Goal: Transaction & Acquisition: Purchase product/service

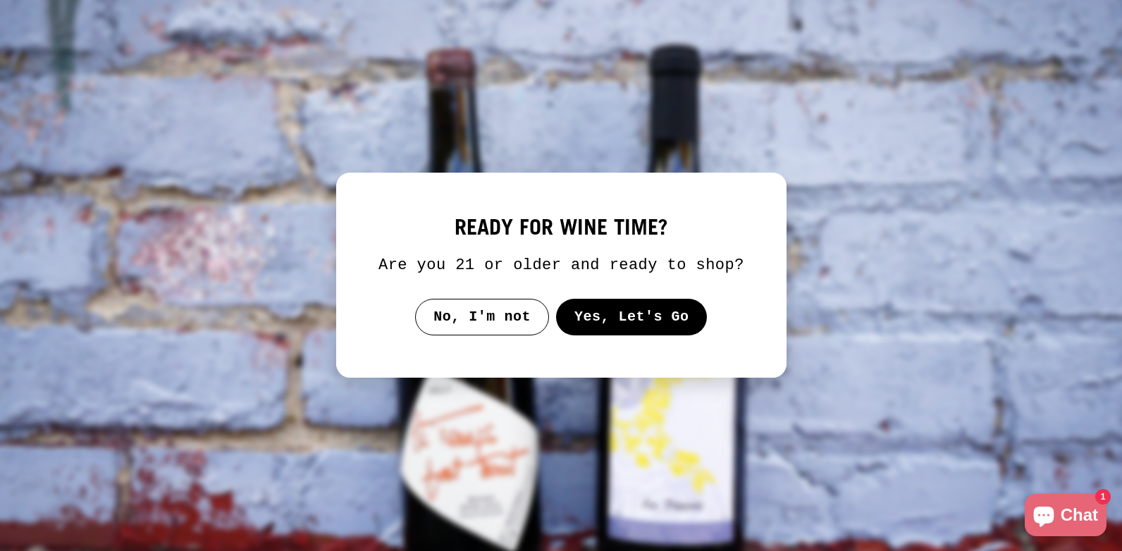
click at [634, 323] on button "Yes, Let's Go" at bounding box center [631, 317] width 152 height 37
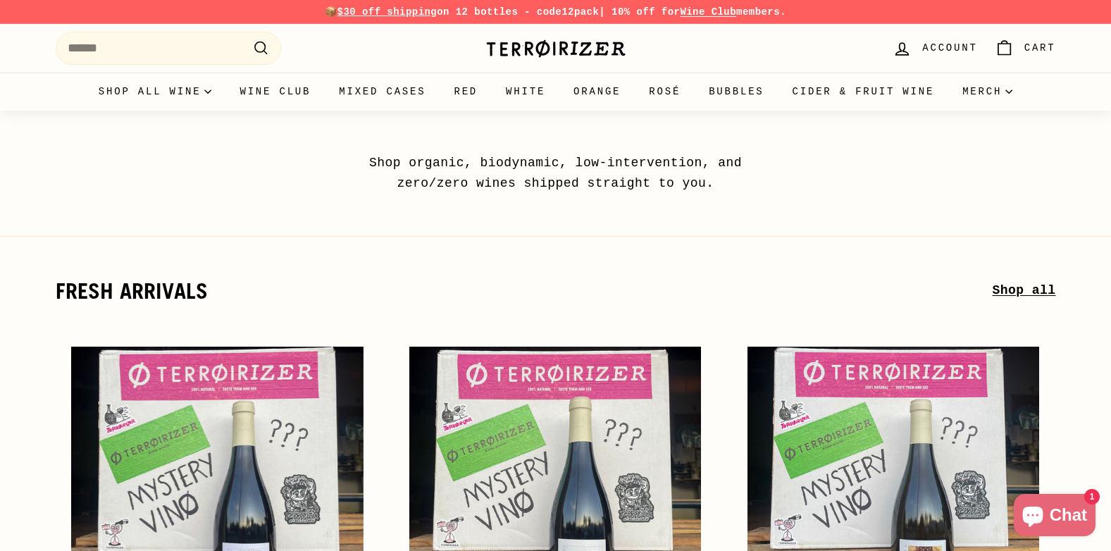
click at [946, 47] on span "Account" at bounding box center [949, 48] width 55 height 16
click at [186, 44] on input "Search" at bounding box center [169, 48] width 226 height 33
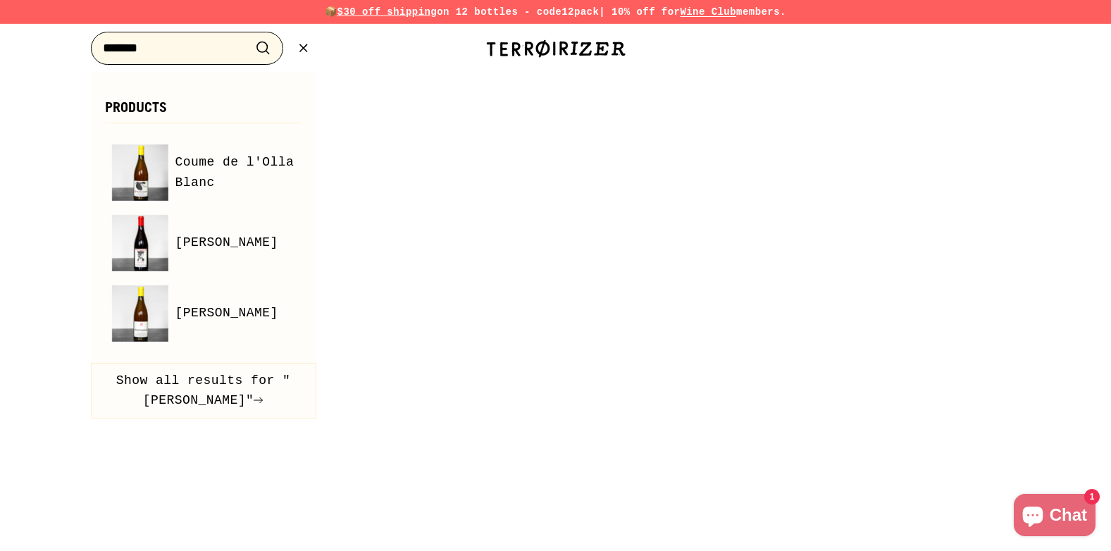
type input "*******"
click at [250, 37] on button ".cls-1{fill:none;stroke:#000;stroke-miterlimit:10;stroke-width:2px} Search" at bounding box center [263, 48] width 26 height 22
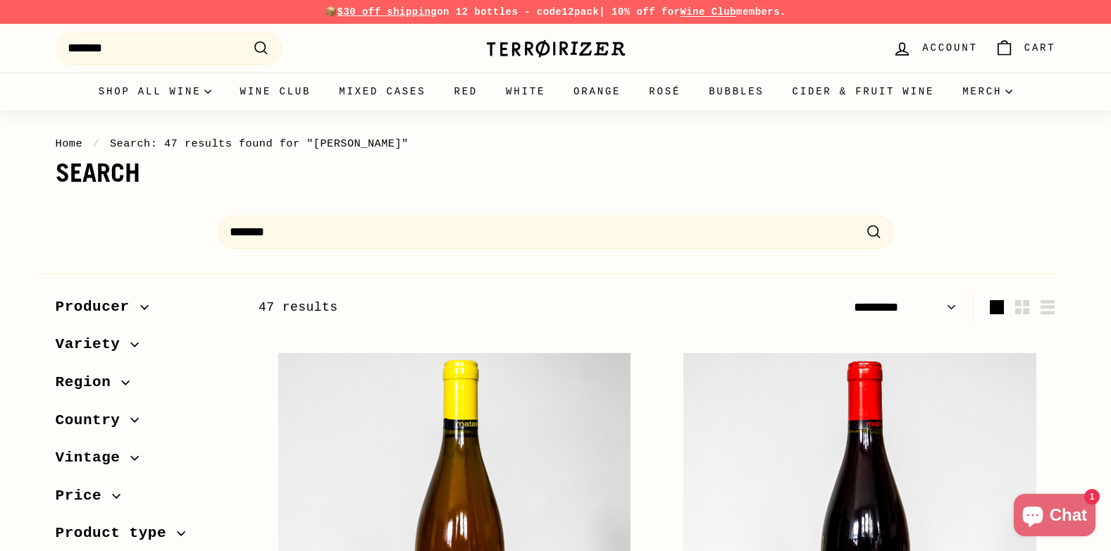
select select "*********"
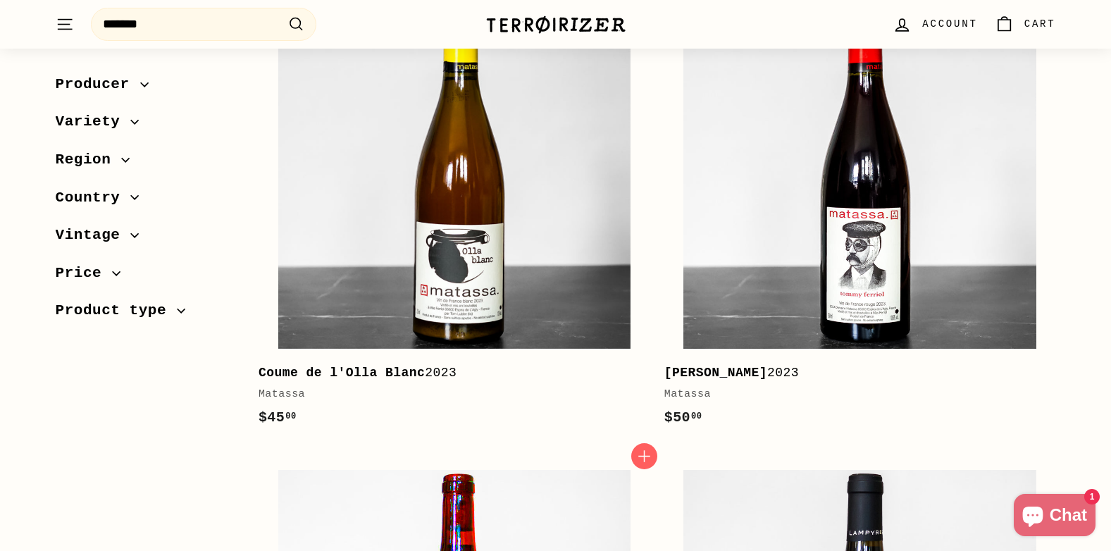
scroll to position [282, 0]
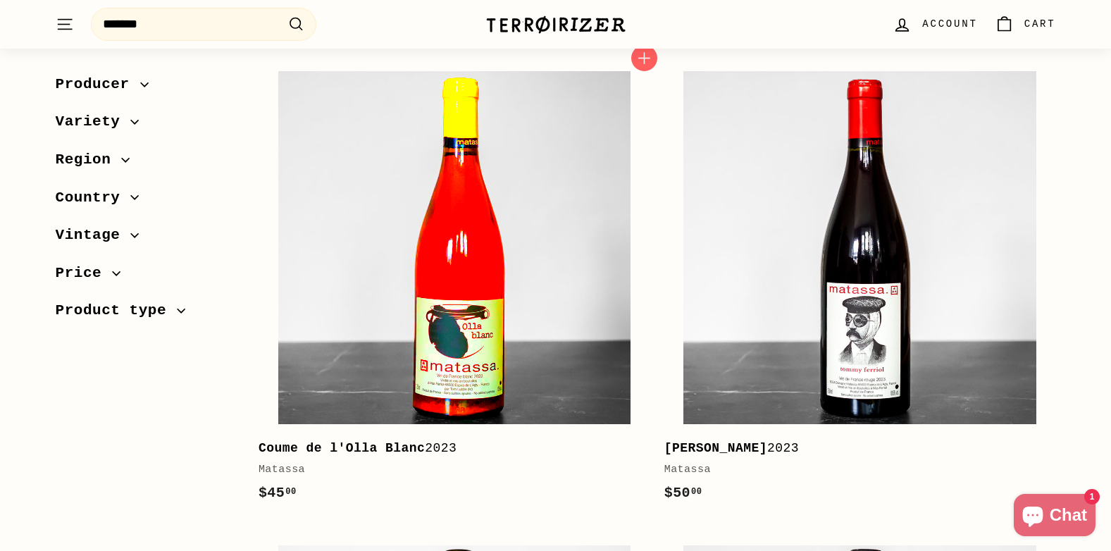
click at [487, 385] on img at bounding box center [454, 247] width 352 height 352
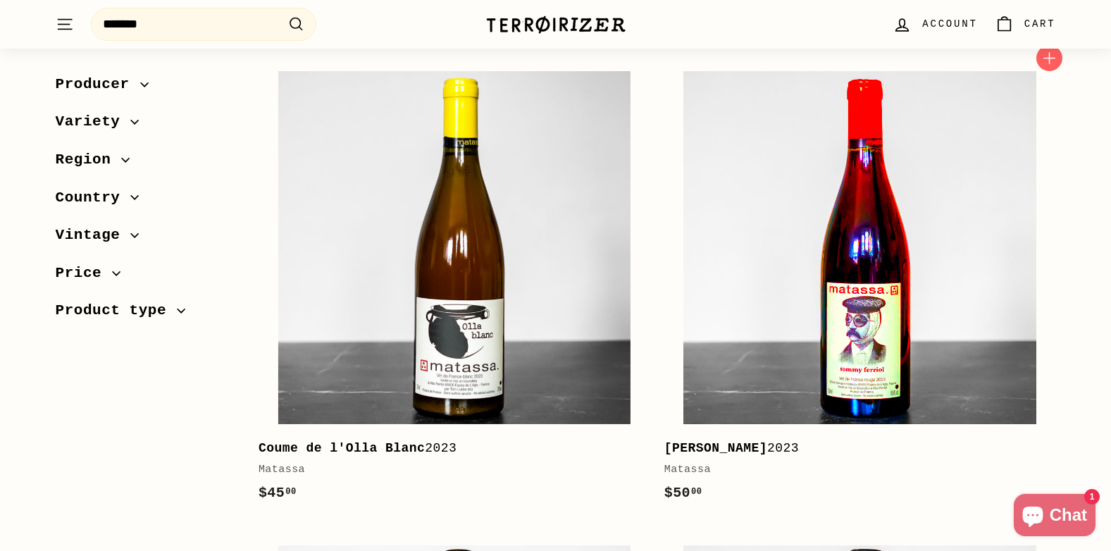
click at [820, 394] on img at bounding box center [860, 247] width 352 height 352
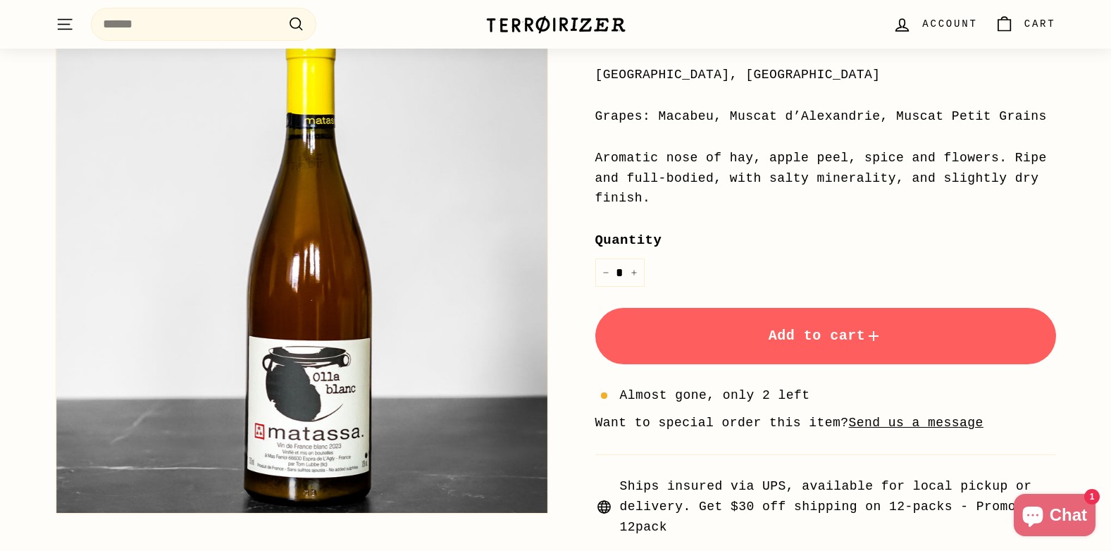
scroll to position [352, 0]
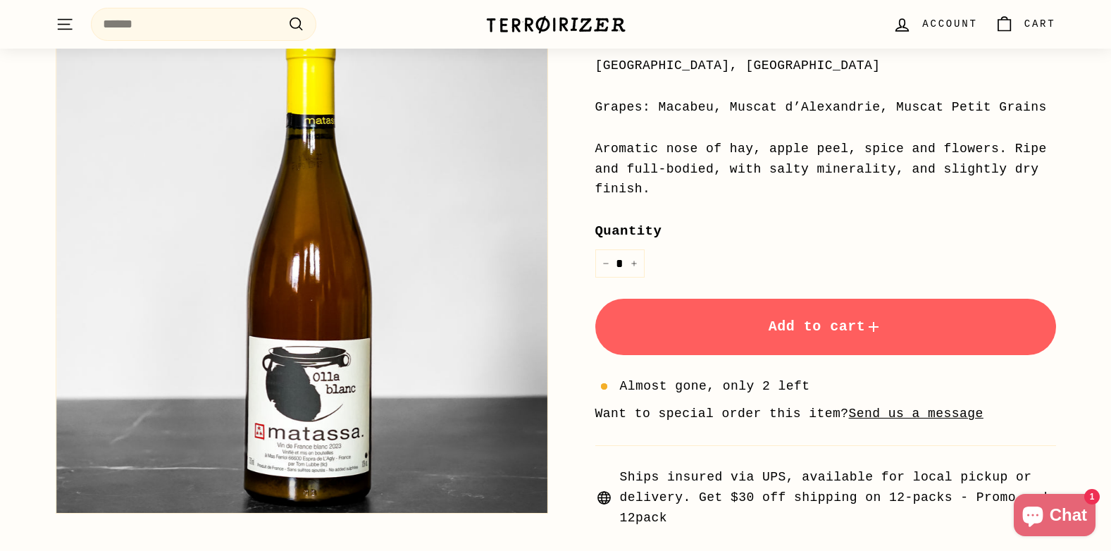
click at [829, 319] on span "Add to cart" at bounding box center [826, 327] width 114 height 16
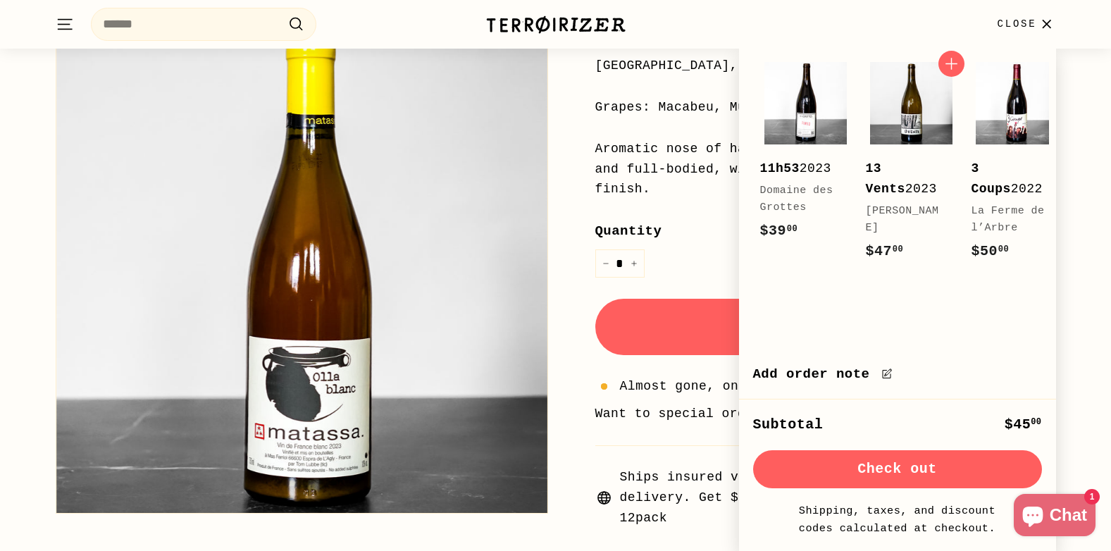
scroll to position [167, 0]
click at [1048, 25] on icon "button" at bounding box center [1047, 24] width 8 height 8
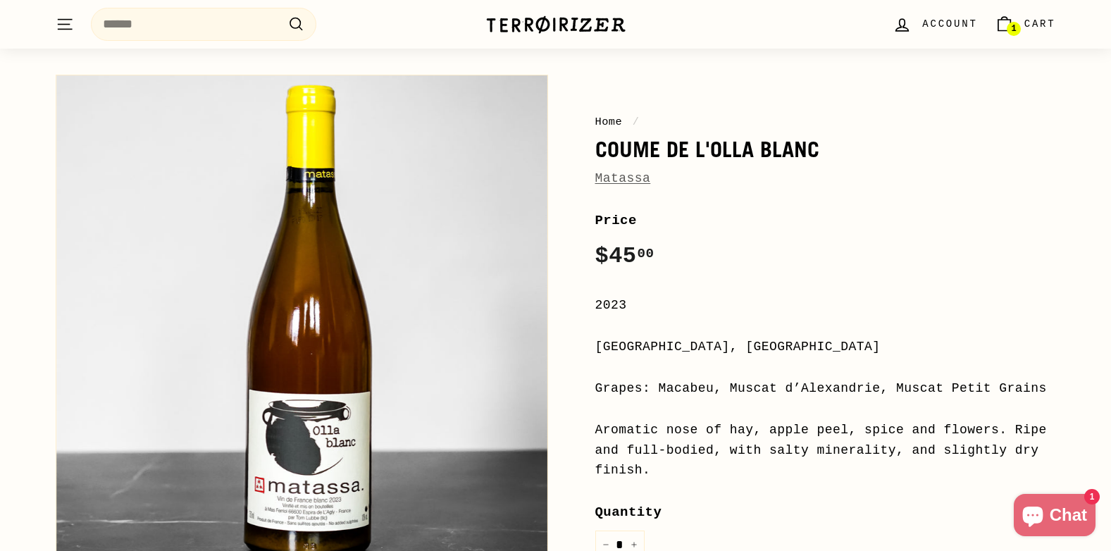
scroll to position [70, 0]
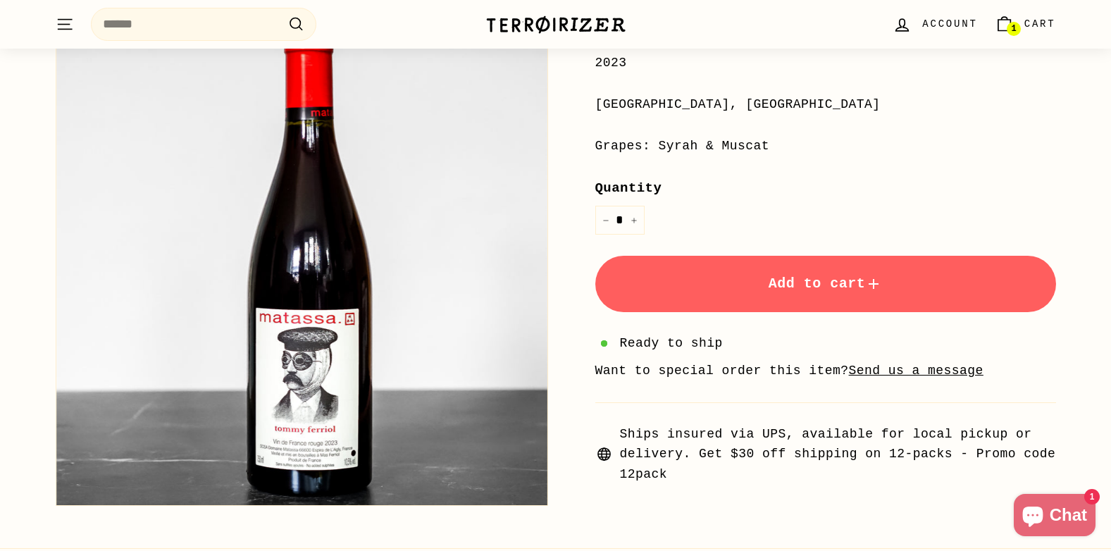
scroll to position [282, 0]
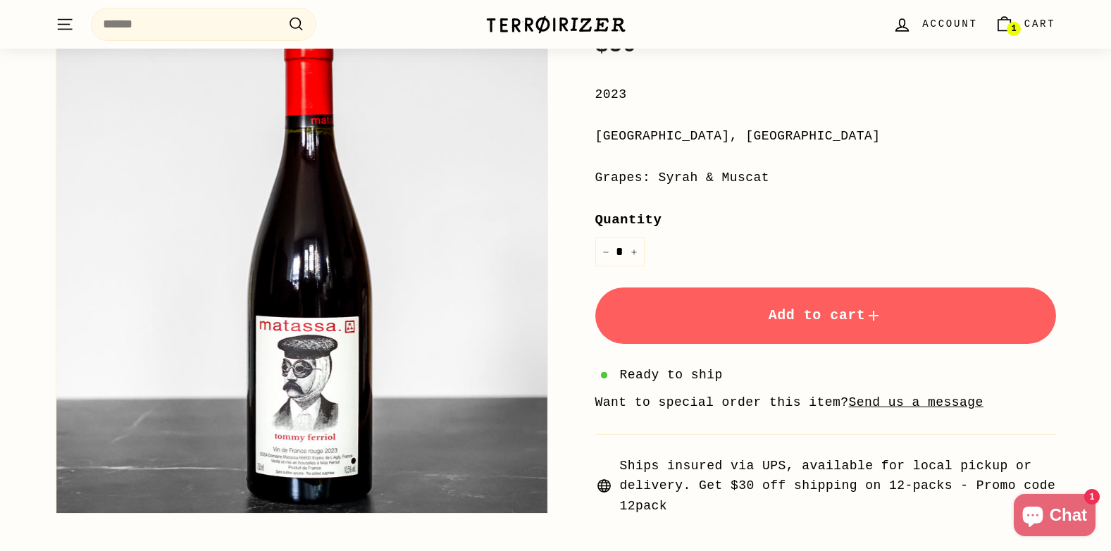
click at [808, 311] on span "Add to cart" at bounding box center [826, 315] width 114 height 16
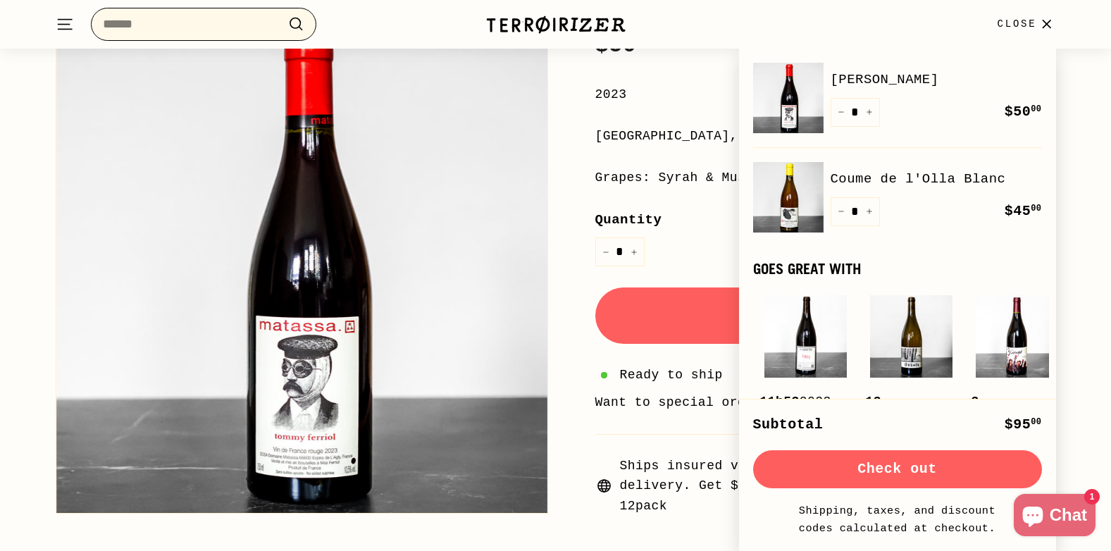
click at [197, 21] on input "Search" at bounding box center [204, 24] width 226 height 33
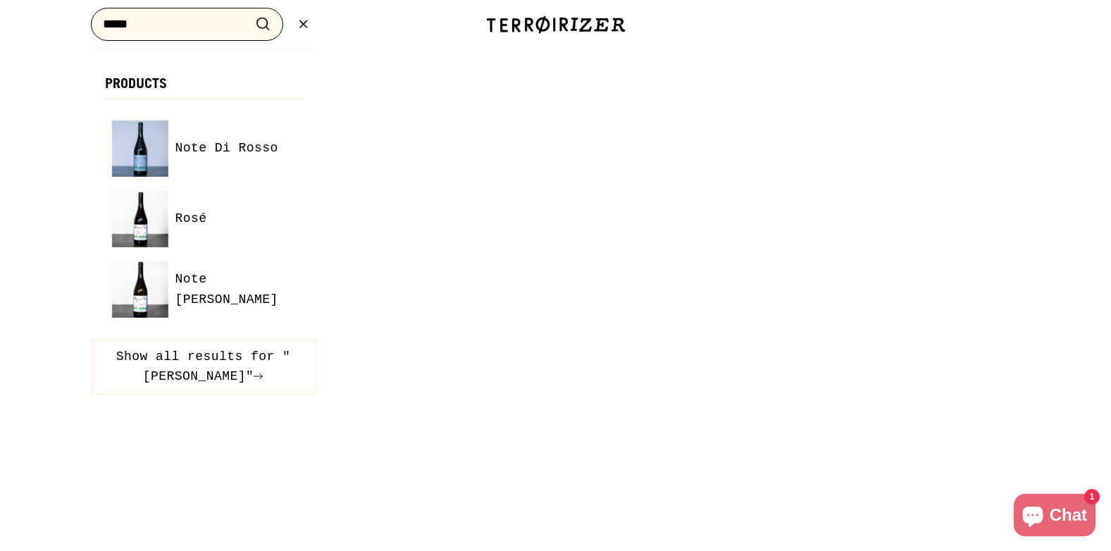
type input "*****"
click at [250, 13] on button ".cls-1{fill:none;stroke:#000;stroke-miterlimit:10;stroke-width:2px} Search" at bounding box center [263, 24] width 26 height 22
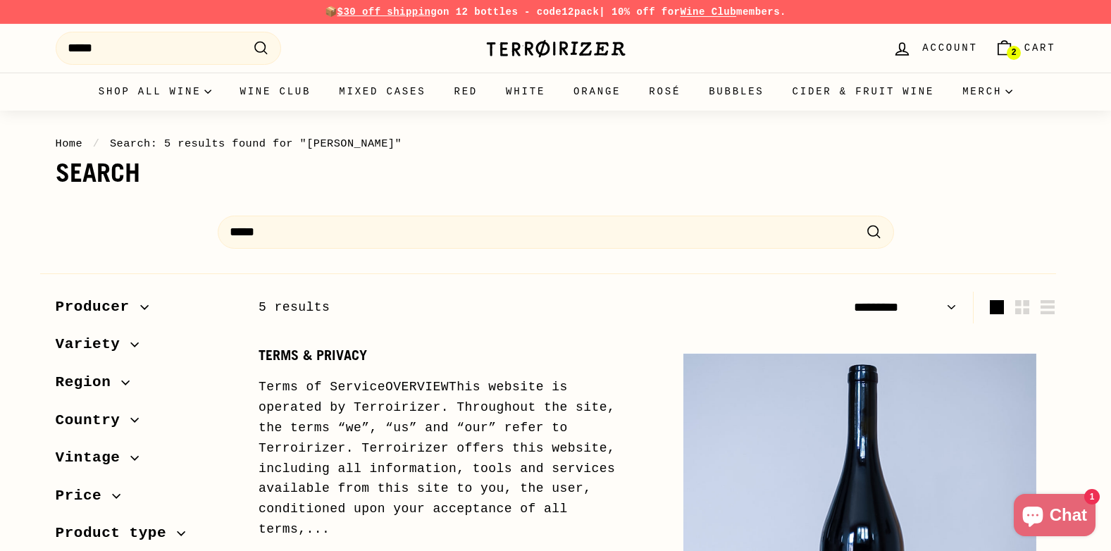
select select "*********"
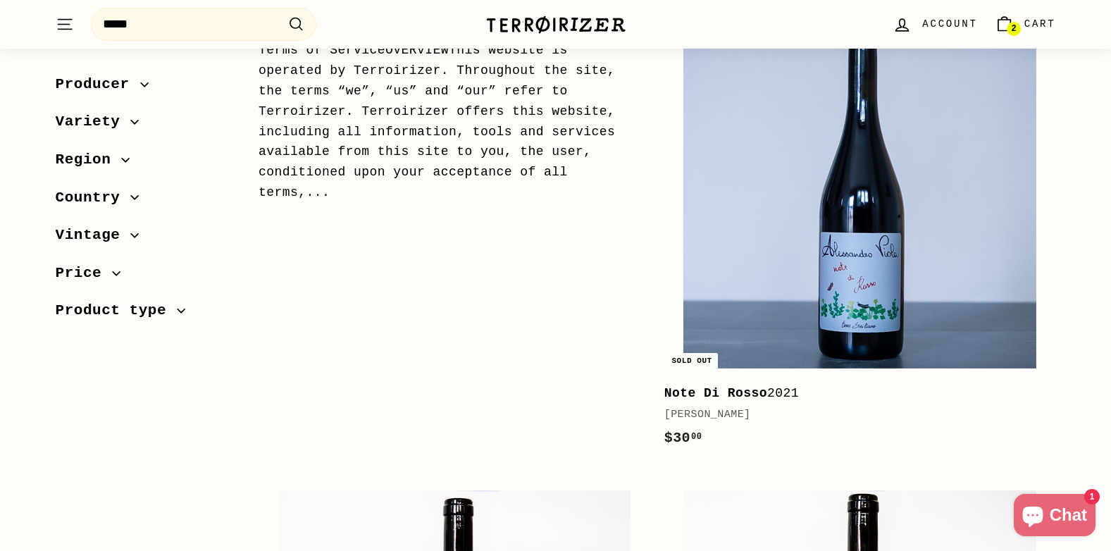
scroll to position [192, 0]
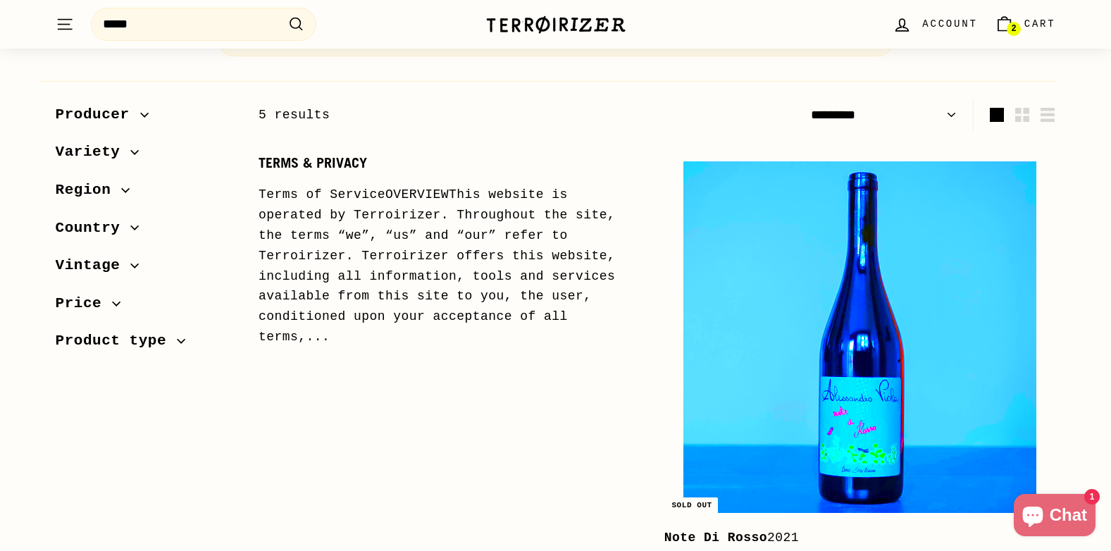
click at [805, 278] on img at bounding box center [860, 337] width 352 height 352
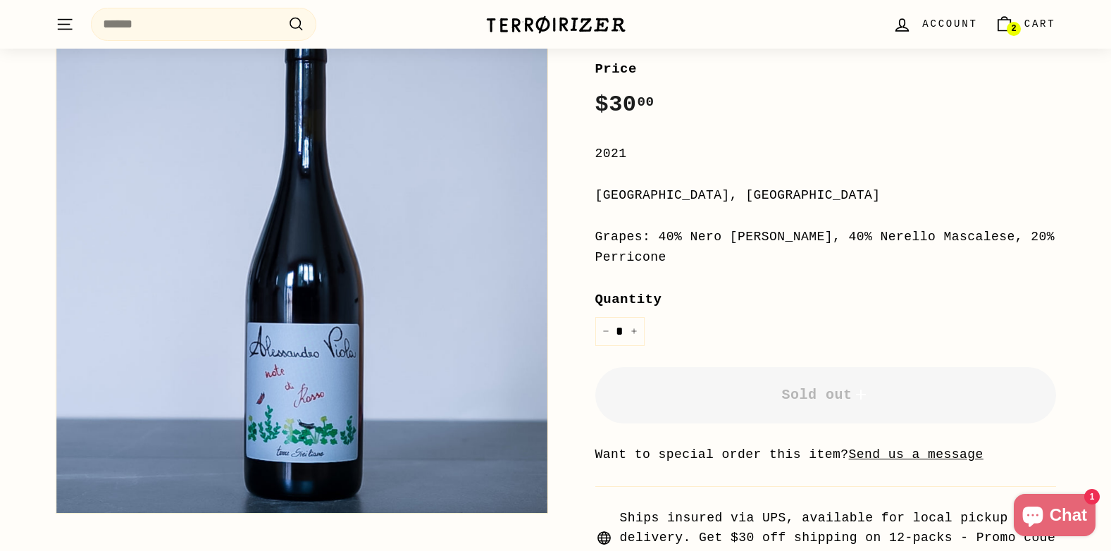
scroll to position [282, 0]
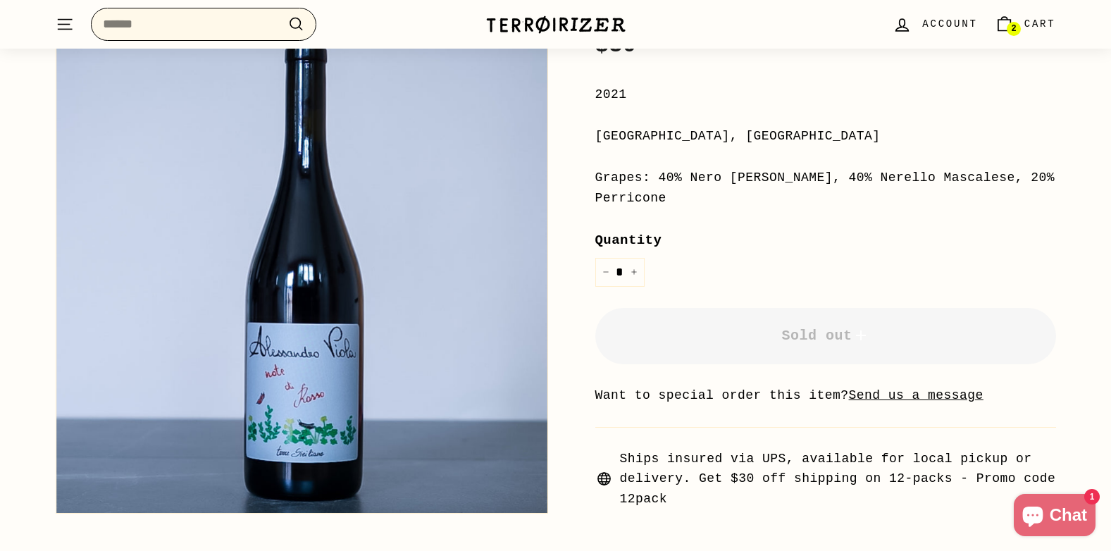
click at [188, 28] on input "Search" at bounding box center [204, 24] width 226 height 33
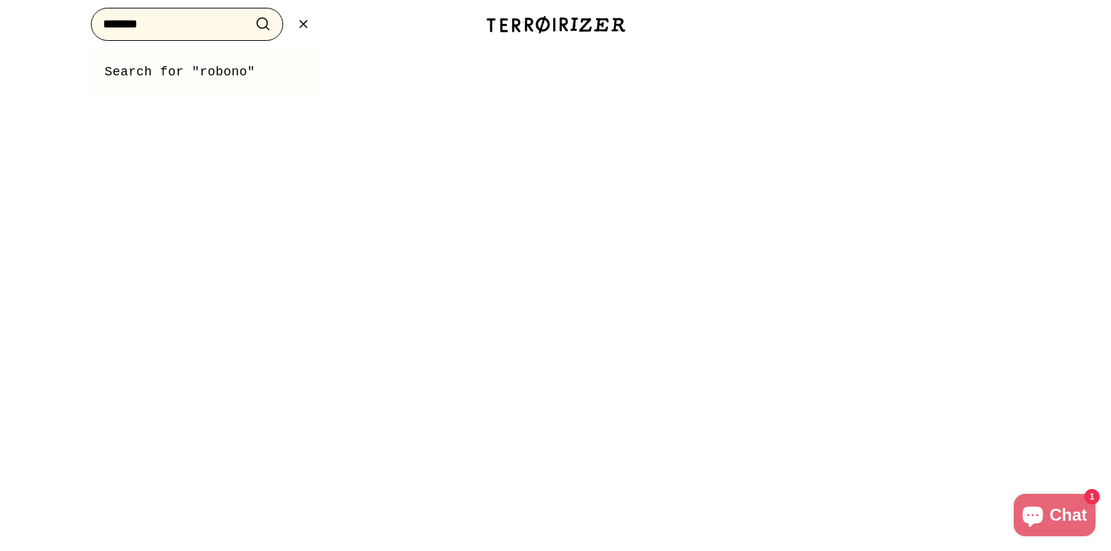
type input "*******"
click at [250, 13] on button ".cls-1{fill:none;stroke:#000;stroke-miterlimit:10;stroke-width:2px} Search" at bounding box center [263, 24] width 26 height 22
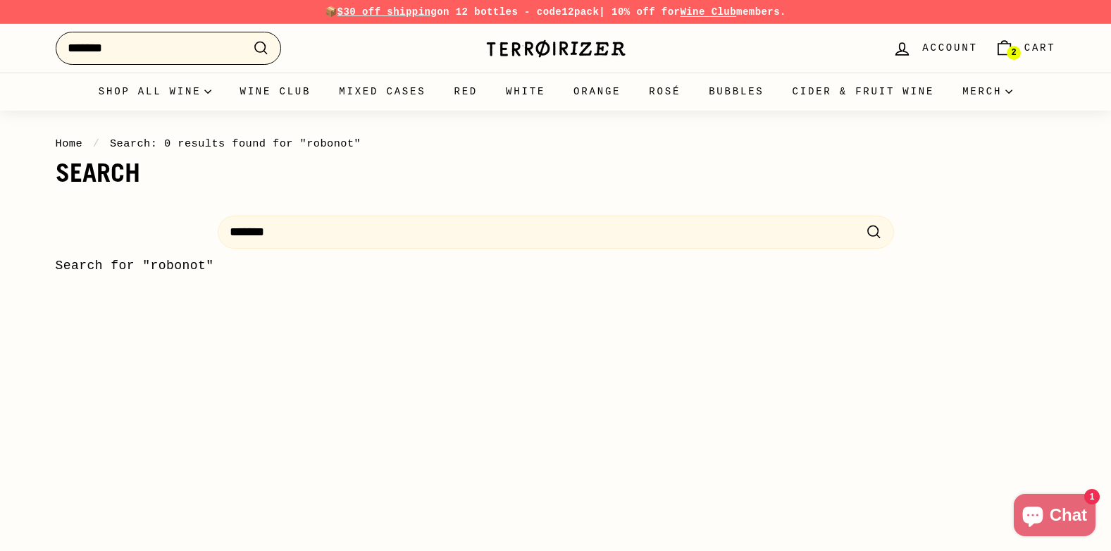
click at [99, 51] on input "*******" at bounding box center [169, 48] width 226 height 33
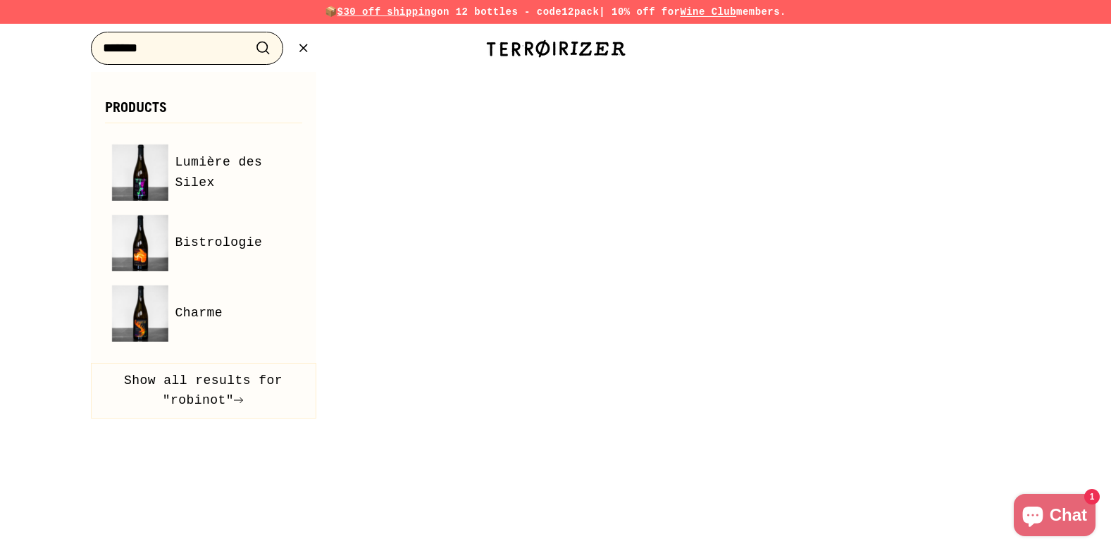
type input "*******"
click at [250, 37] on button ".cls-1{fill:none;stroke:#000;stroke-miterlimit:10;stroke-width:2px} Search" at bounding box center [263, 48] width 26 height 22
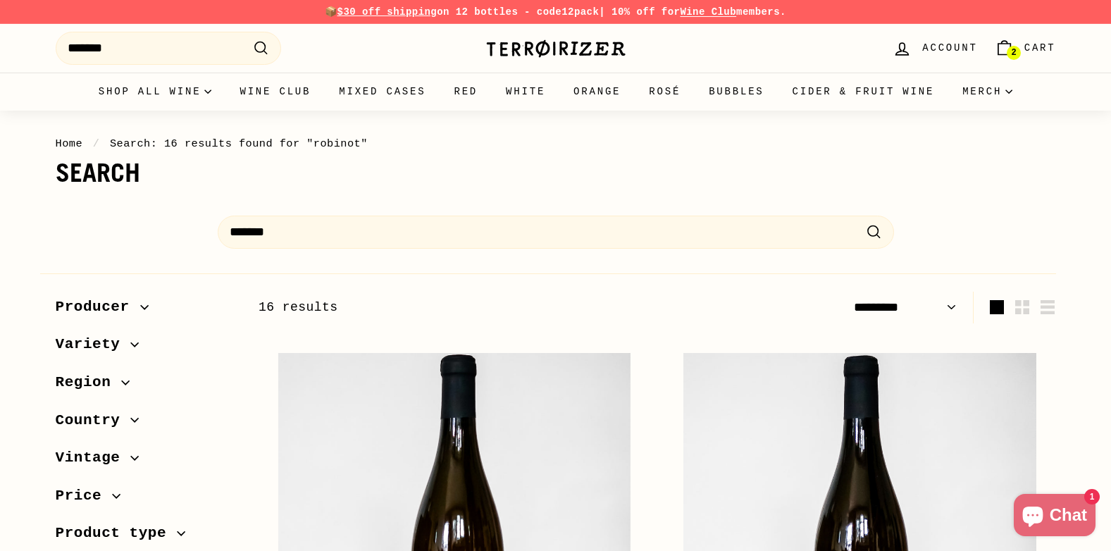
select select "*********"
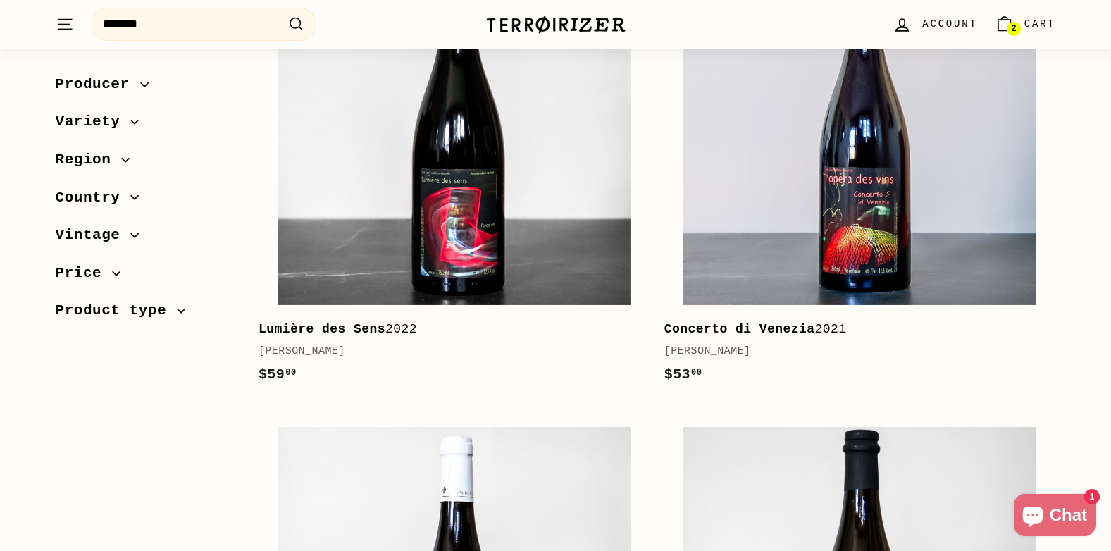
scroll to position [1339, 0]
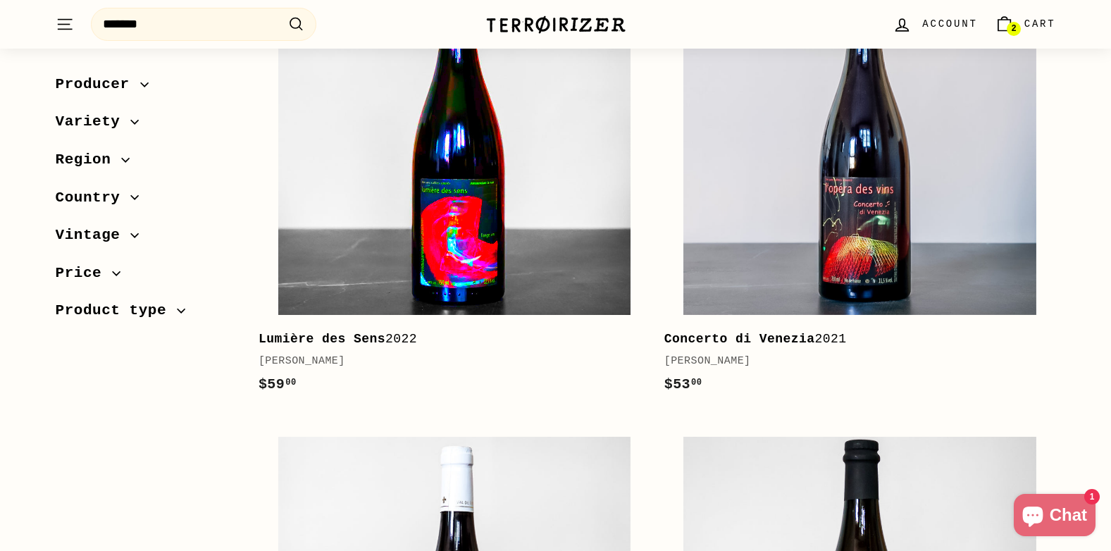
click at [551, 297] on img at bounding box center [454, 139] width 352 height 352
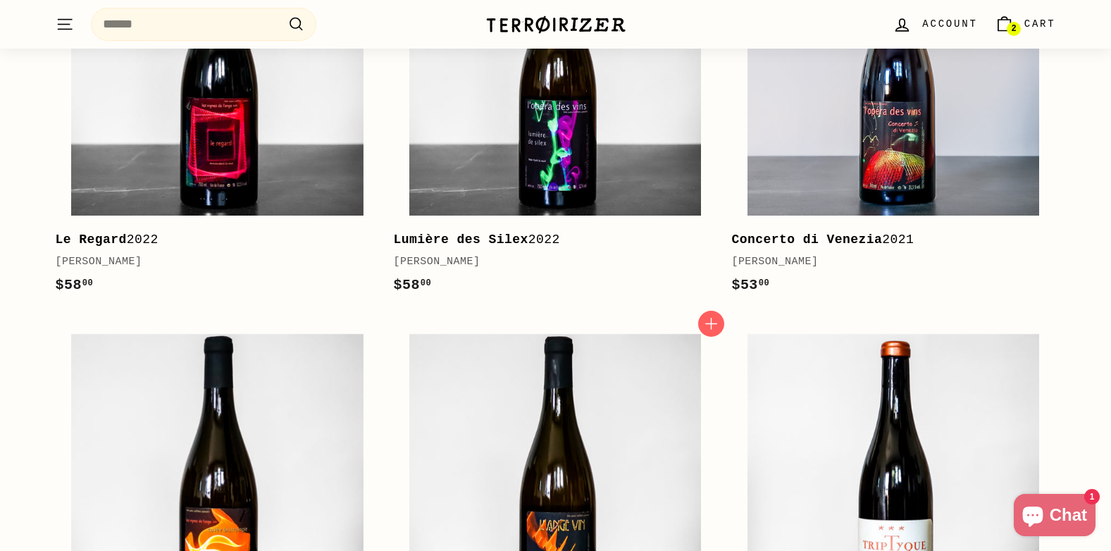
scroll to position [2044, 0]
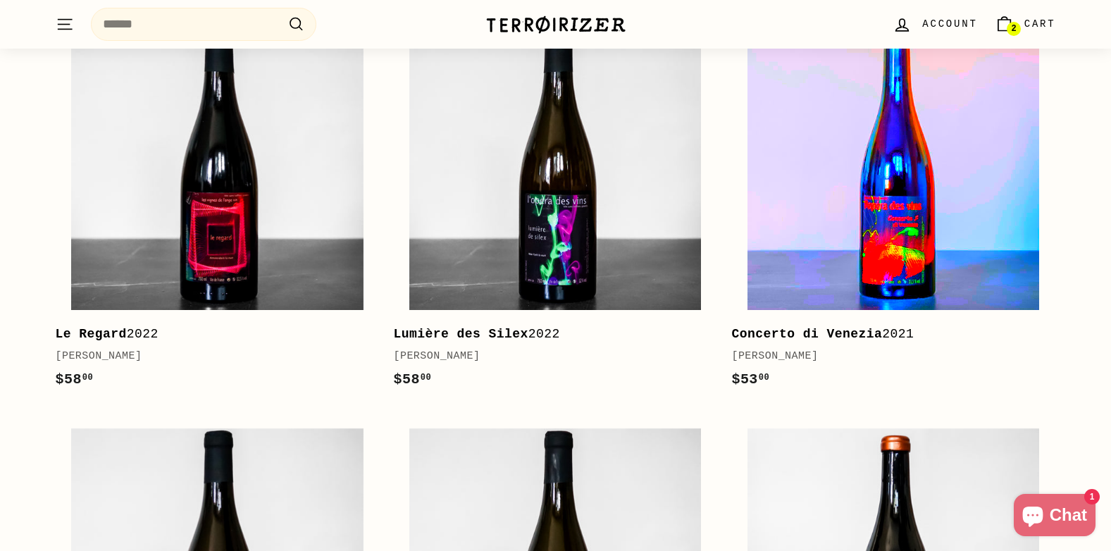
click at [965, 211] on img at bounding box center [894, 164] width 292 height 292
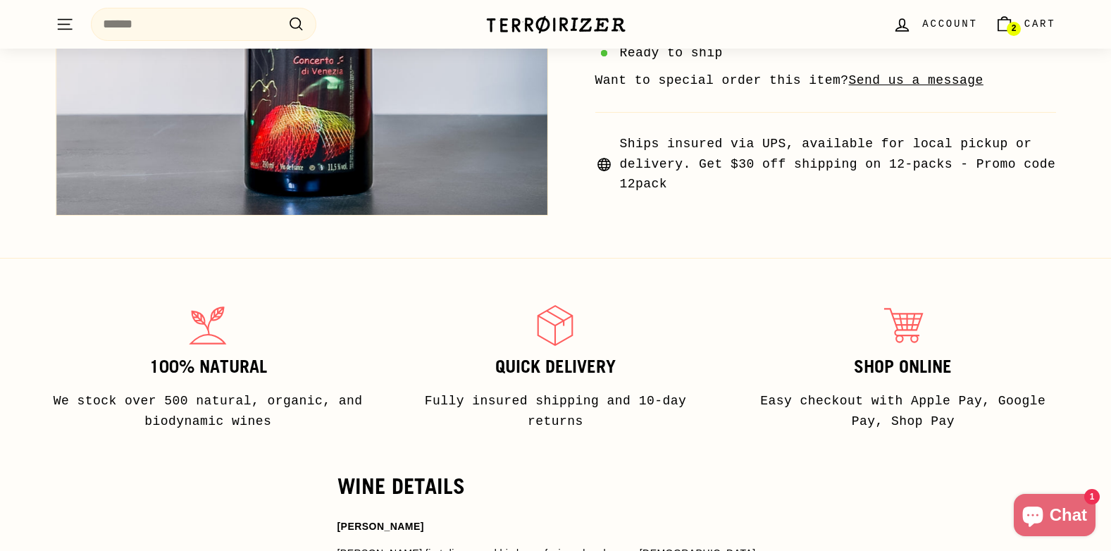
scroll to position [705, 0]
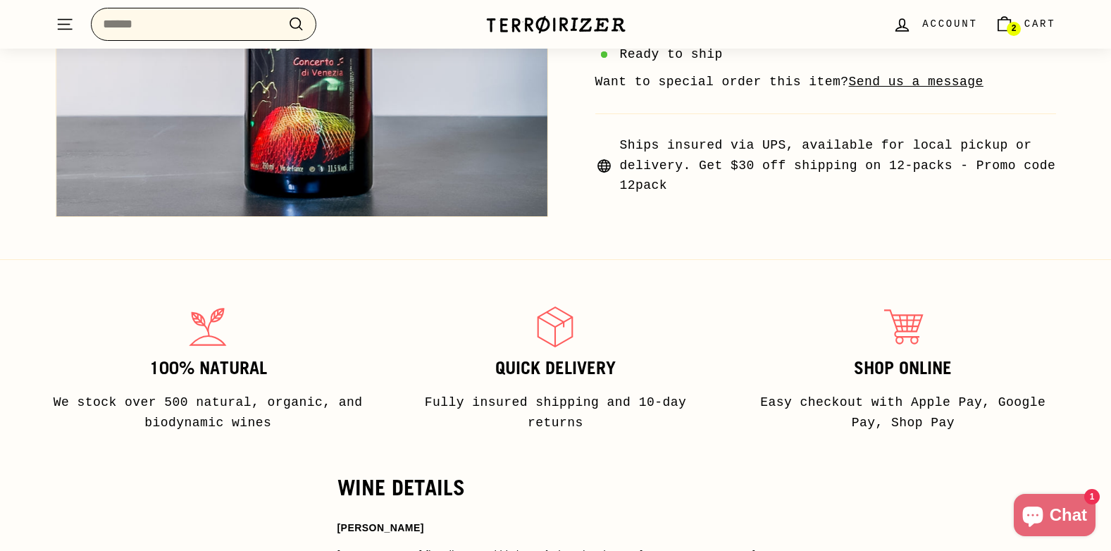
click at [178, 24] on input "Search" at bounding box center [204, 24] width 226 height 33
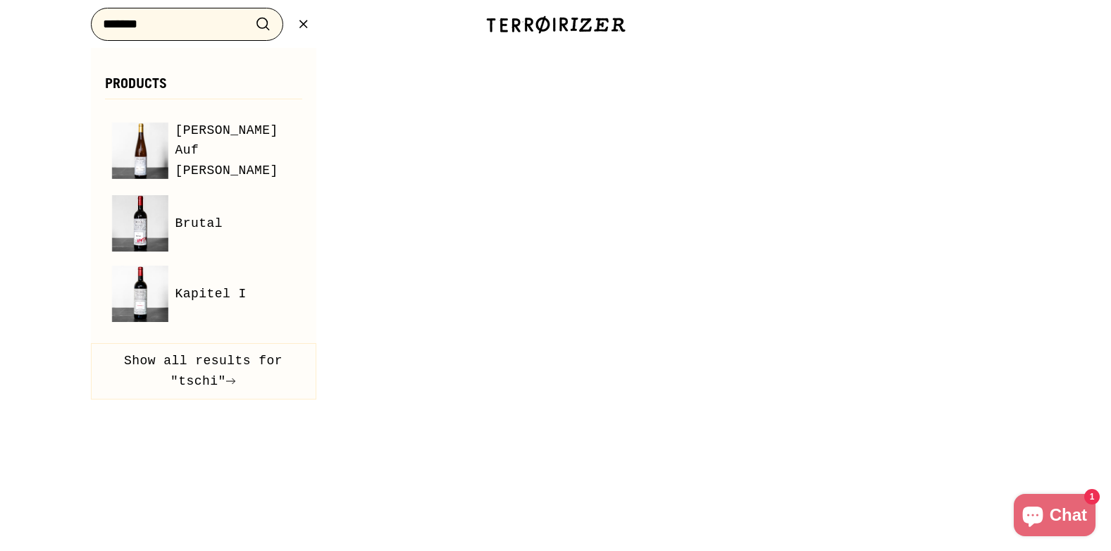
type input "*******"
click at [250, 13] on button ".cls-1{fill:none;stroke:#000;stroke-miterlimit:10;stroke-width:2px} Search" at bounding box center [263, 24] width 26 height 22
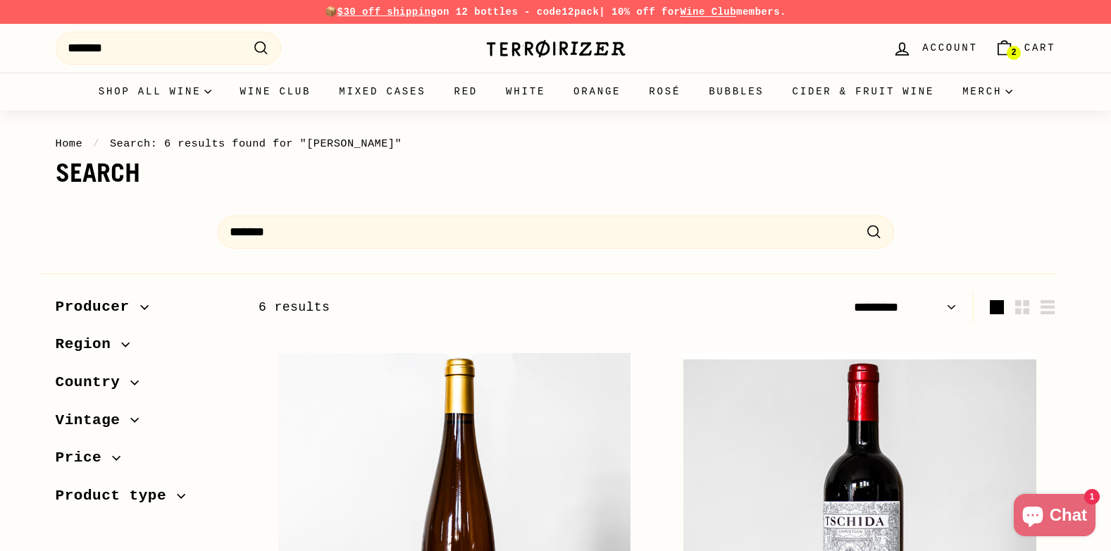
select select "*********"
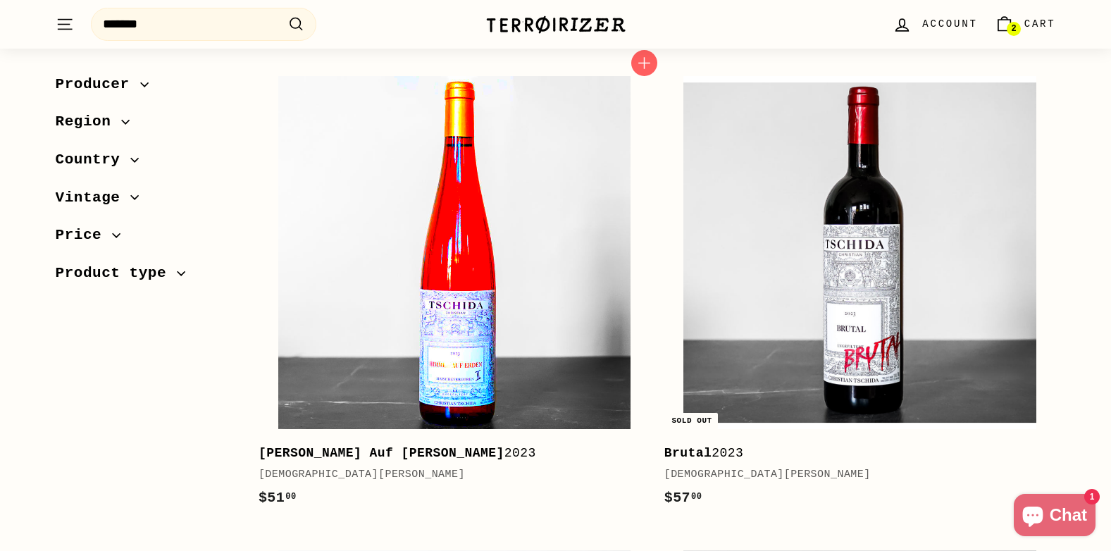
scroll to position [352, 0]
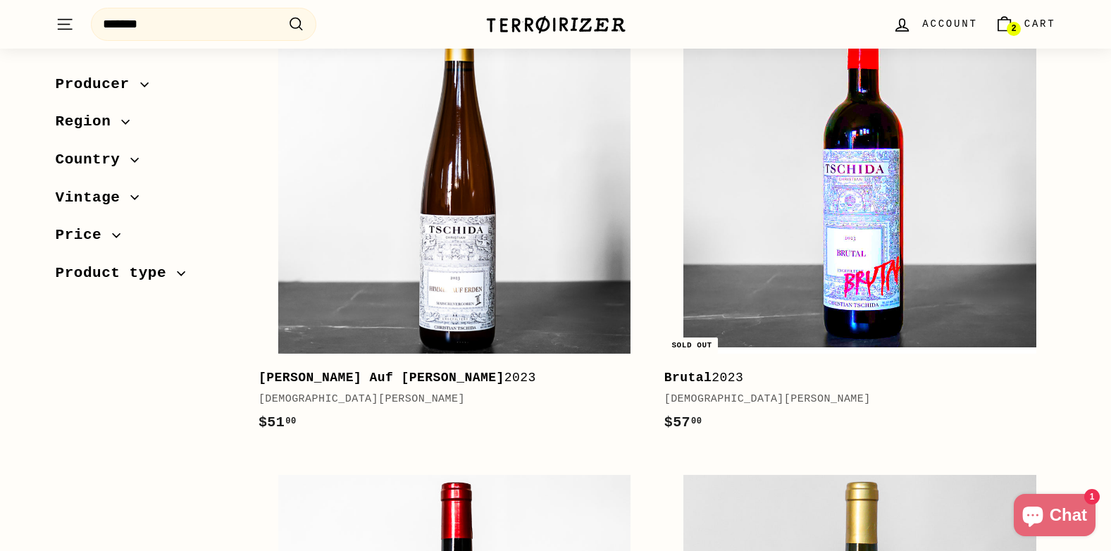
click at [810, 321] on img at bounding box center [860, 177] width 352 height 352
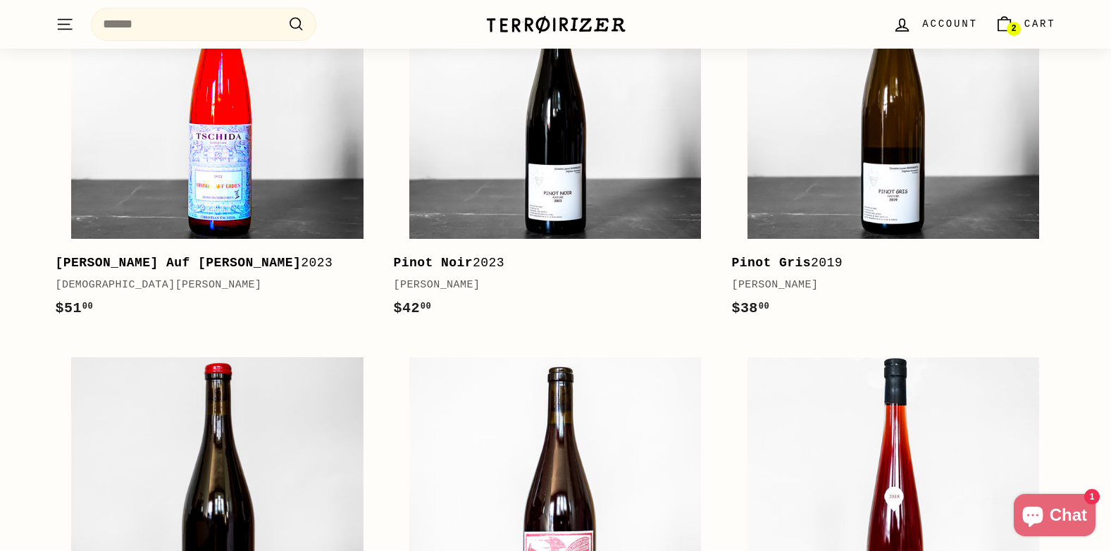
scroll to position [2960, 0]
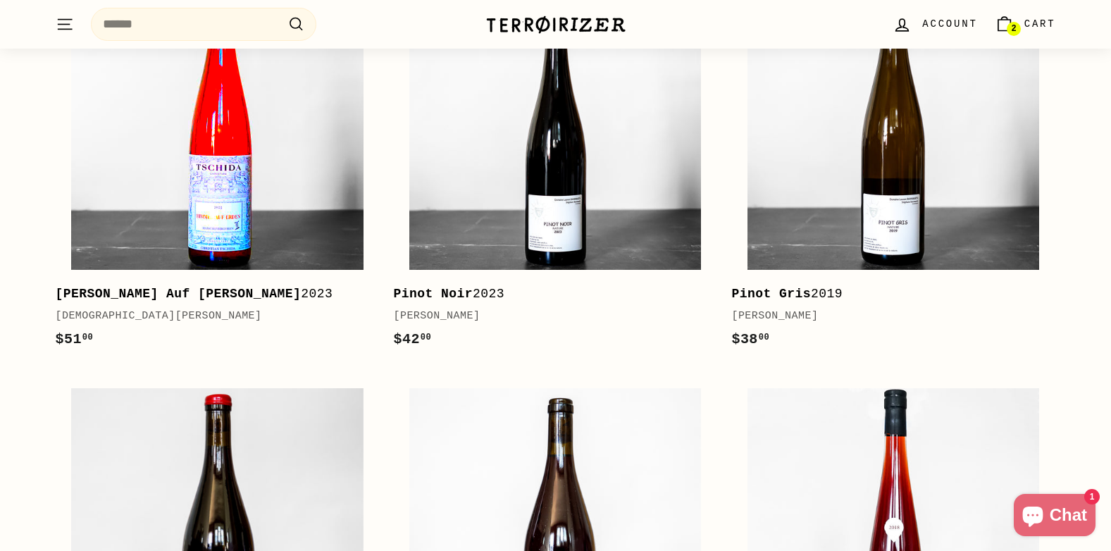
click at [292, 170] on img at bounding box center [217, 124] width 292 height 292
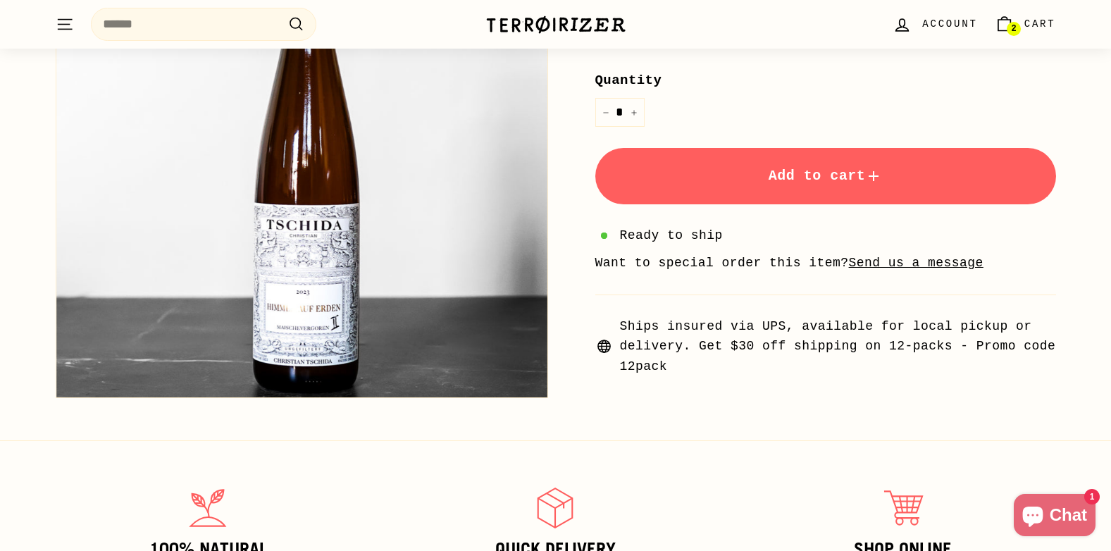
scroll to position [423, 0]
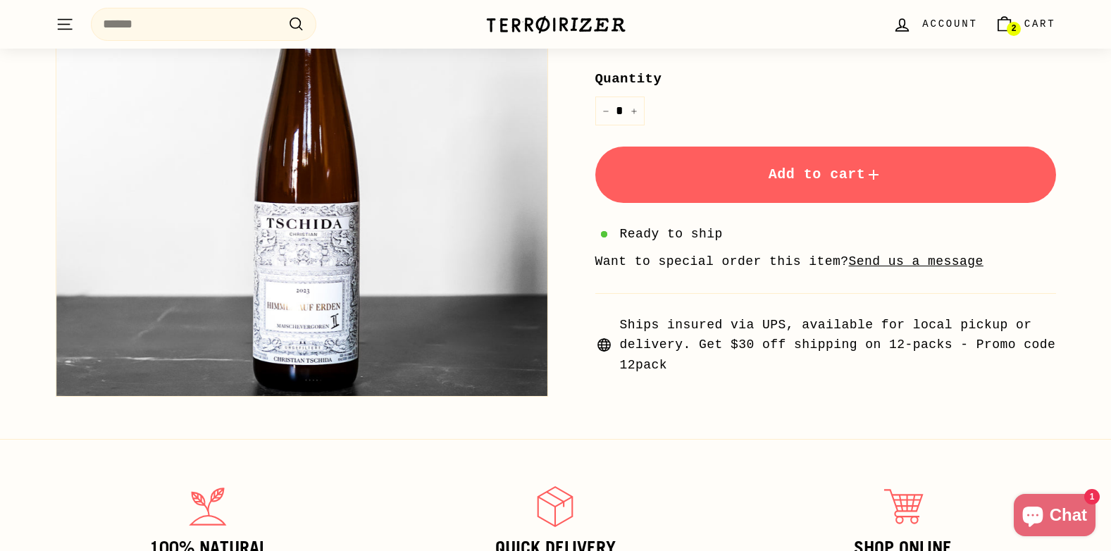
click at [792, 190] on button "Add to cart" at bounding box center [825, 175] width 461 height 56
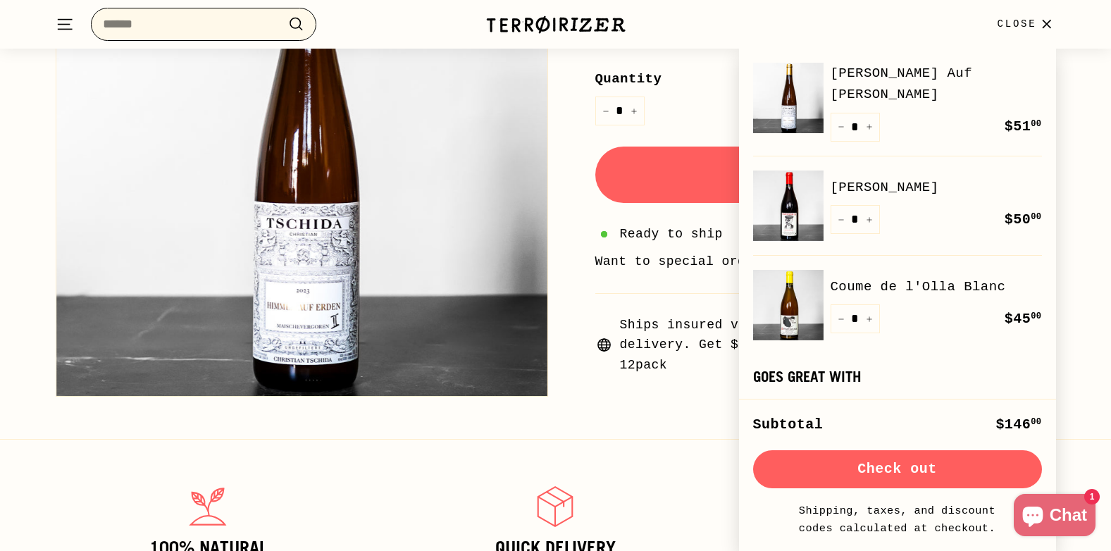
click at [138, 25] on input "Search" at bounding box center [204, 24] width 226 height 33
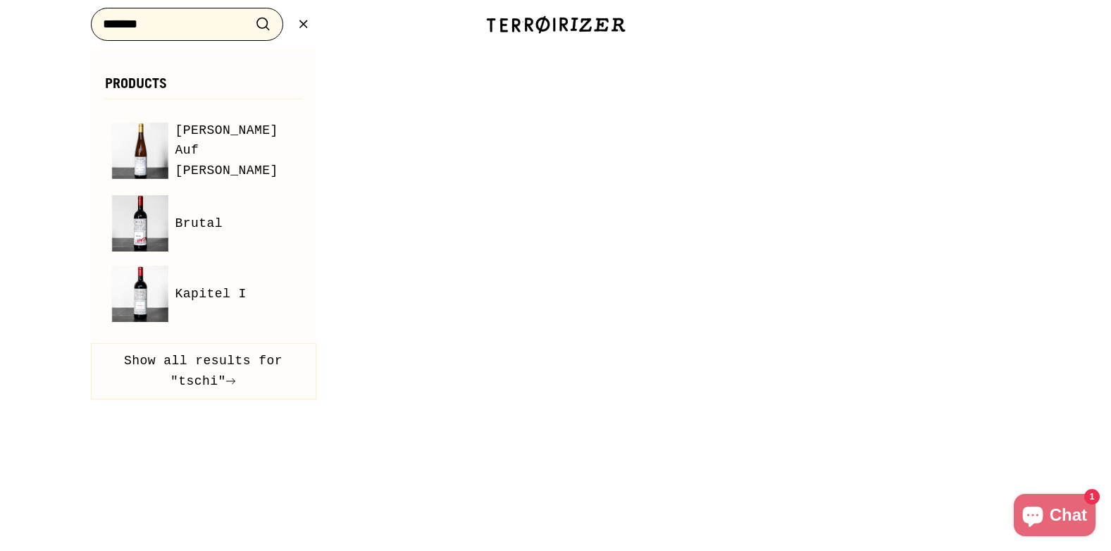
type input "*******"
click at [250, 13] on button ".cls-1{fill:none;stroke:#000;stroke-miterlimit:10;stroke-width:2px} Search" at bounding box center [263, 24] width 26 height 22
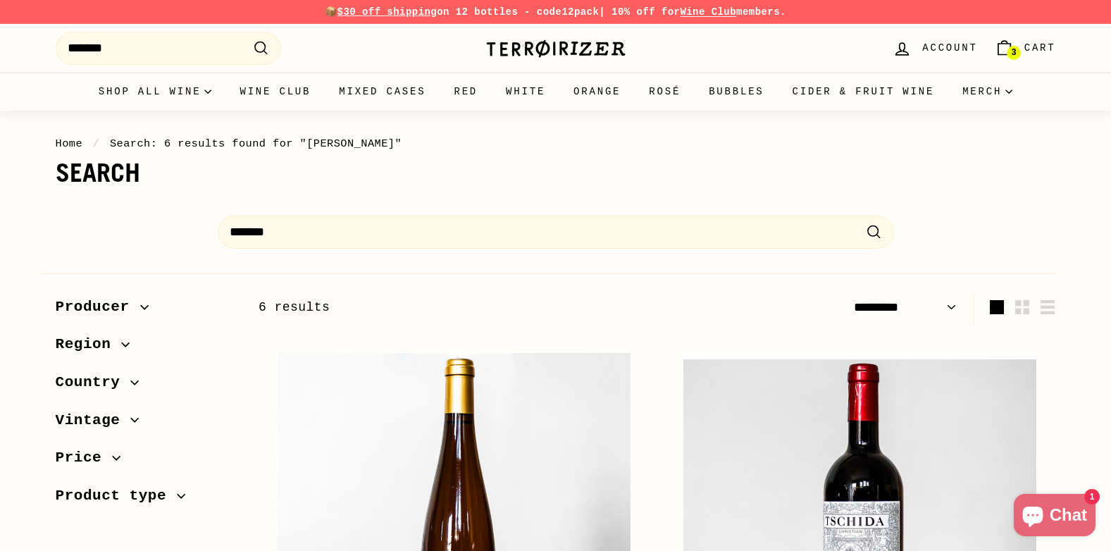
select select "*********"
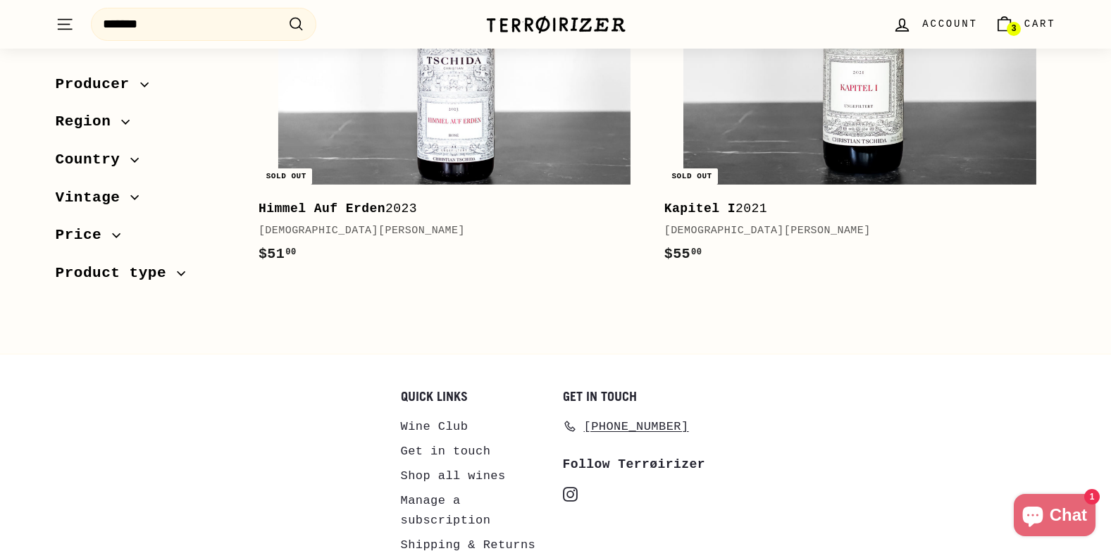
scroll to position [1179, 0]
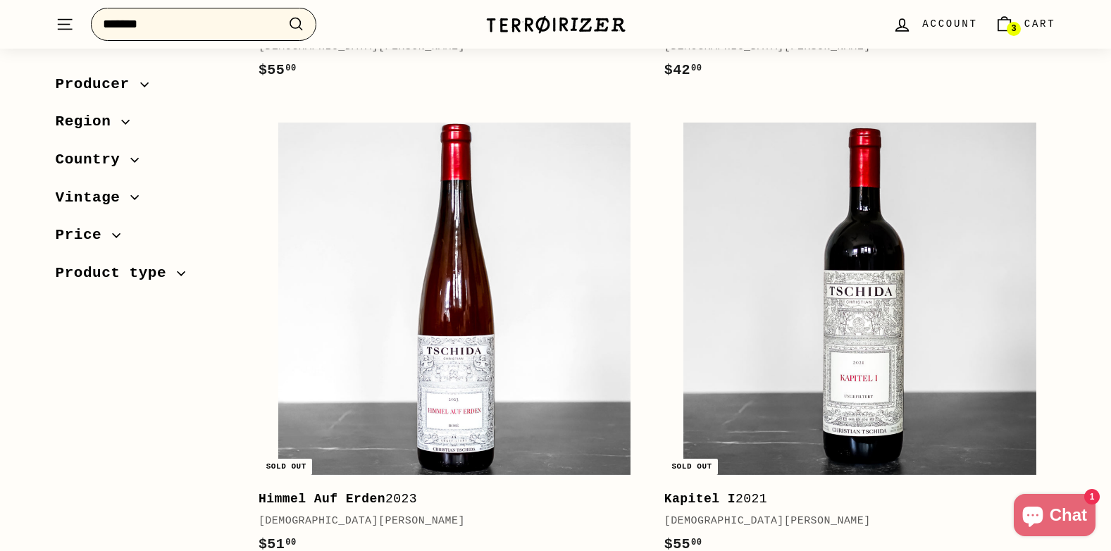
click at [187, 28] on input "*******" at bounding box center [204, 24] width 226 height 33
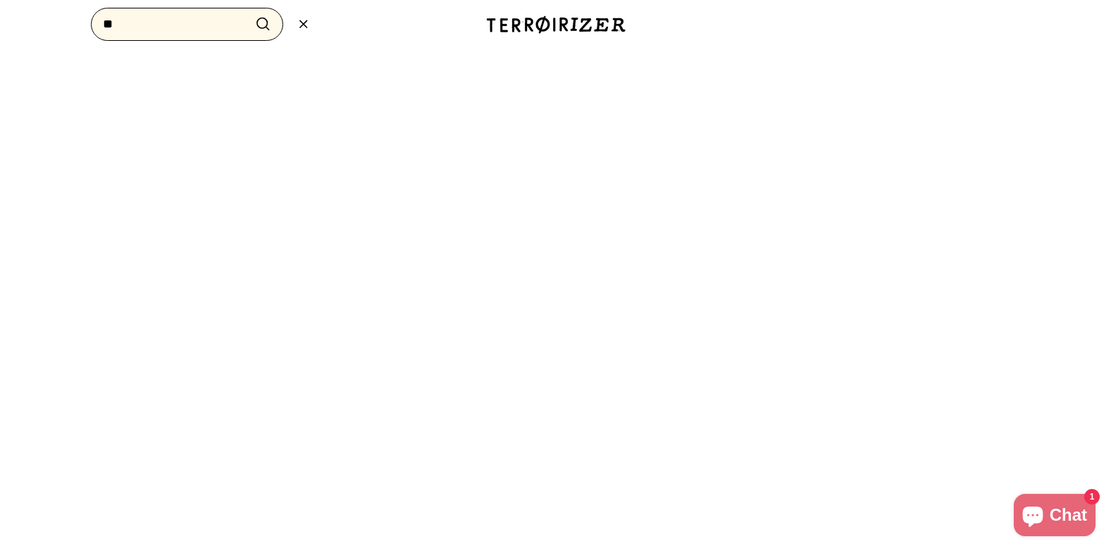
type input "*"
type input "**********"
click at [250, 13] on button ".cls-1{fill:none;stroke:#000;stroke-miterlimit:10;stroke-width:2px} Search" at bounding box center [263, 24] width 26 height 22
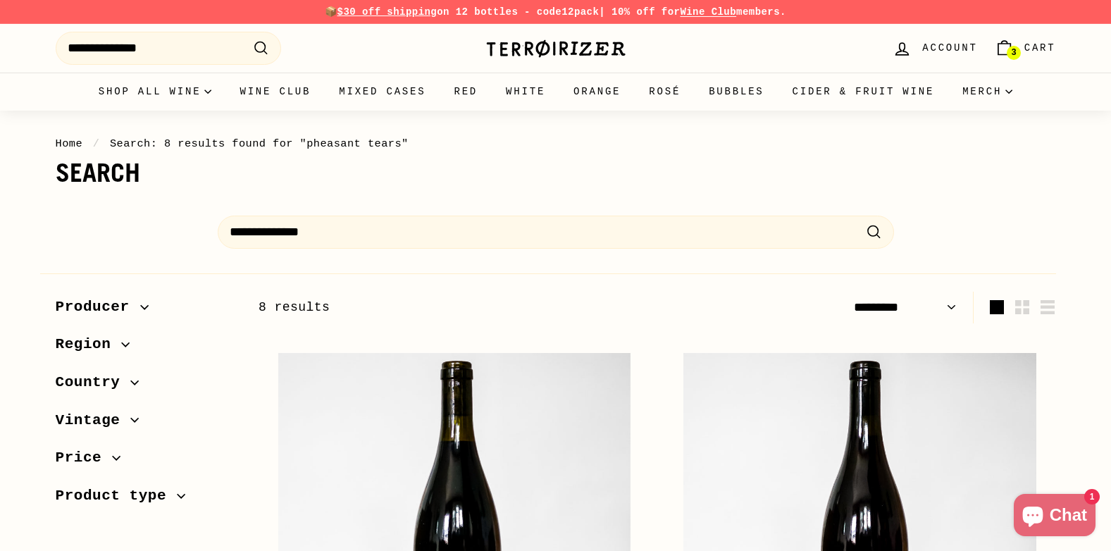
select select "*********"
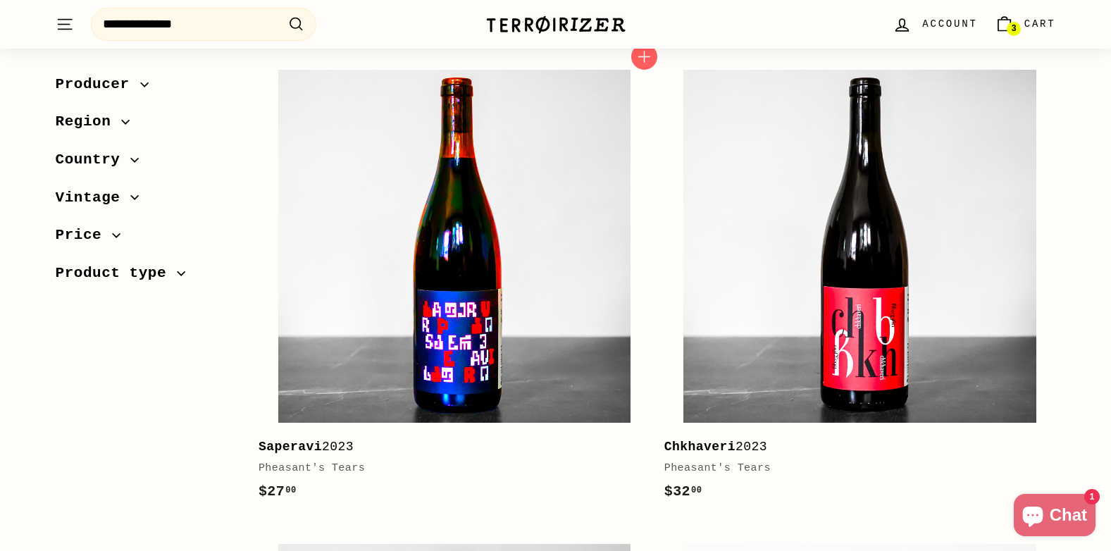
scroll to position [282, 0]
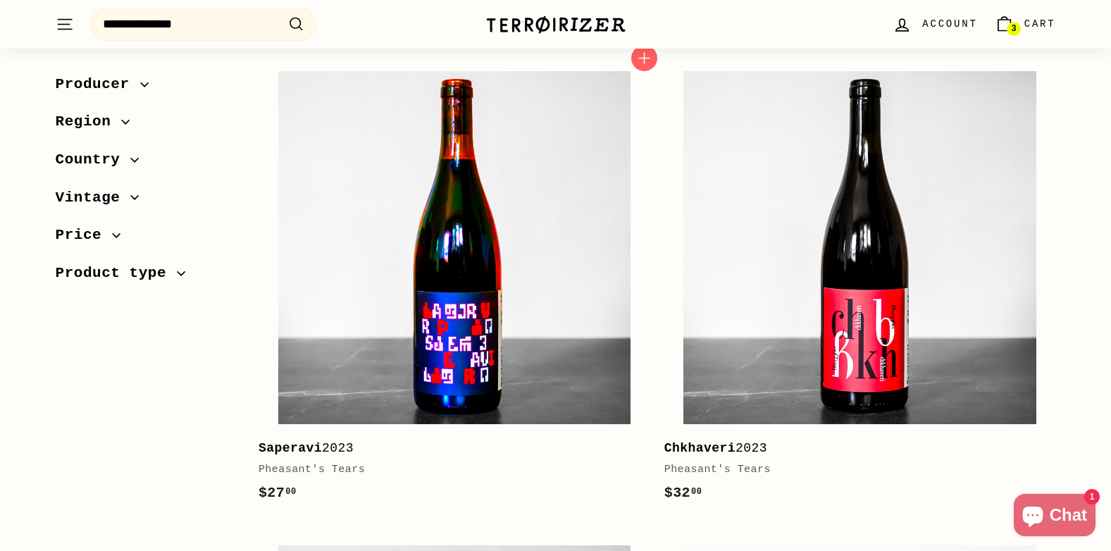
click at [554, 369] on img at bounding box center [454, 247] width 352 height 352
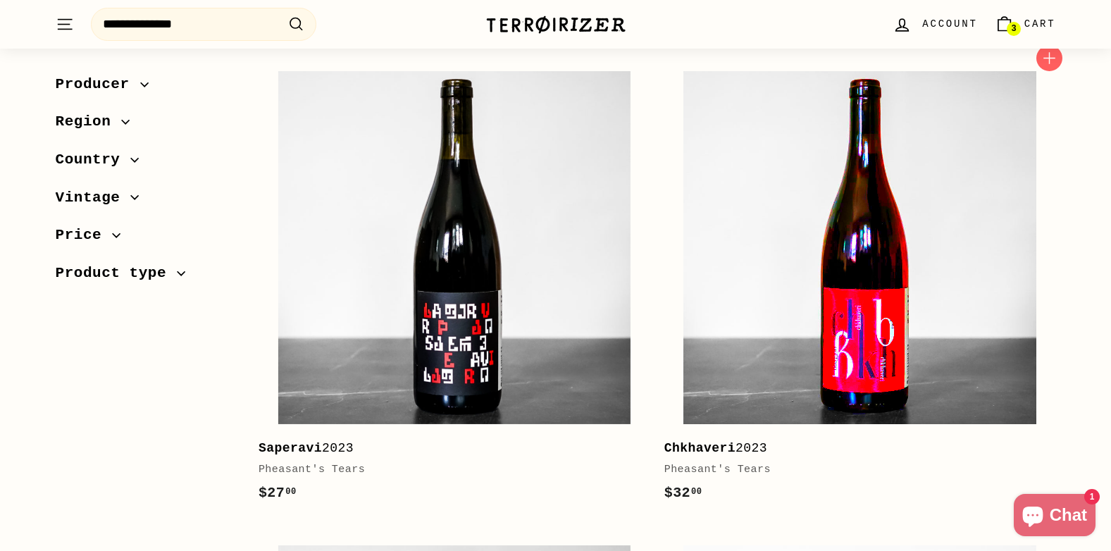
click at [770, 385] on img at bounding box center [860, 247] width 352 height 352
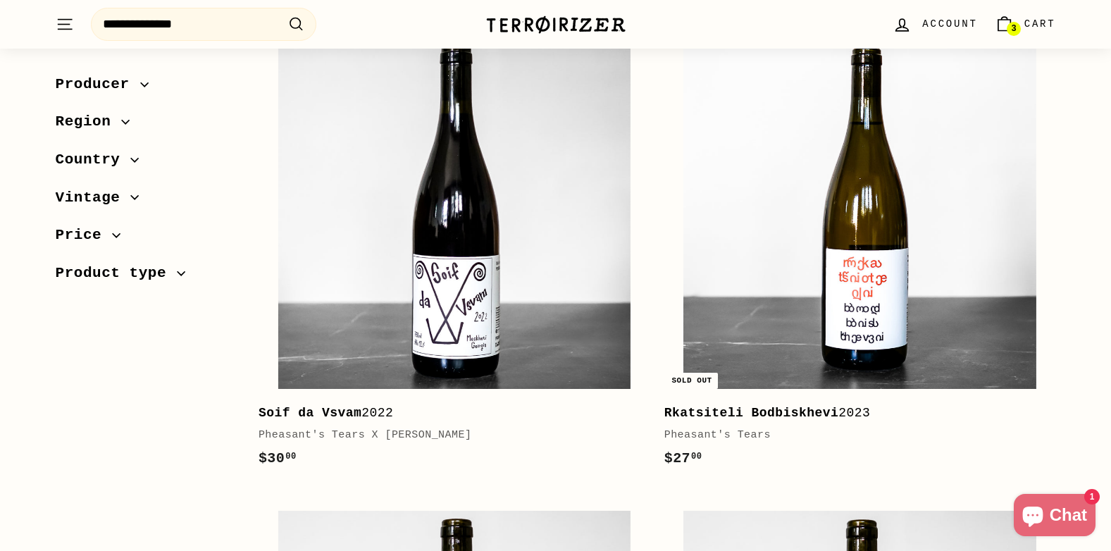
scroll to position [846, 0]
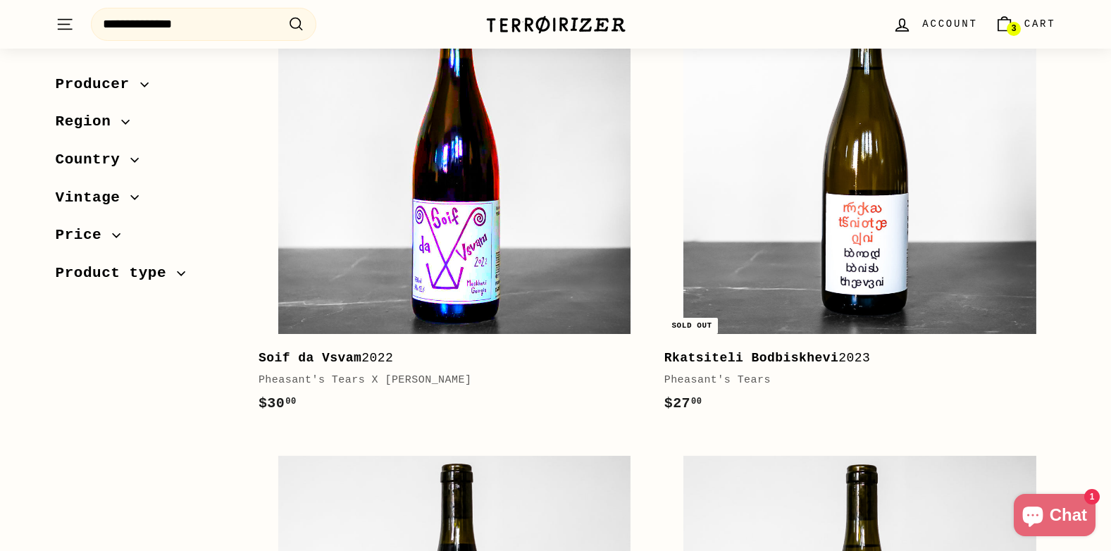
click at [506, 301] on img at bounding box center [454, 158] width 352 height 352
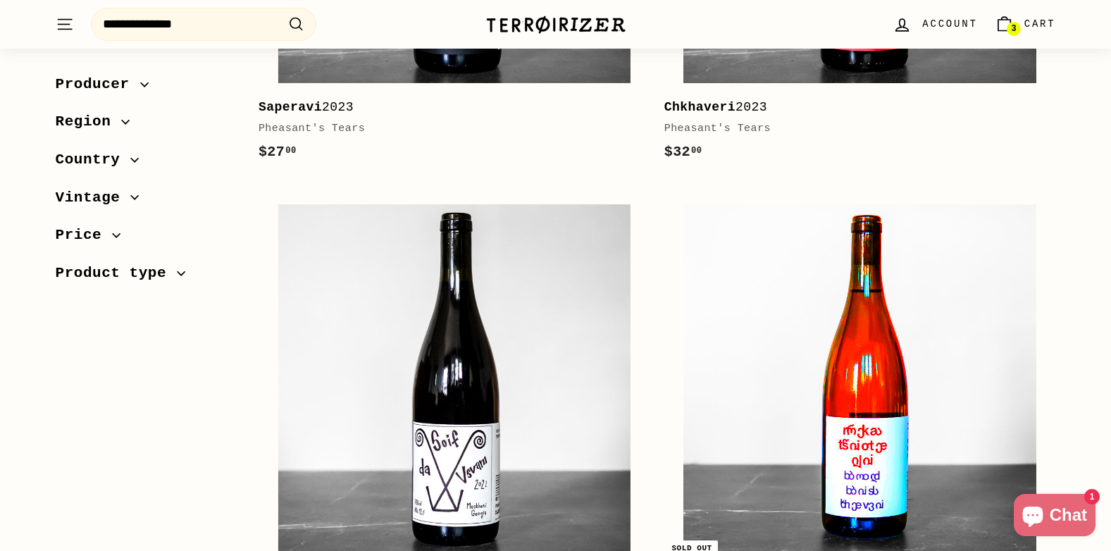
scroll to position [564, 0]
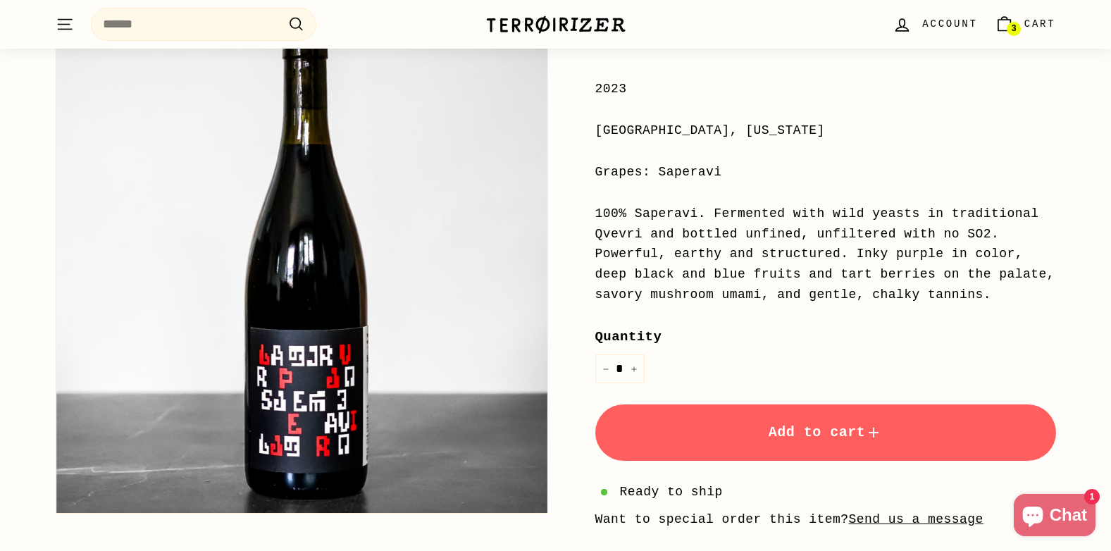
scroll to position [282, 0]
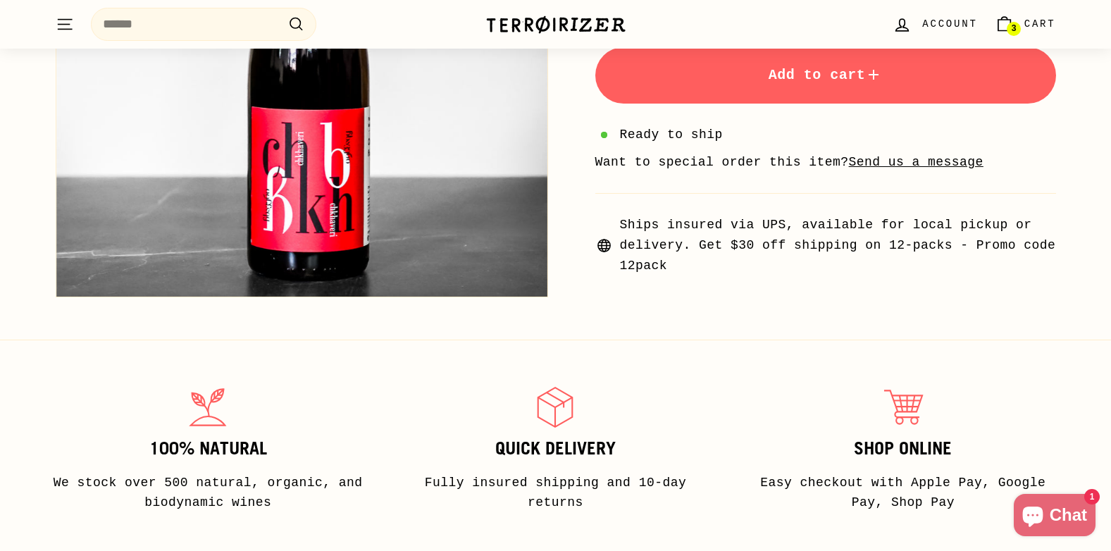
scroll to position [141, 0]
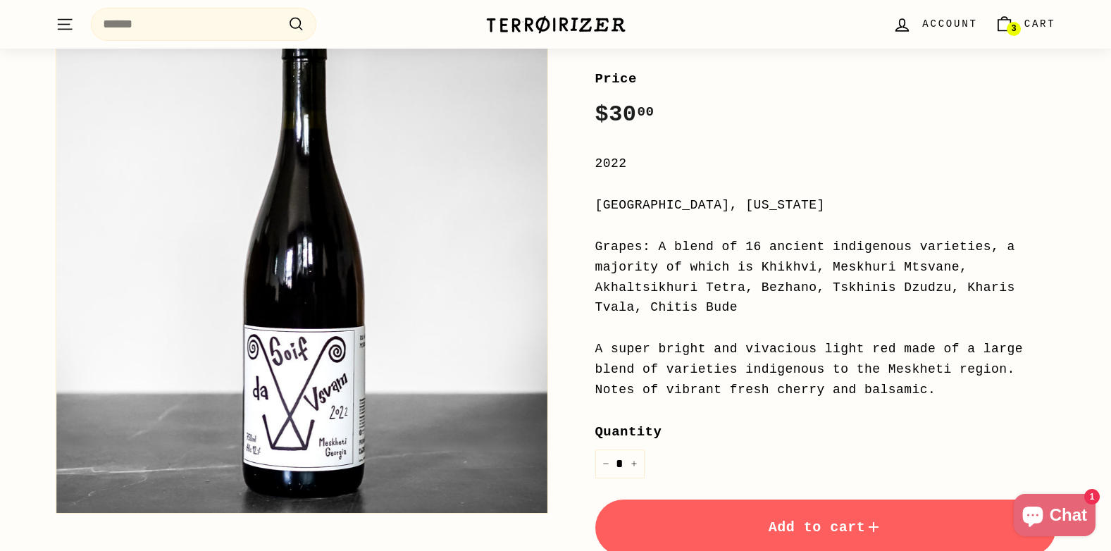
scroll to position [211, 0]
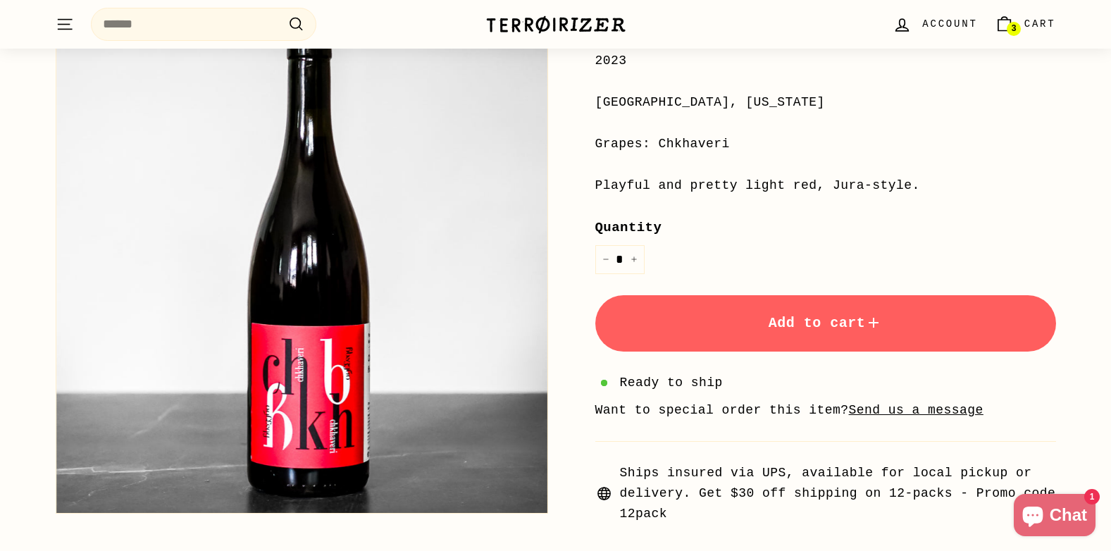
scroll to position [352, 0]
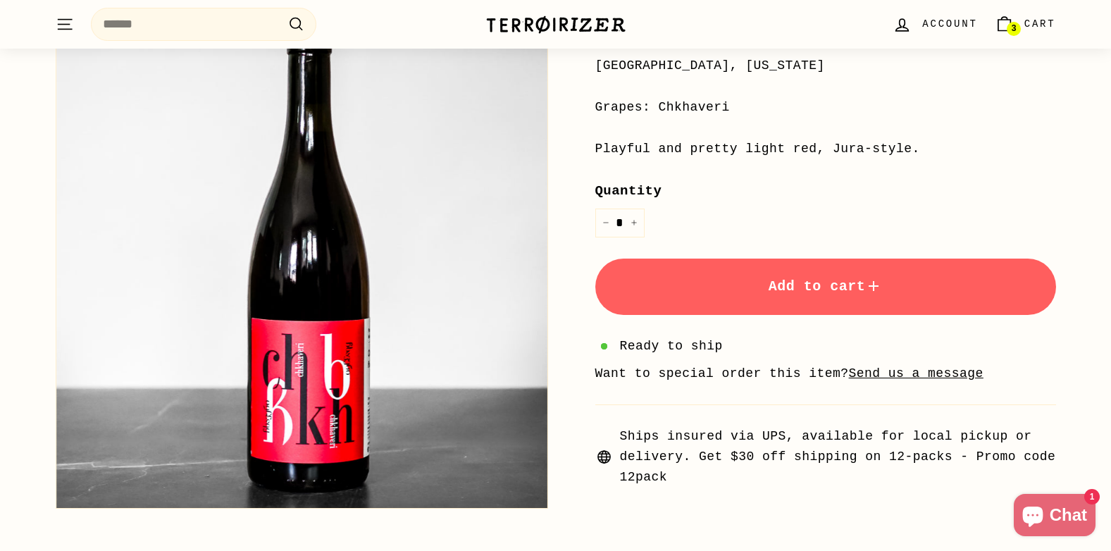
click at [827, 291] on span "Add to cart" at bounding box center [826, 286] width 114 height 16
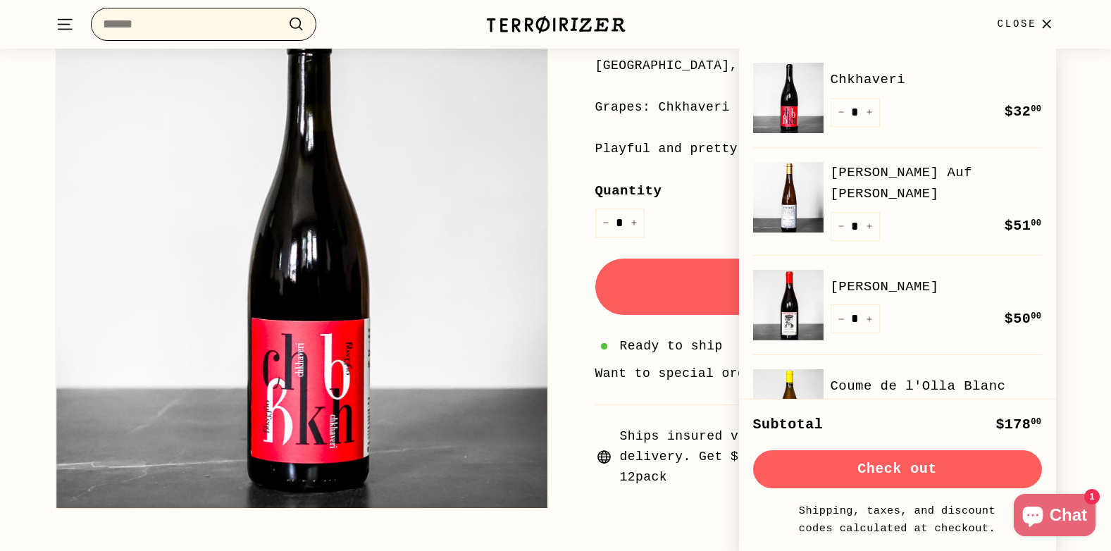
click at [196, 23] on input "Search" at bounding box center [204, 24] width 226 height 33
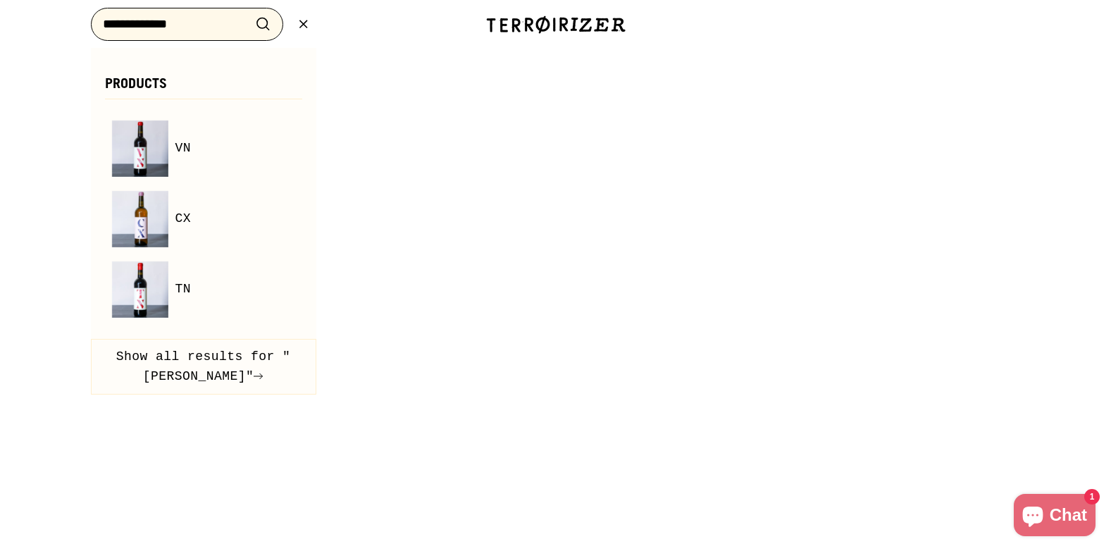
type input "**********"
click at [250, 13] on button ".cls-1{fill:none;stroke:#000;stroke-miterlimit:10;stroke-width:2px} Search" at bounding box center [263, 24] width 26 height 22
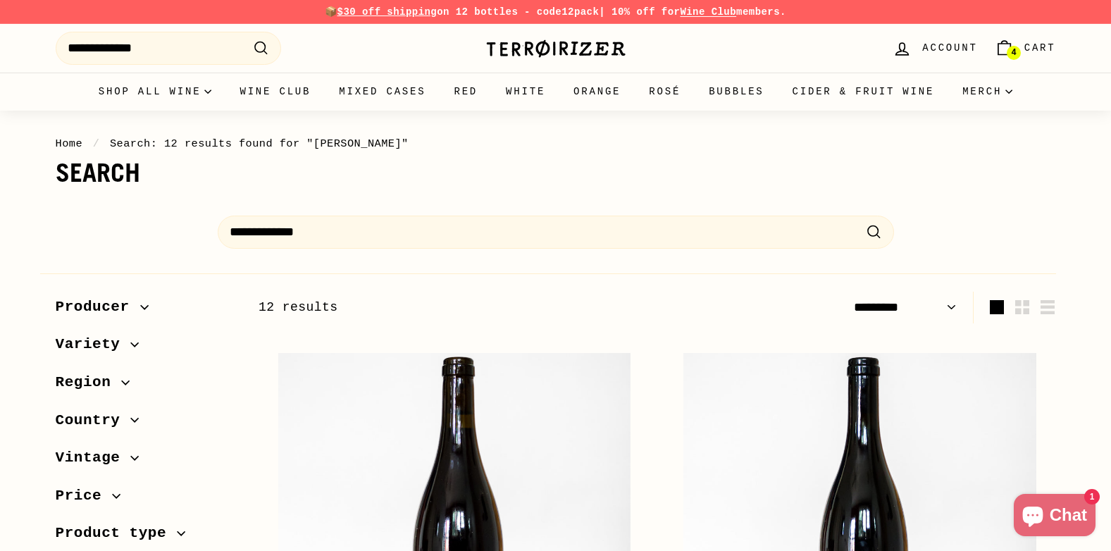
select select "*********"
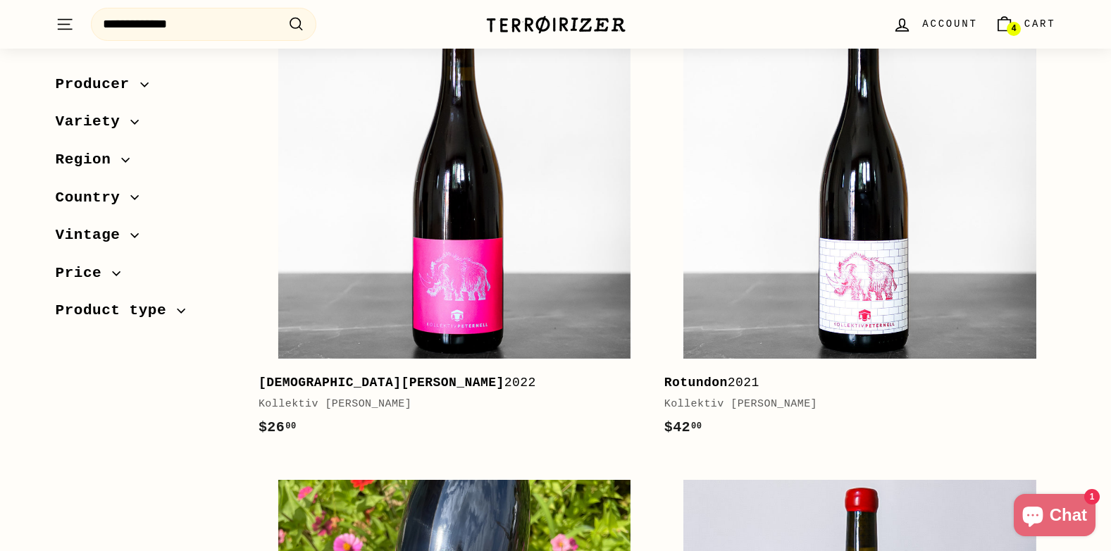
scroll to position [352, 0]
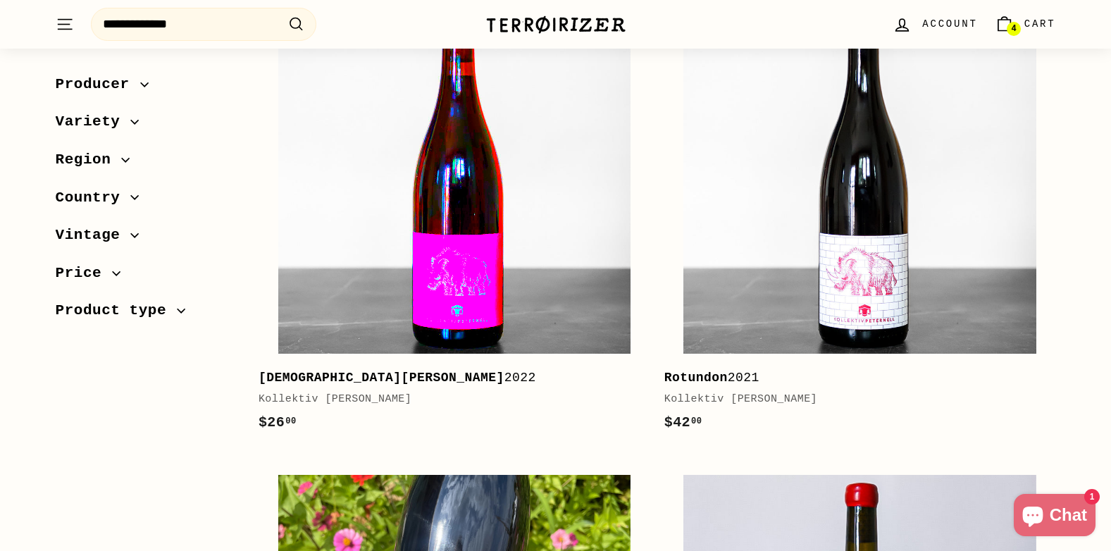
click at [531, 307] on img at bounding box center [454, 177] width 352 height 352
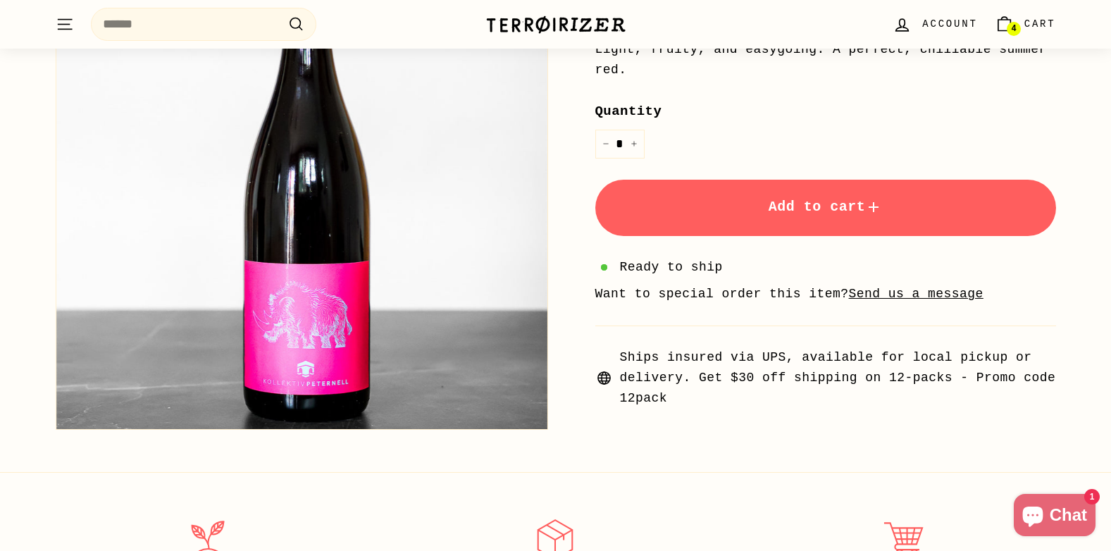
scroll to position [423, 0]
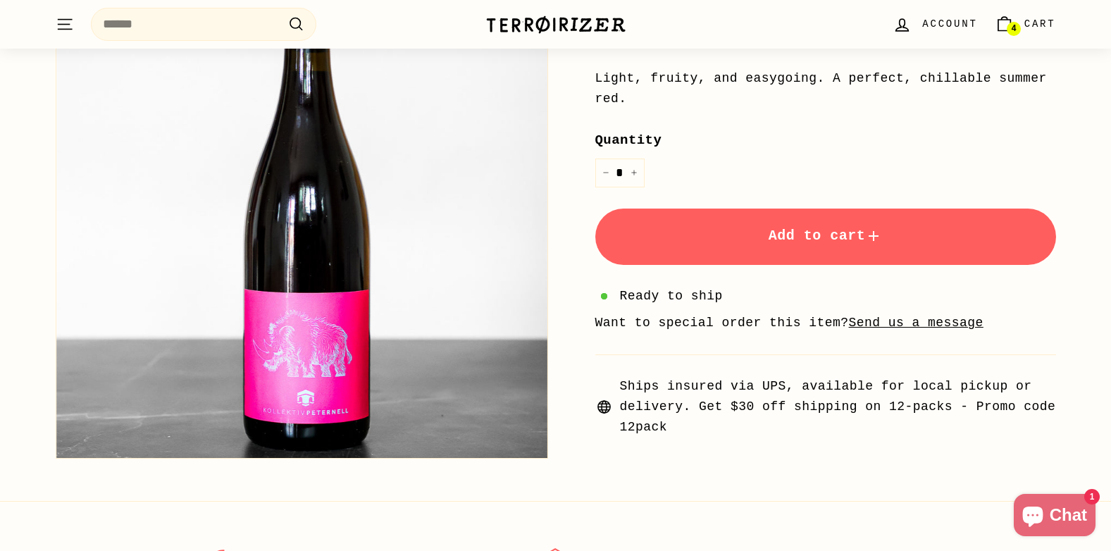
click at [818, 228] on span "Add to cart" at bounding box center [826, 236] width 114 height 16
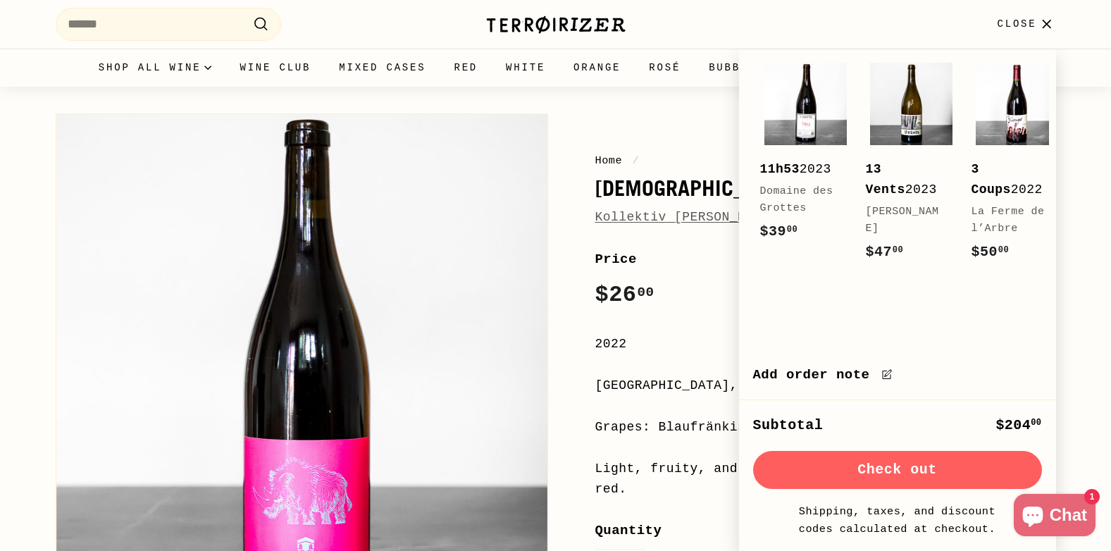
scroll to position [0, 0]
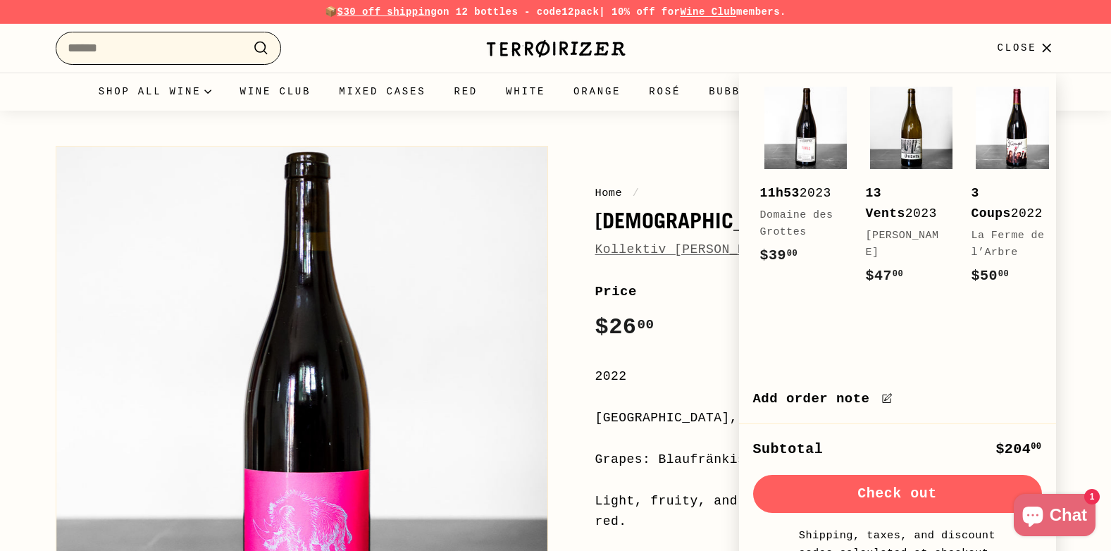
click at [143, 49] on input "Search" at bounding box center [169, 48] width 226 height 33
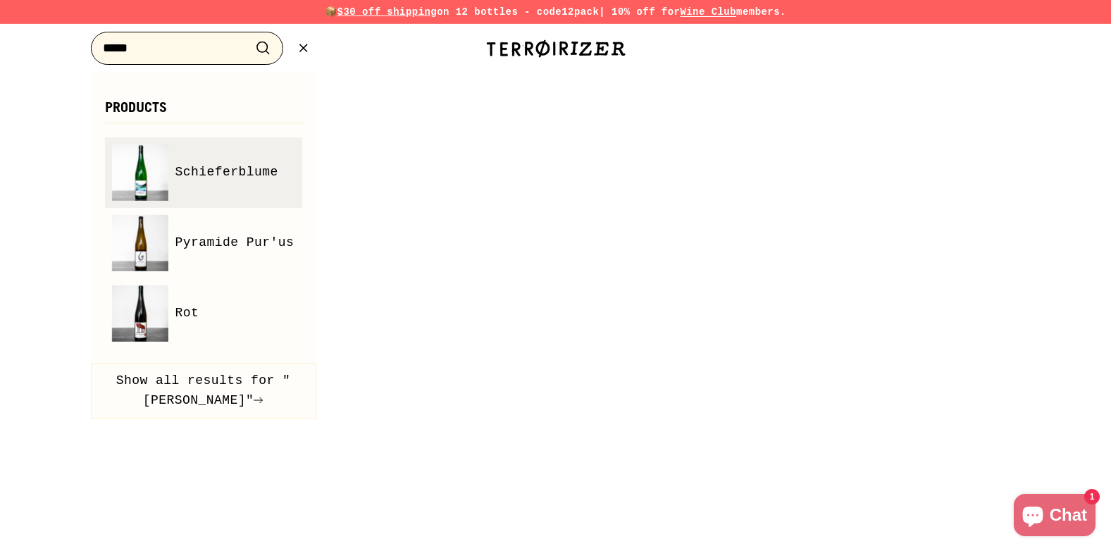
type input "****"
click at [214, 168] on span "Schieferblume" at bounding box center [226, 172] width 103 height 20
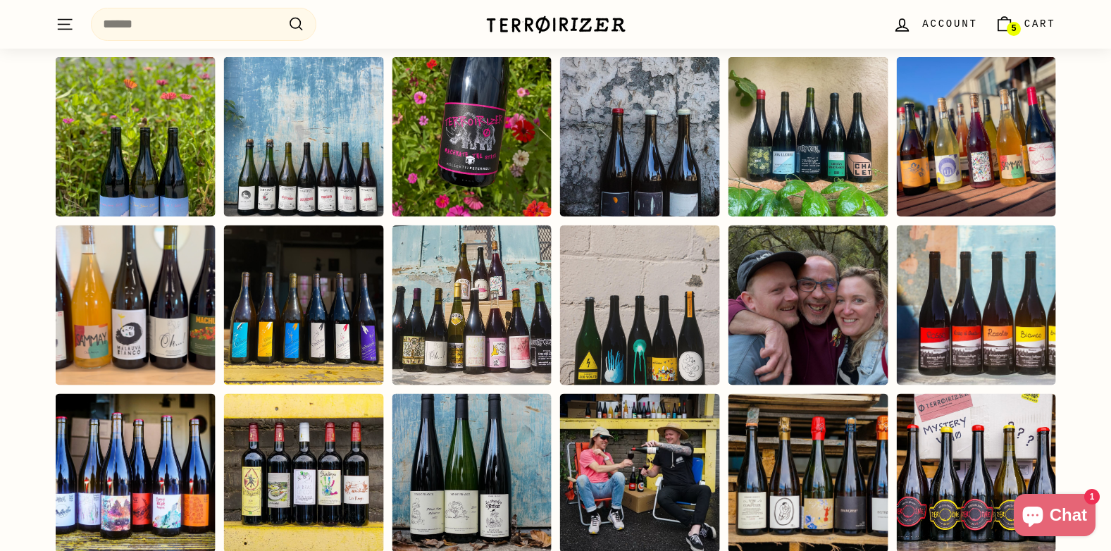
scroll to position [2748, 0]
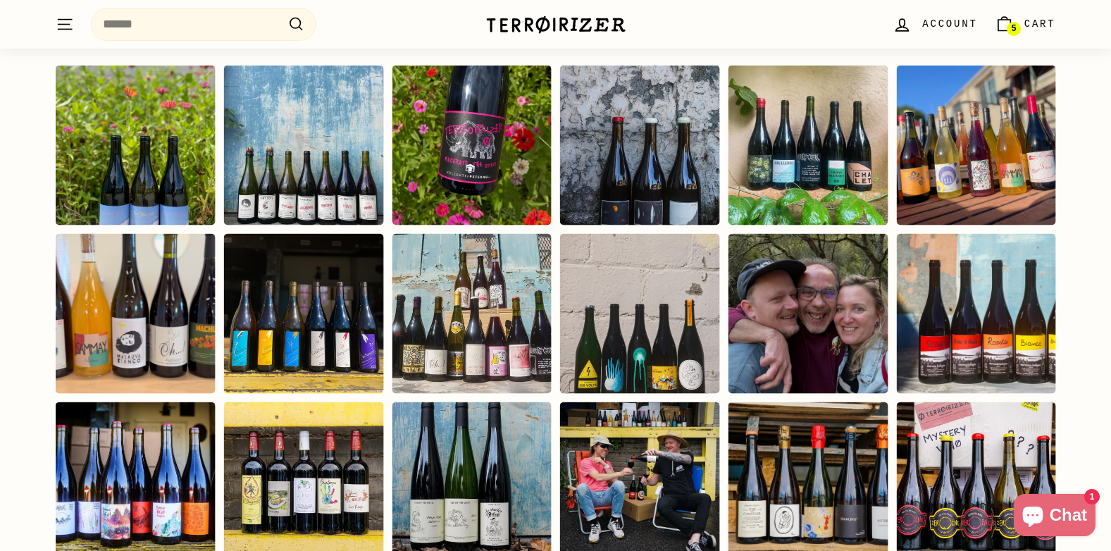
click at [149, 328] on div "Instagram post opens in a popup" at bounding box center [135, 314] width 160 height 160
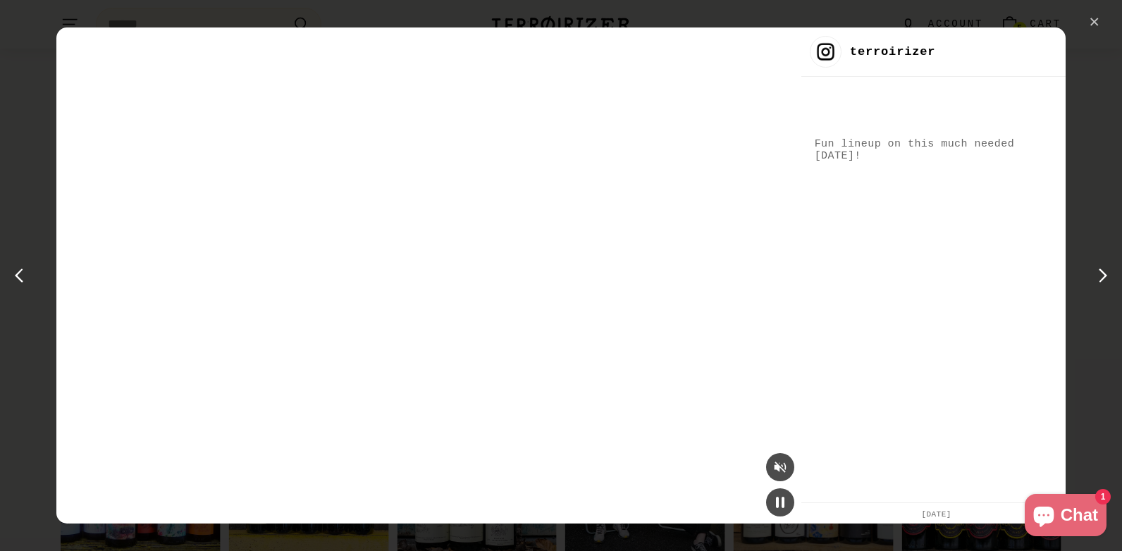
click at [1102, 25] on div "✕" at bounding box center [1094, 22] width 21 height 21
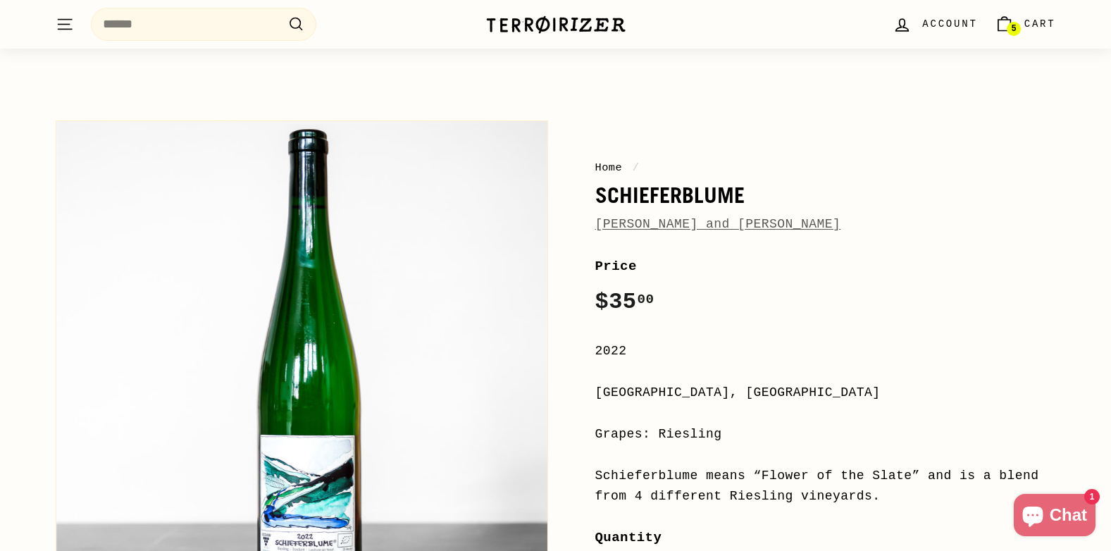
scroll to position [0, 0]
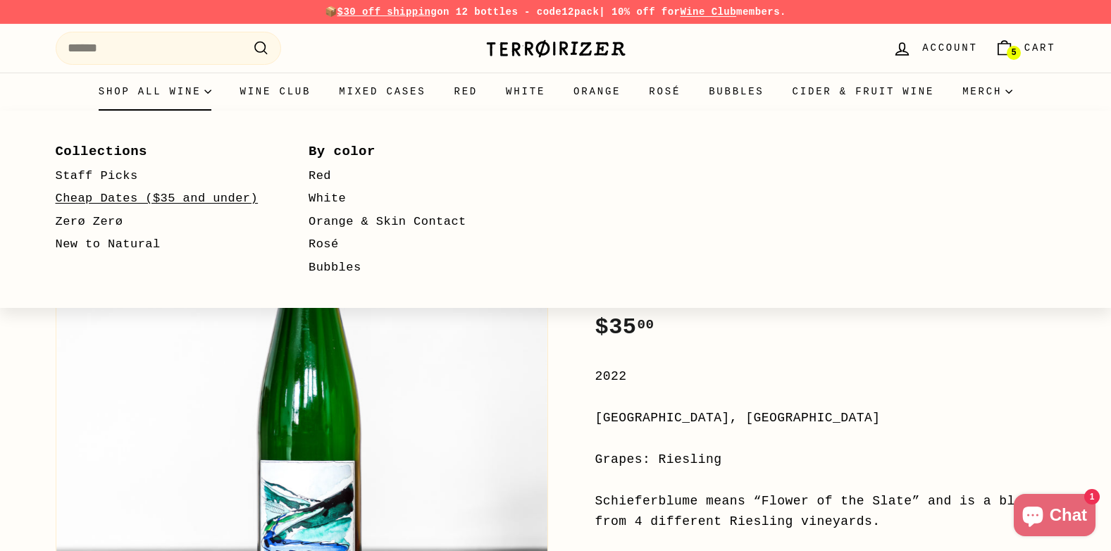
click at [117, 195] on link "Cheap Dates ($35 and under)" at bounding box center [162, 198] width 213 height 23
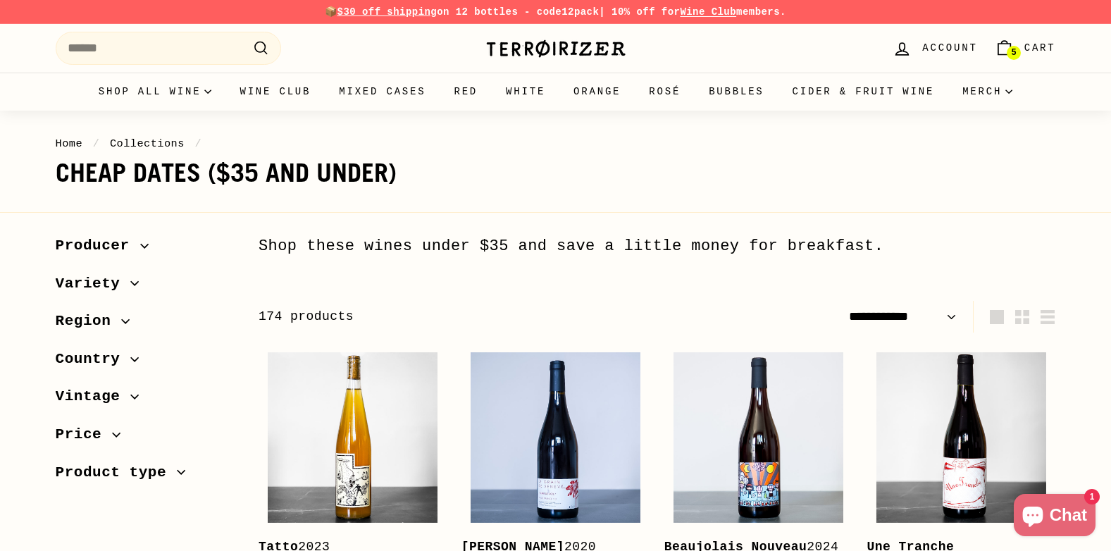
select select "**********"
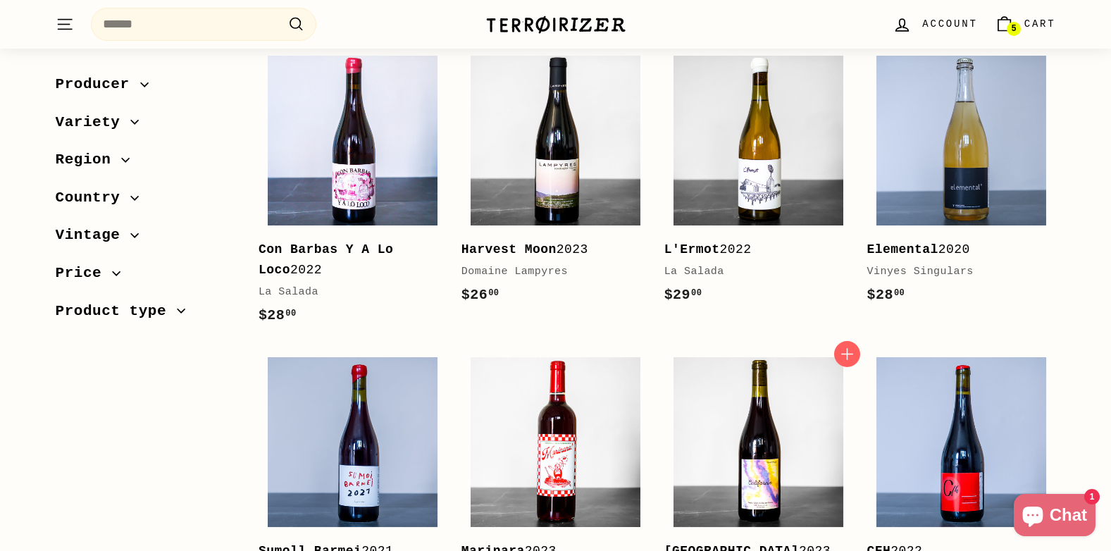
scroll to position [2678, 0]
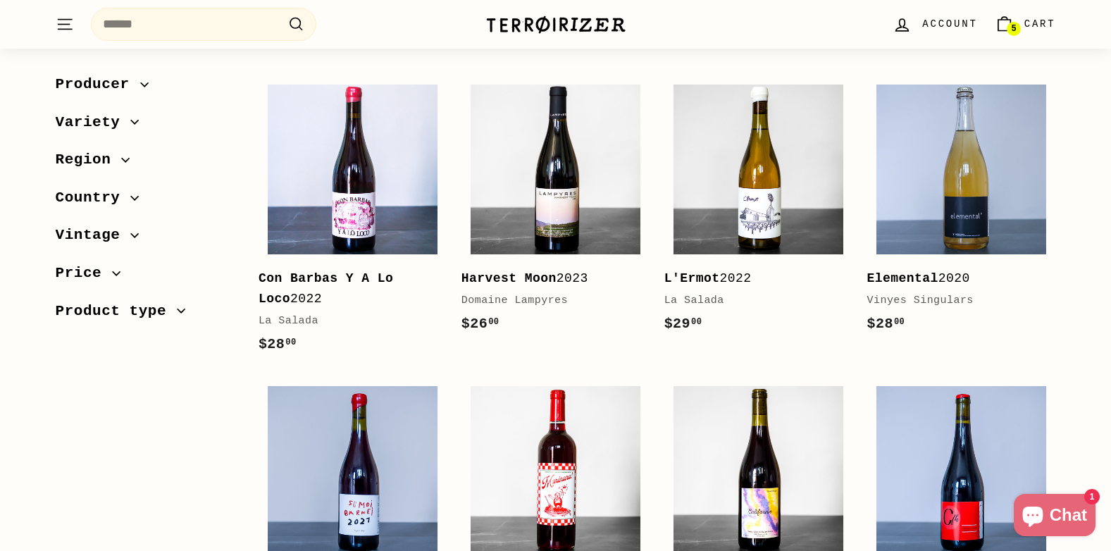
click at [1005, 24] on icon "Cart" at bounding box center [1004, 24] width 19 height 19
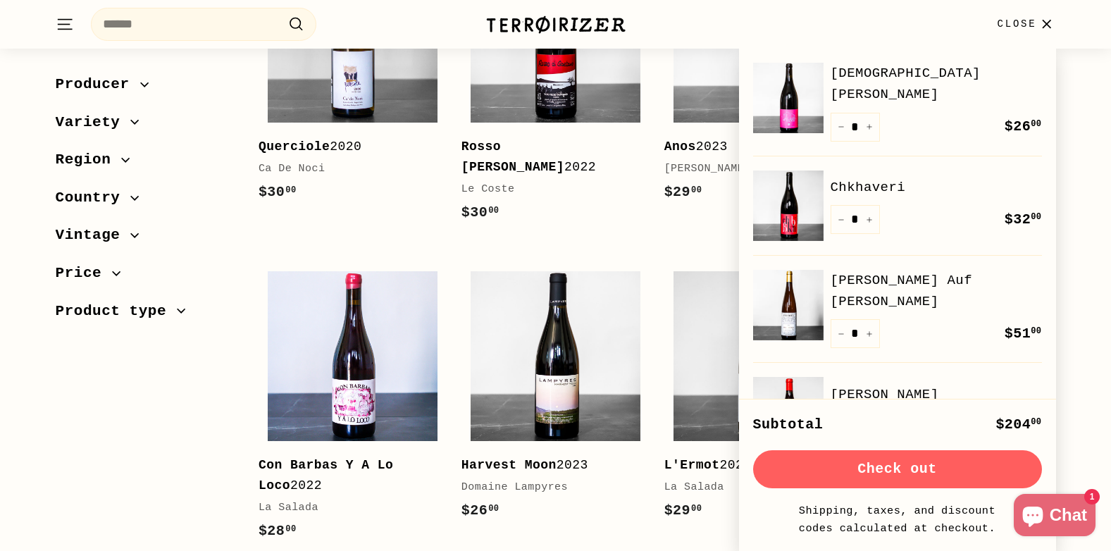
scroll to position [2467, 0]
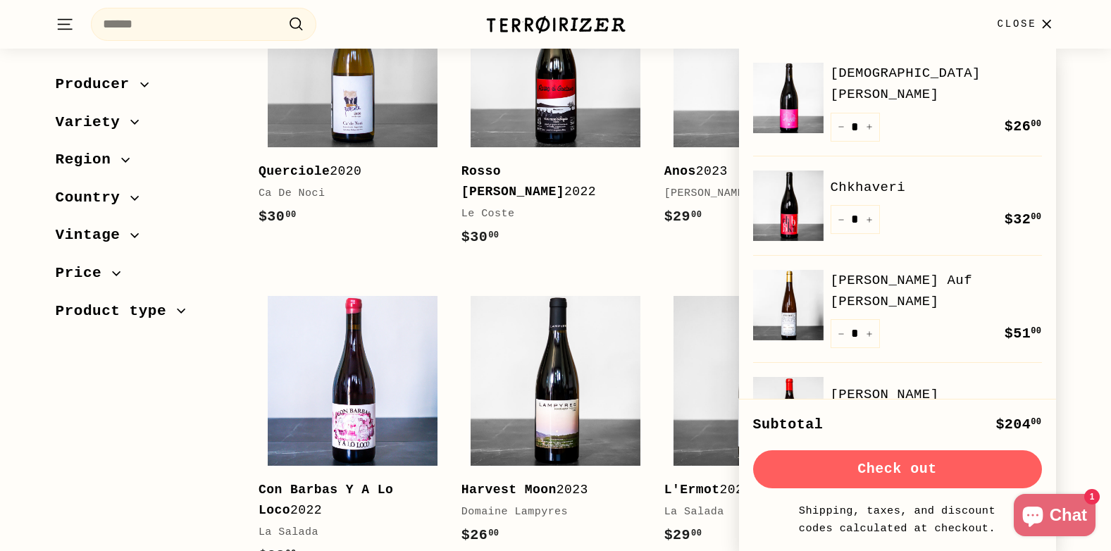
click at [841, 180] on link "Chkhaveri" at bounding box center [936, 187] width 211 height 21
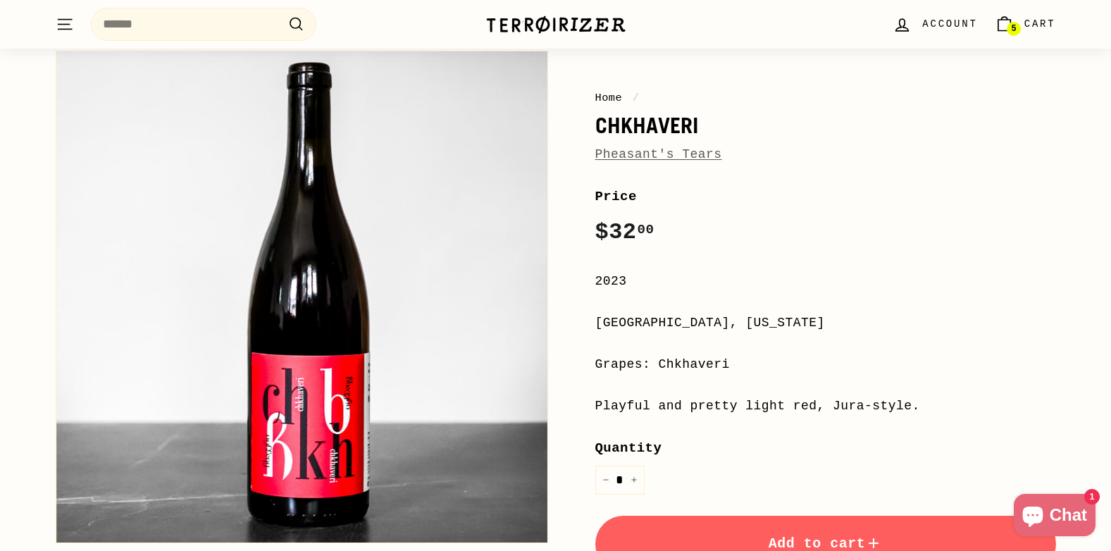
scroll to position [70, 0]
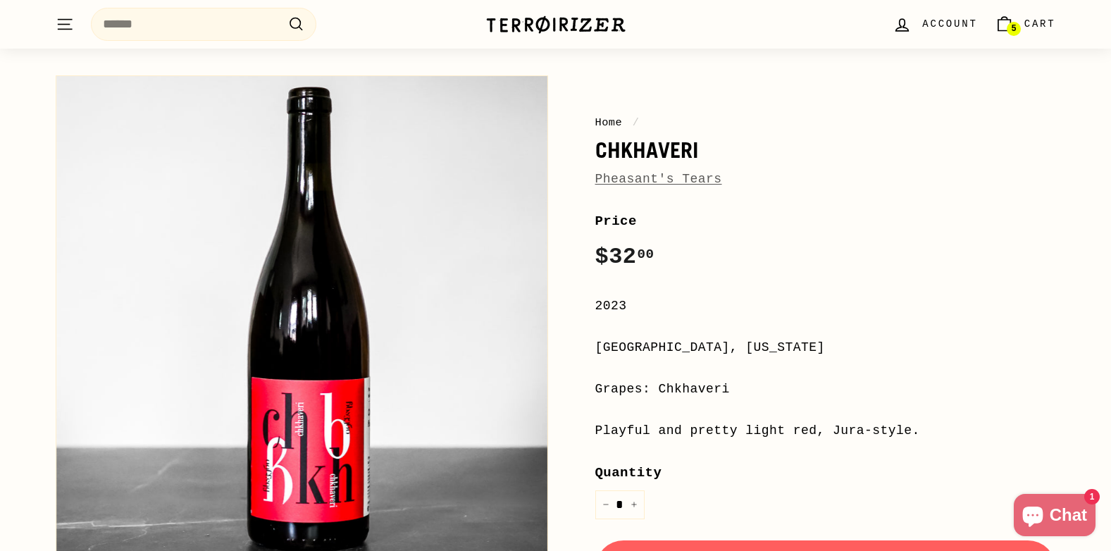
click at [1012, 30] on span "5" at bounding box center [1013, 29] width 5 height 8
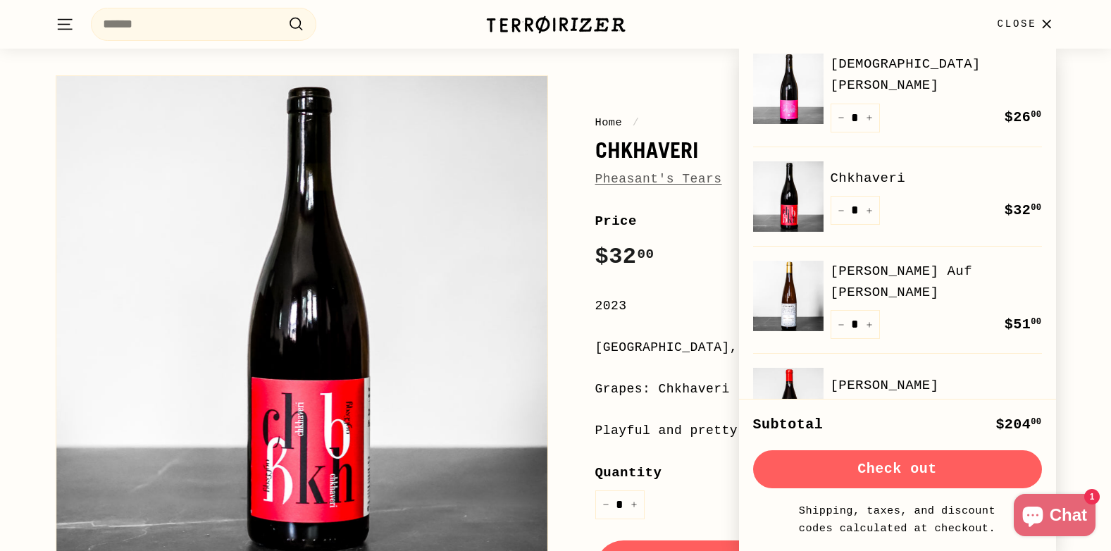
scroll to position [0, 0]
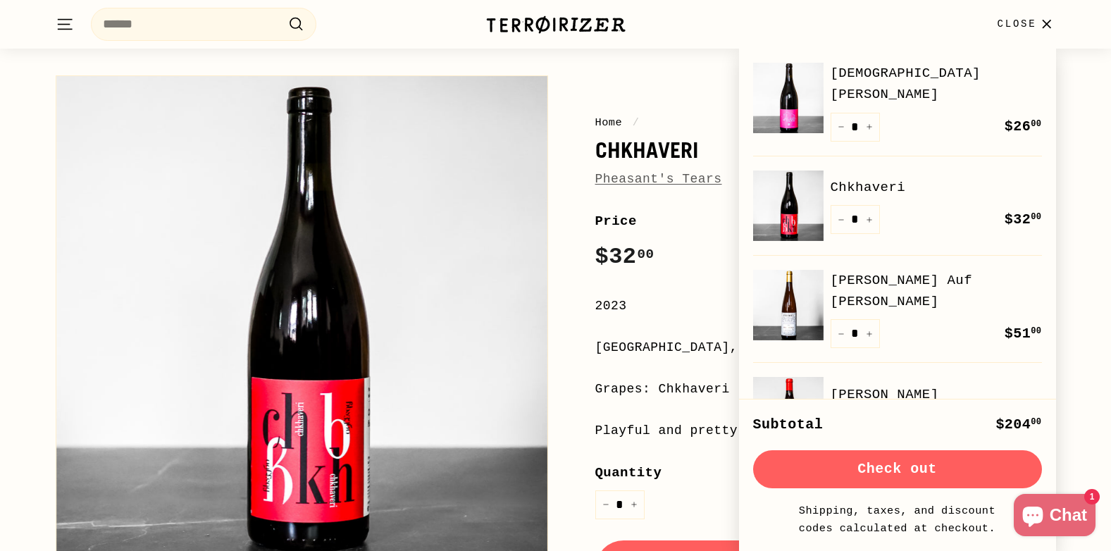
click at [898, 73] on link "[DEMOGRAPHIC_DATA][PERSON_NAME]" at bounding box center [936, 84] width 211 height 43
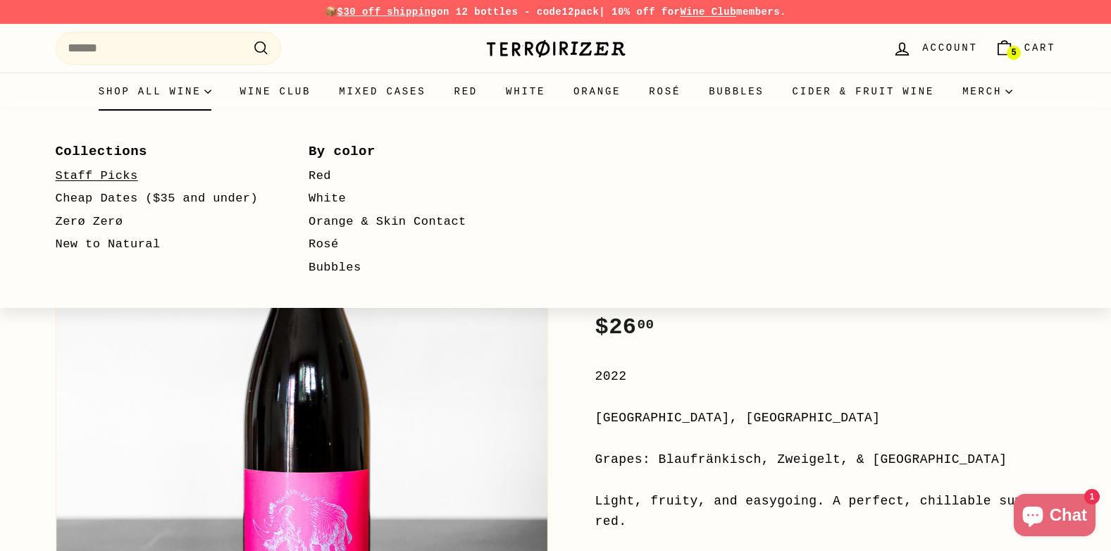
click at [123, 168] on link "Staff Picks" at bounding box center [162, 176] width 213 height 23
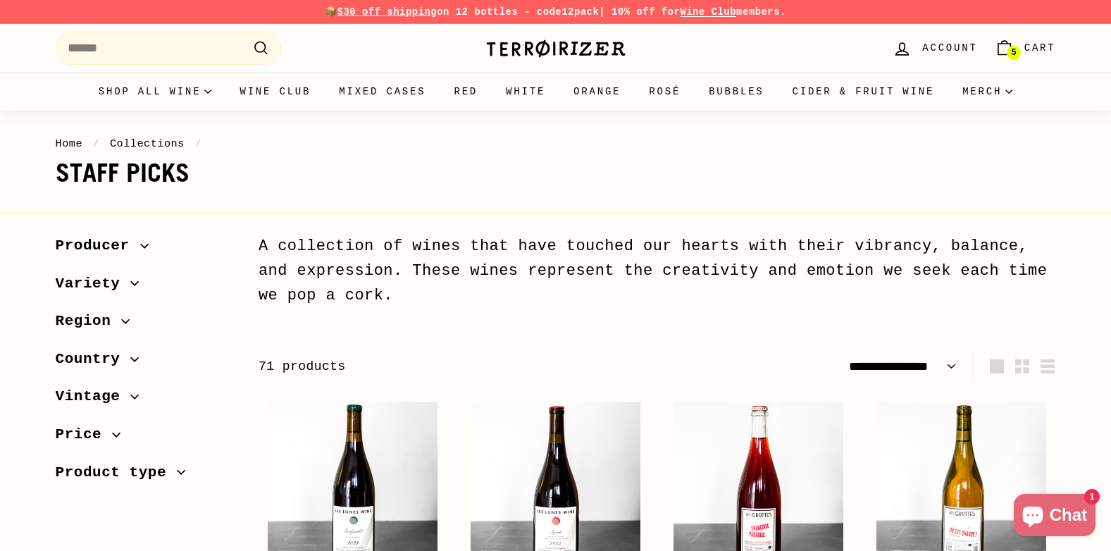
select select "**********"
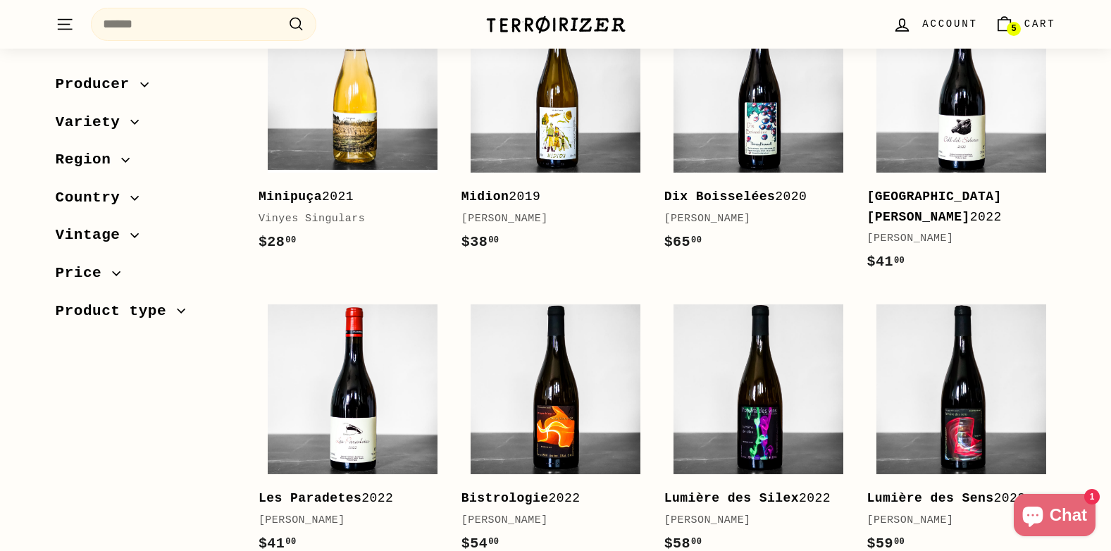
scroll to position [2889, 0]
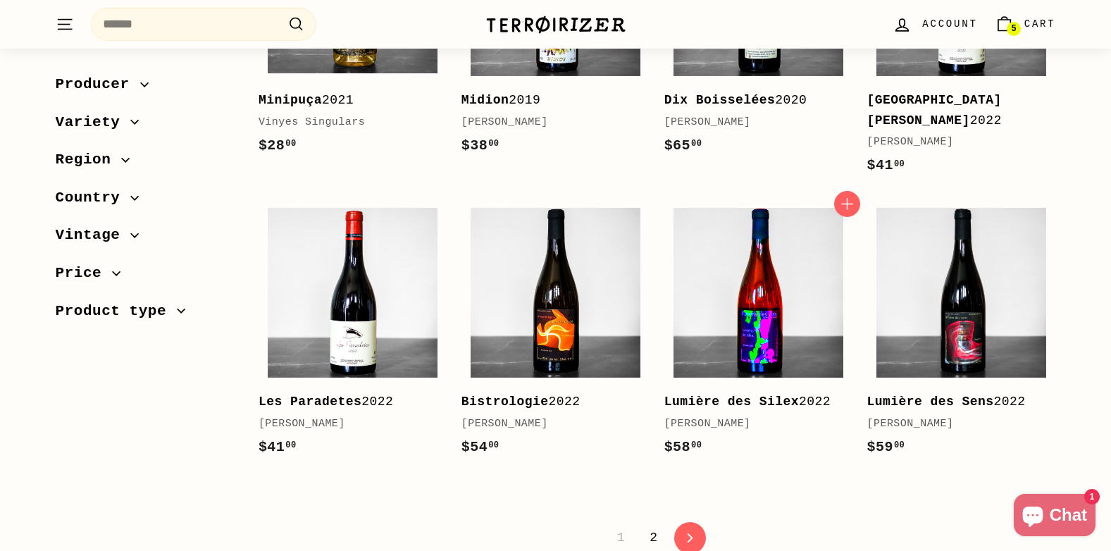
click at [820, 263] on img at bounding box center [759, 293] width 170 height 170
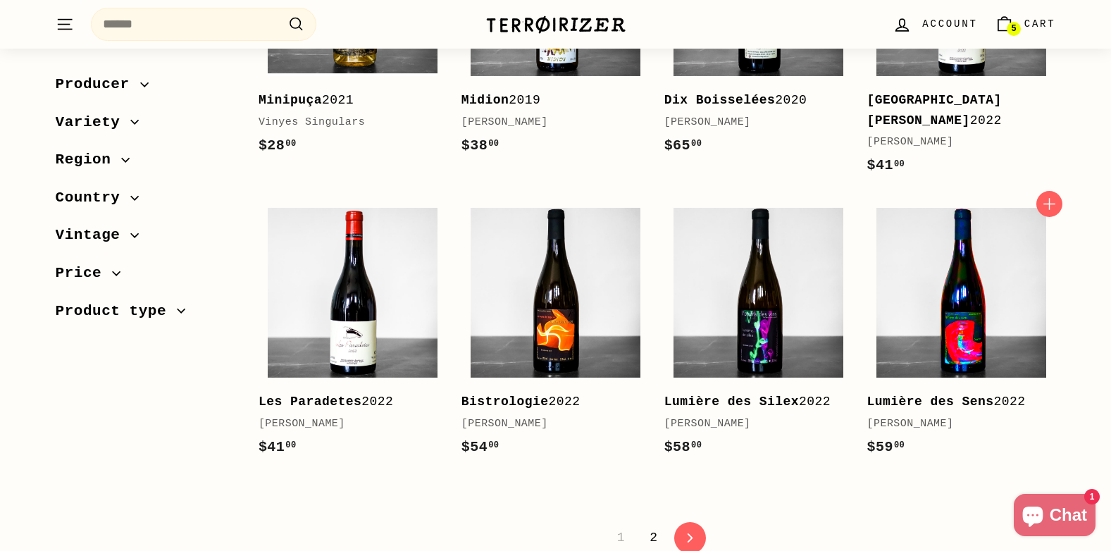
click at [989, 249] on img at bounding box center [962, 293] width 170 height 170
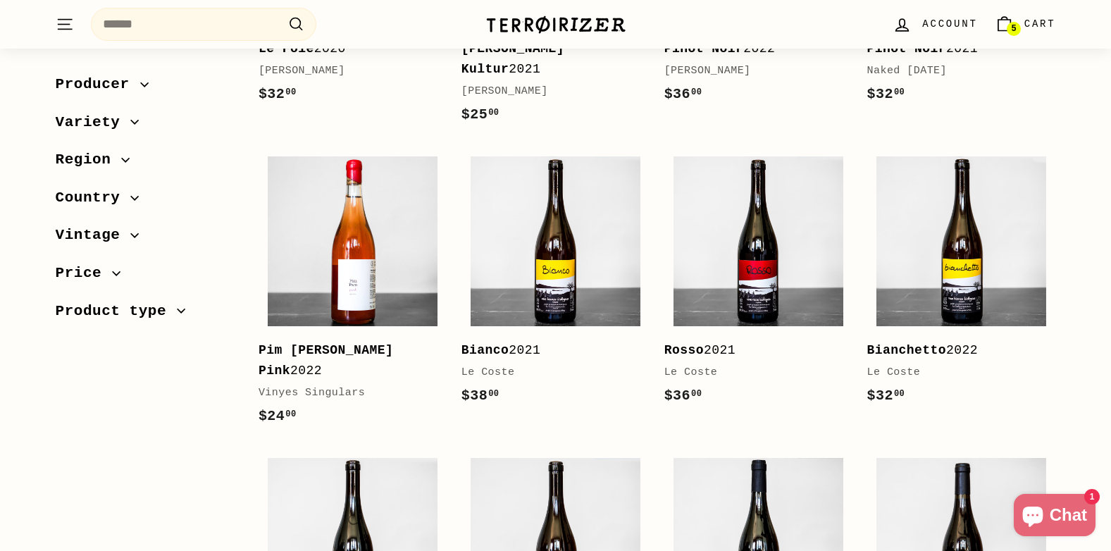
scroll to position [1409, 0]
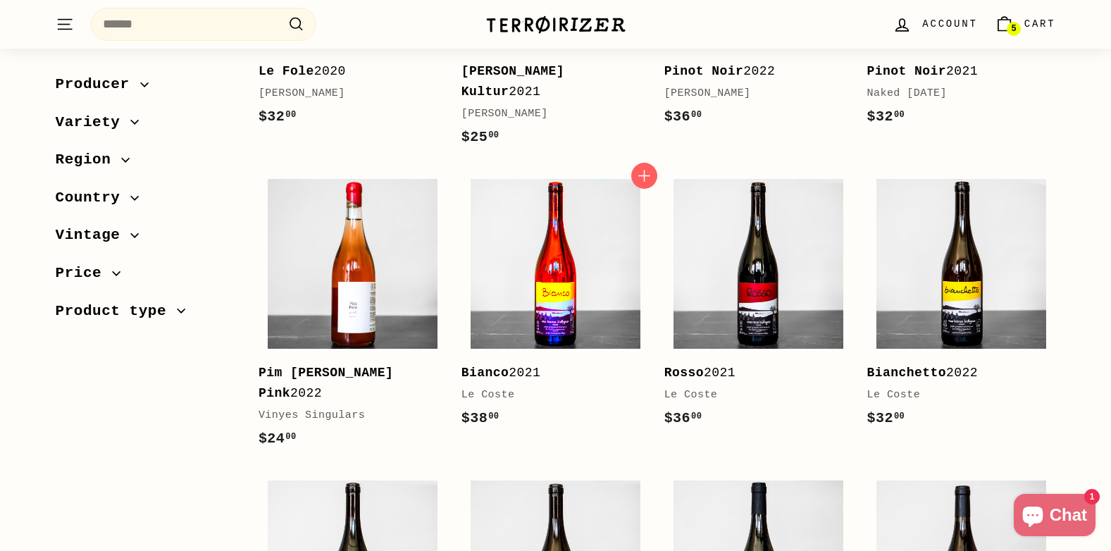
click at [552, 288] on img at bounding box center [556, 264] width 170 height 170
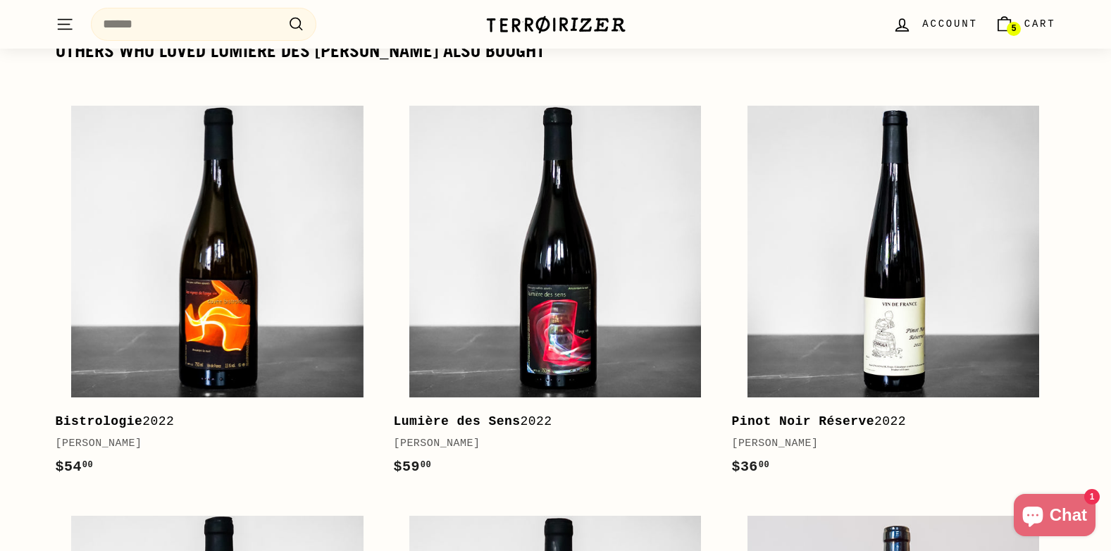
scroll to position [1973, 0]
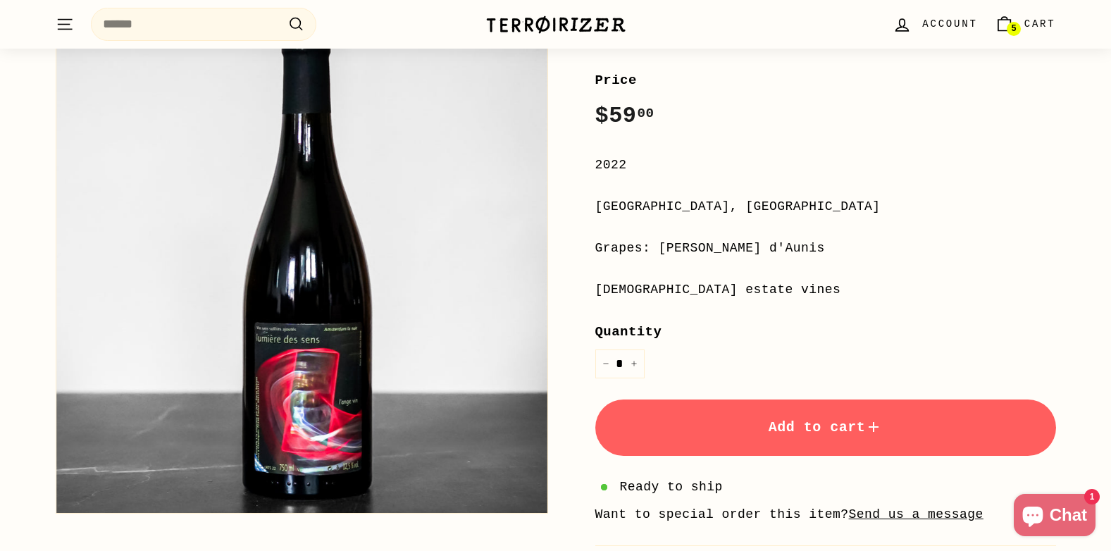
scroll to position [282, 0]
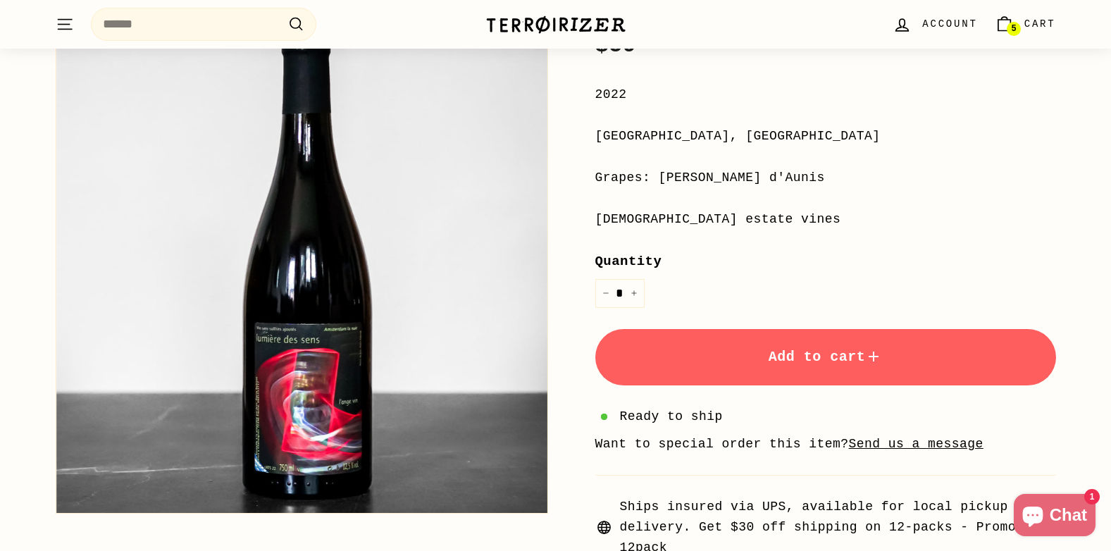
click at [822, 368] on button "Add to cart" at bounding box center [825, 357] width 461 height 56
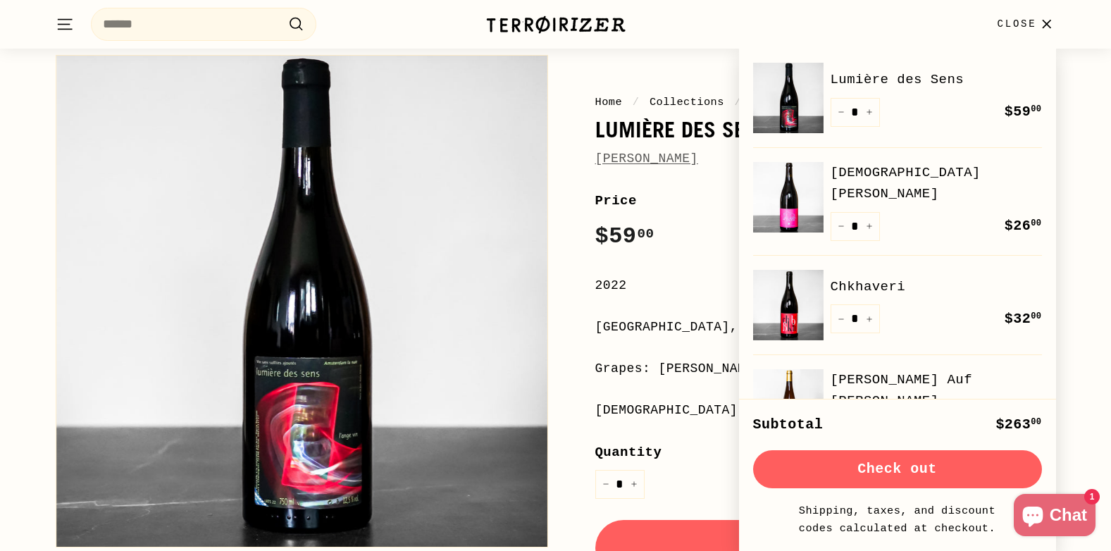
scroll to position [70, 0]
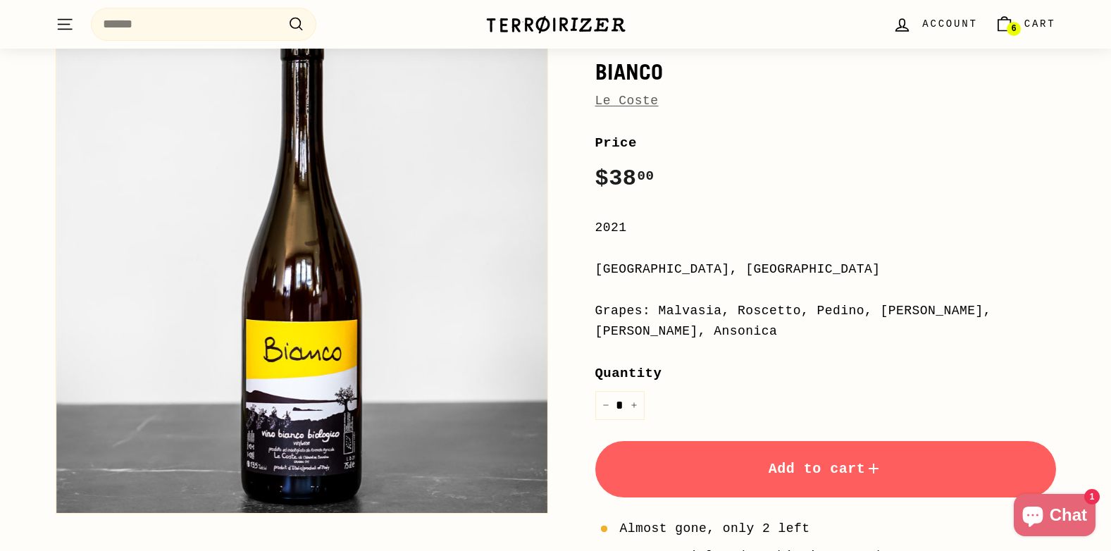
scroll to position [141, 0]
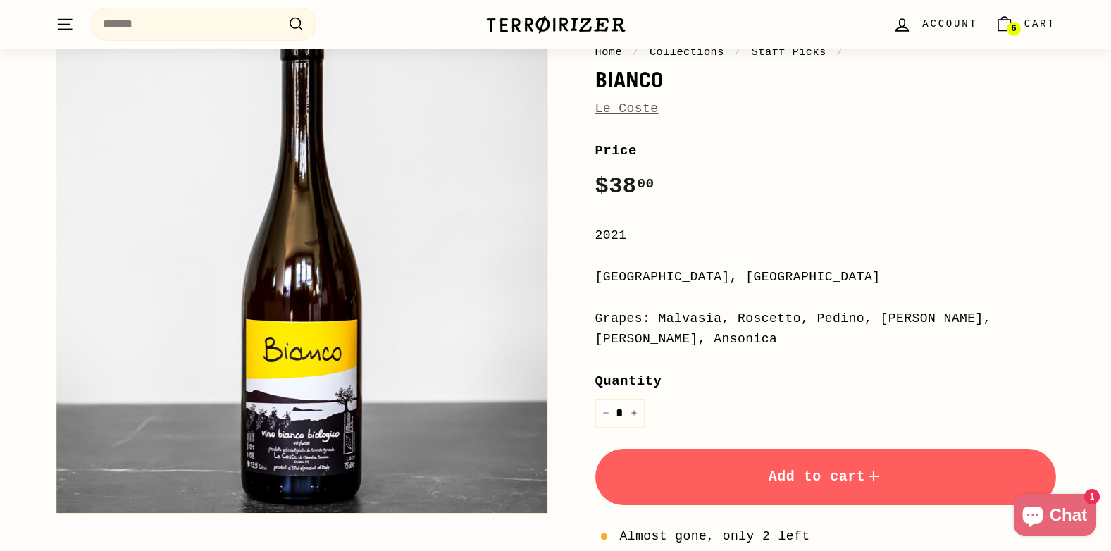
click at [61, 20] on icon ". . ." at bounding box center [65, 24] width 18 height 19
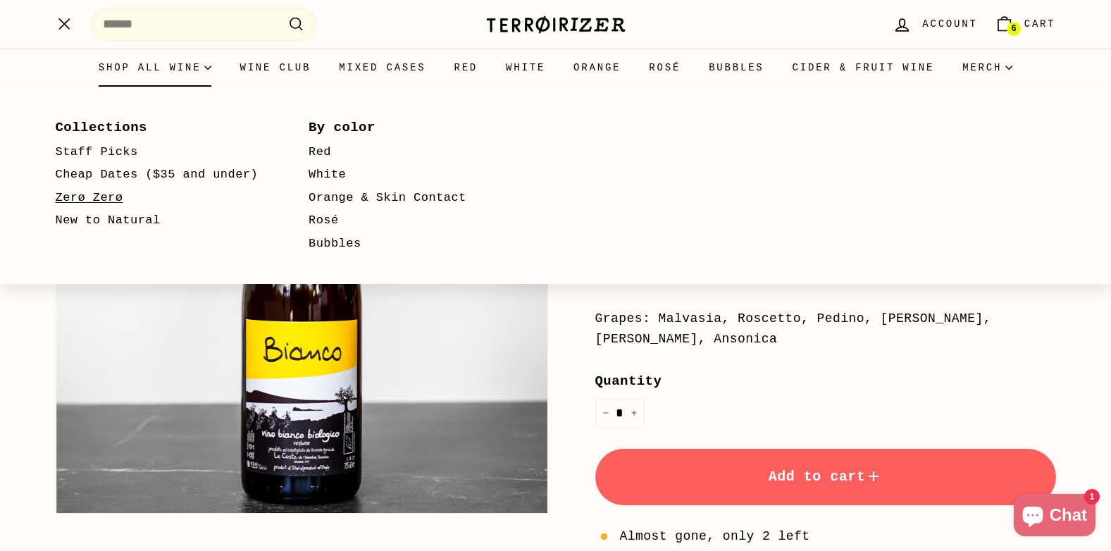
click at [111, 196] on link "Zerø Zerø" at bounding box center [162, 198] width 213 height 23
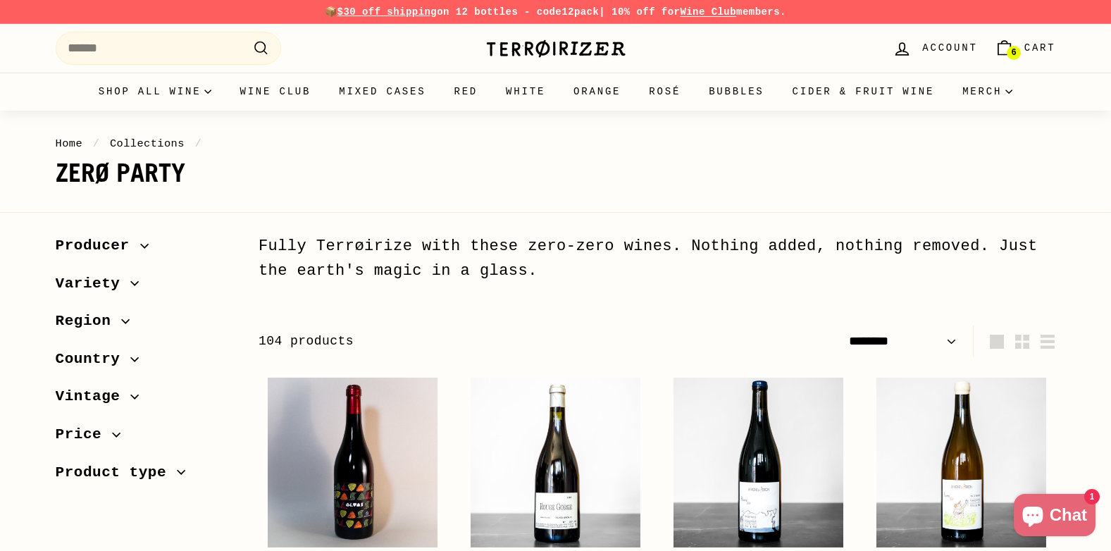
select select "******"
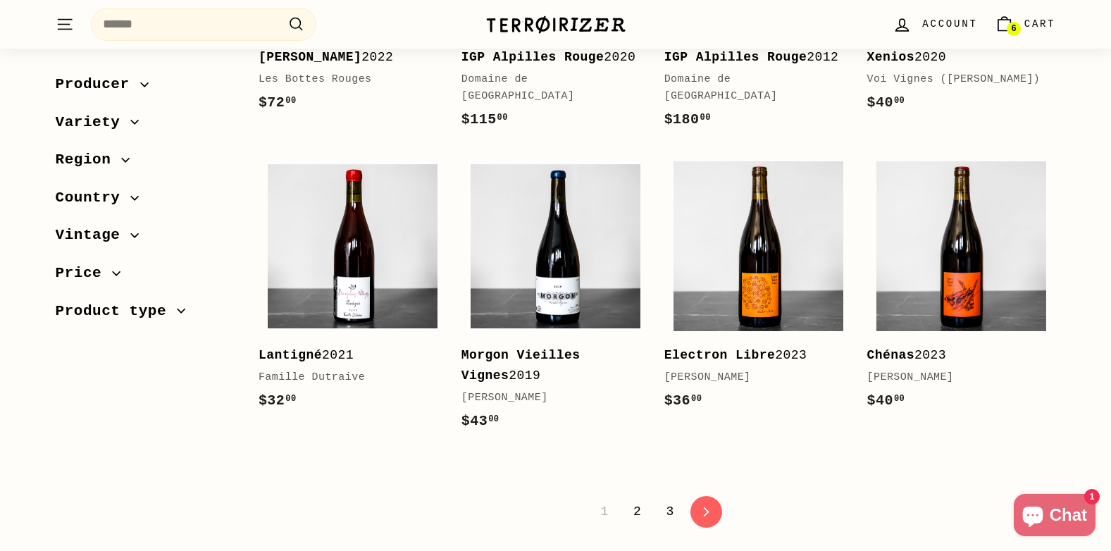
scroll to position [2889, 0]
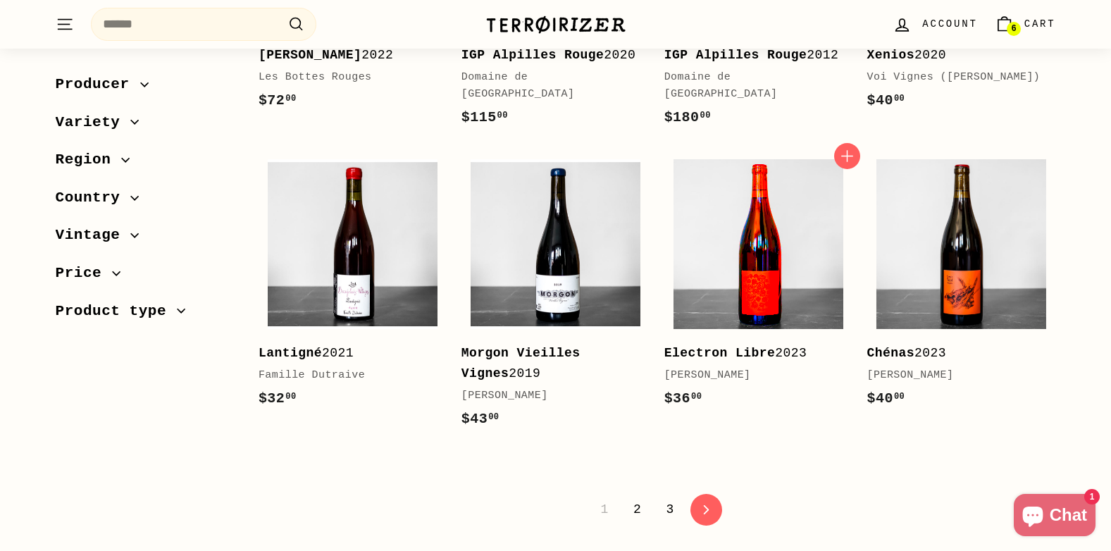
click at [826, 247] on img at bounding box center [759, 244] width 170 height 170
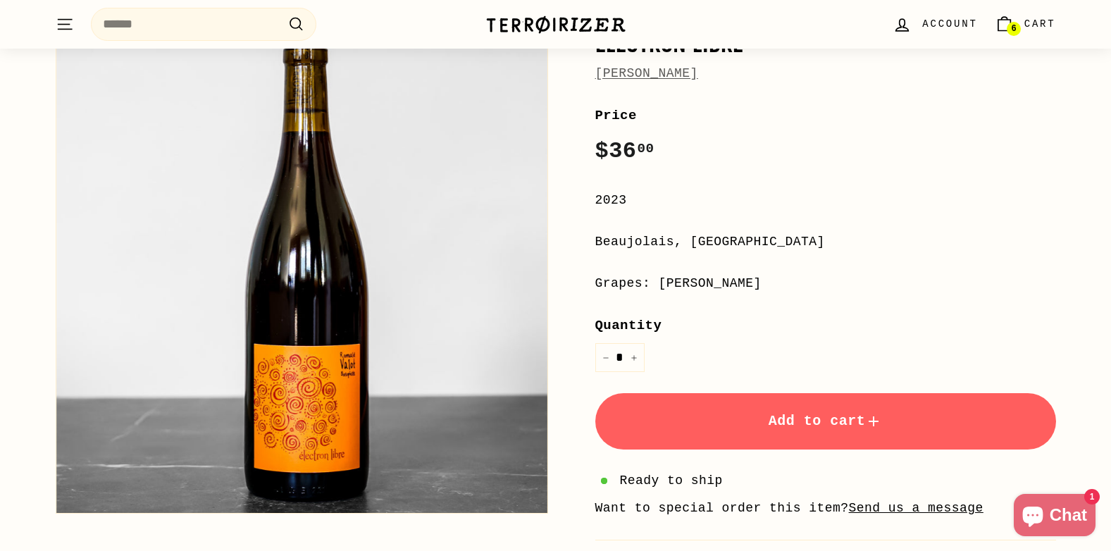
scroll to position [211, 0]
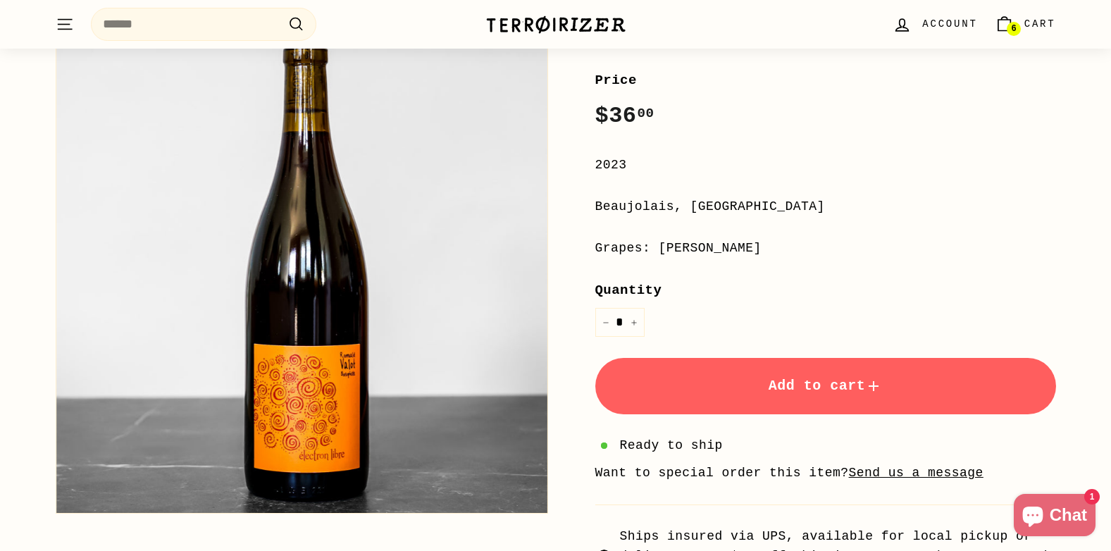
click at [1016, 25] on span "6" at bounding box center [1013, 29] width 5 height 8
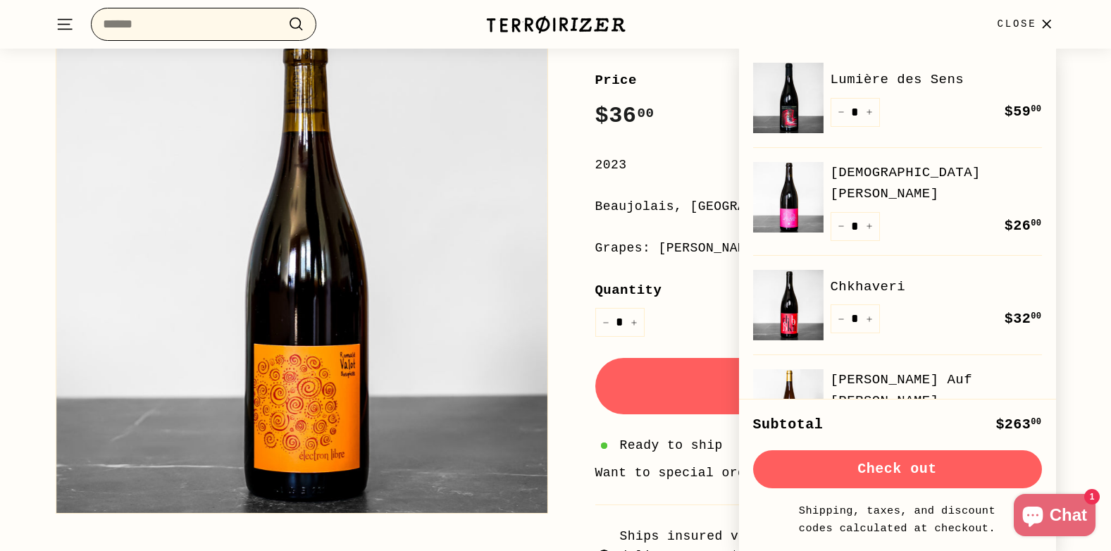
click at [143, 29] on input "Search" at bounding box center [204, 24] width 226 height 33
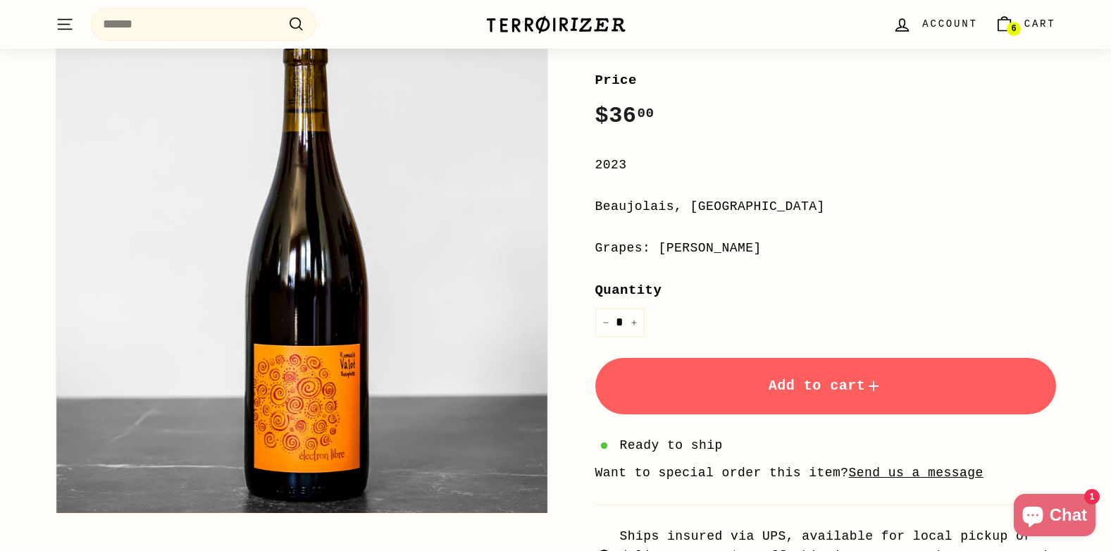
click at [58, 27] on icon ". . ." at bounding box center [65, 24] width 18 height 19
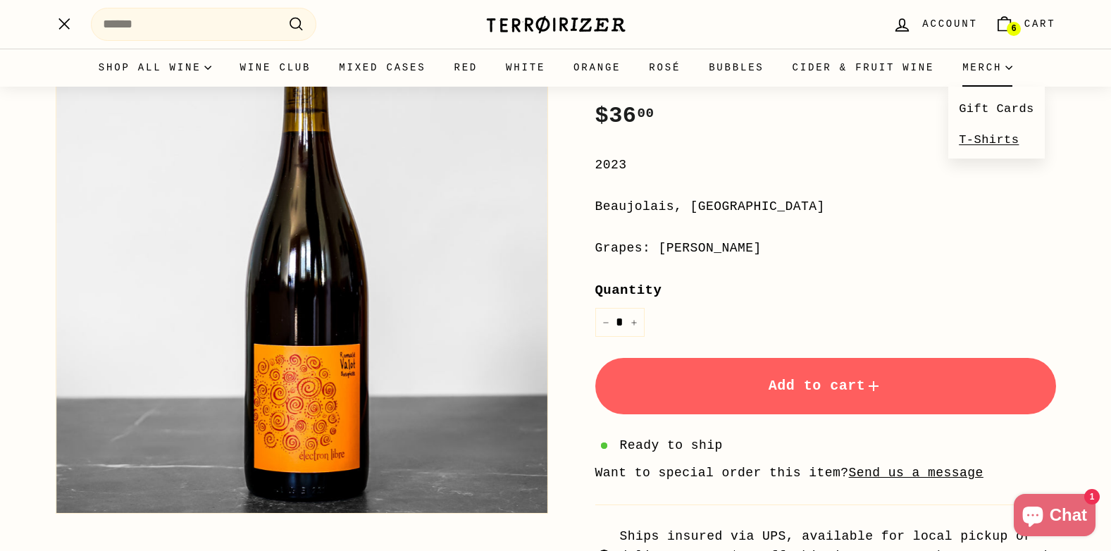
click at [976, 138] on link "T-Shirts" at bounding box center [997, 140] width 97 height 30
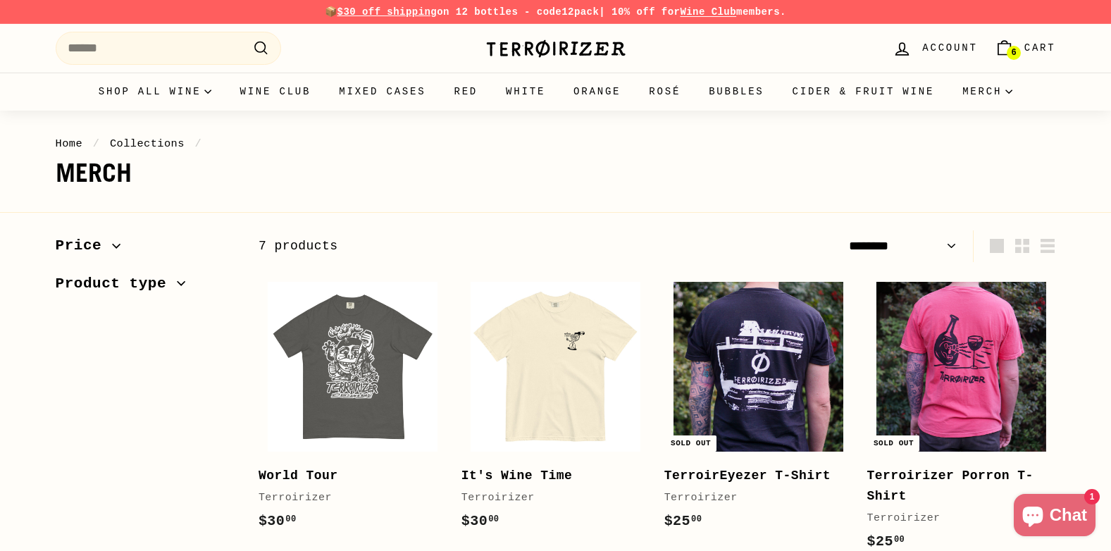
select select "******"
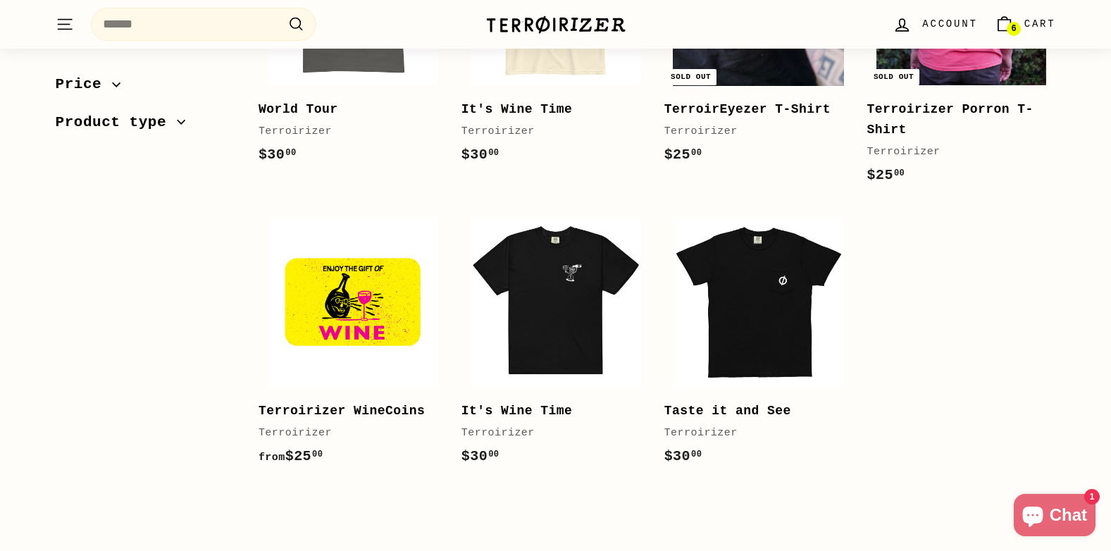
scroll to position [423, 0]
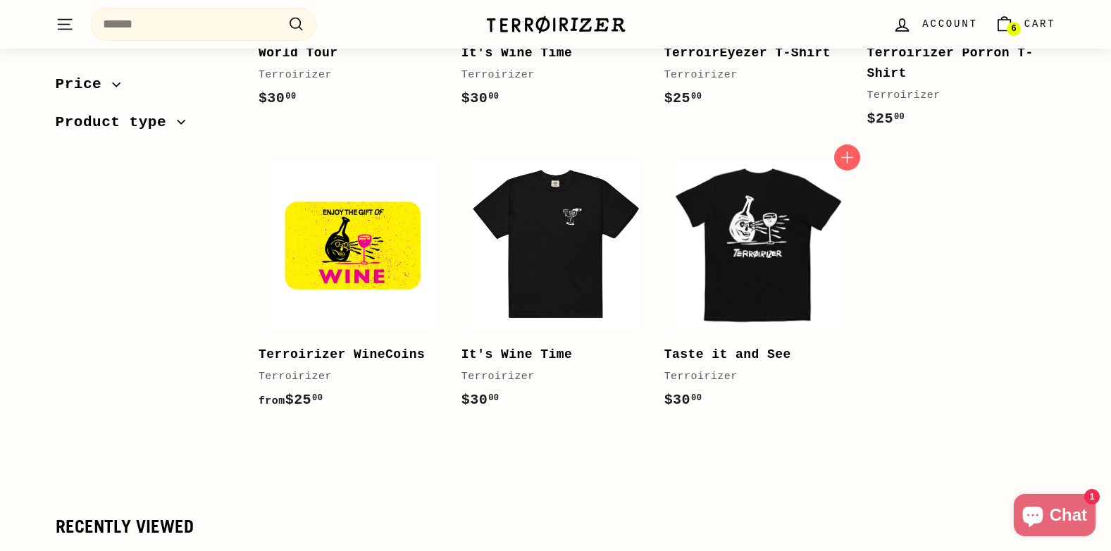
click at [750, 275] on img at bounding box center [759, 246] width 170 height 170
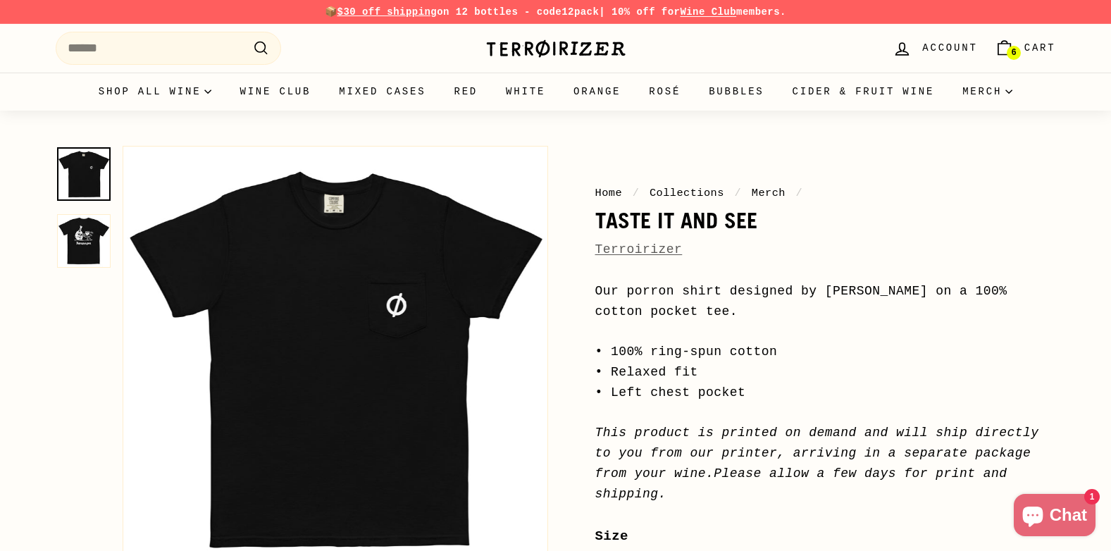
click at [351, 323] on button "Zoom" at bounding box center [335, 359] width 424 height 424
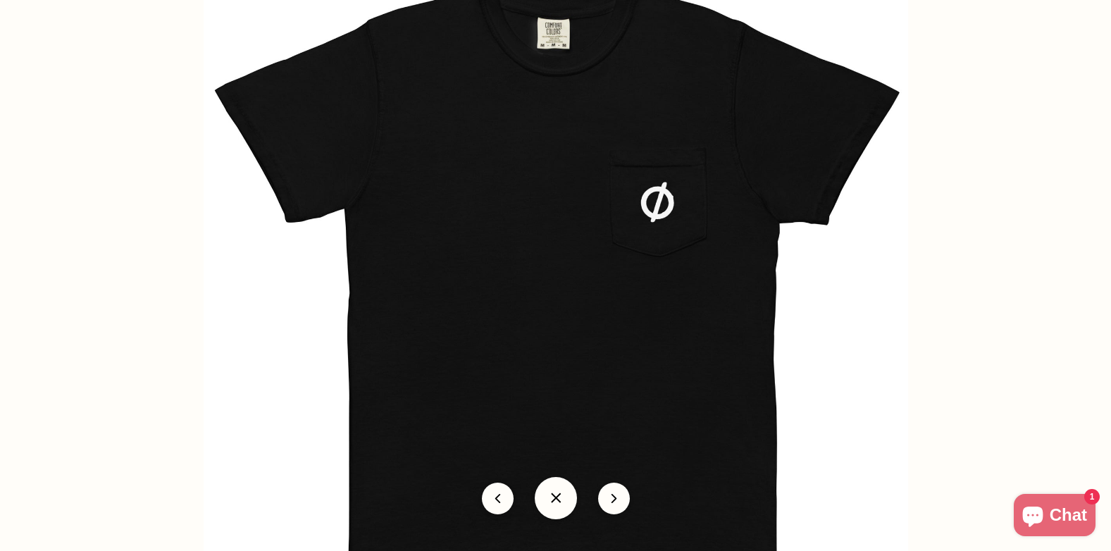
click at [351, 323] on img at bounding box center [556, 291] width 705 height 705
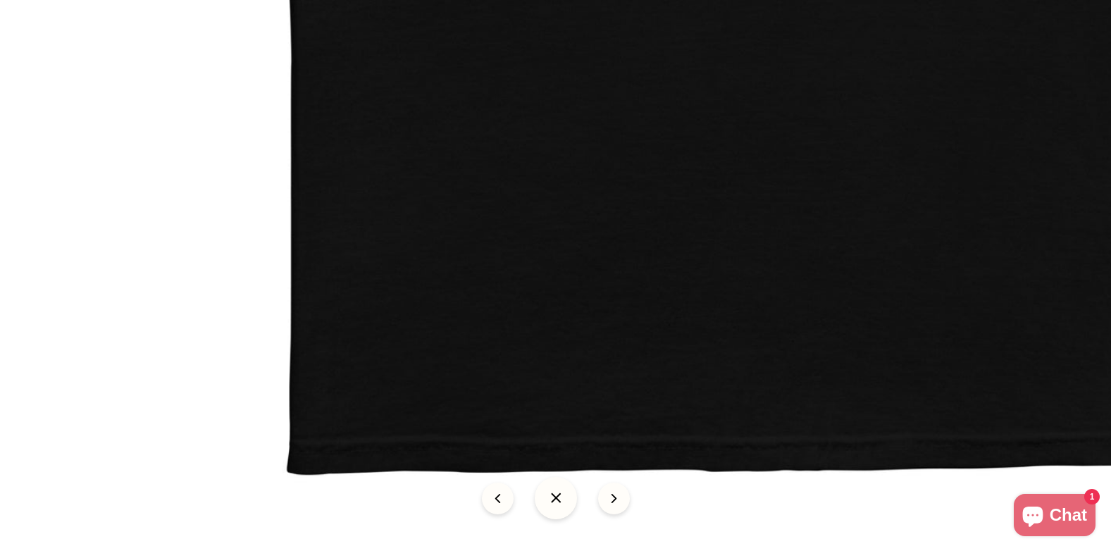
click at [554, 502] on button at bounding box center [556, 498] width 42 height 42
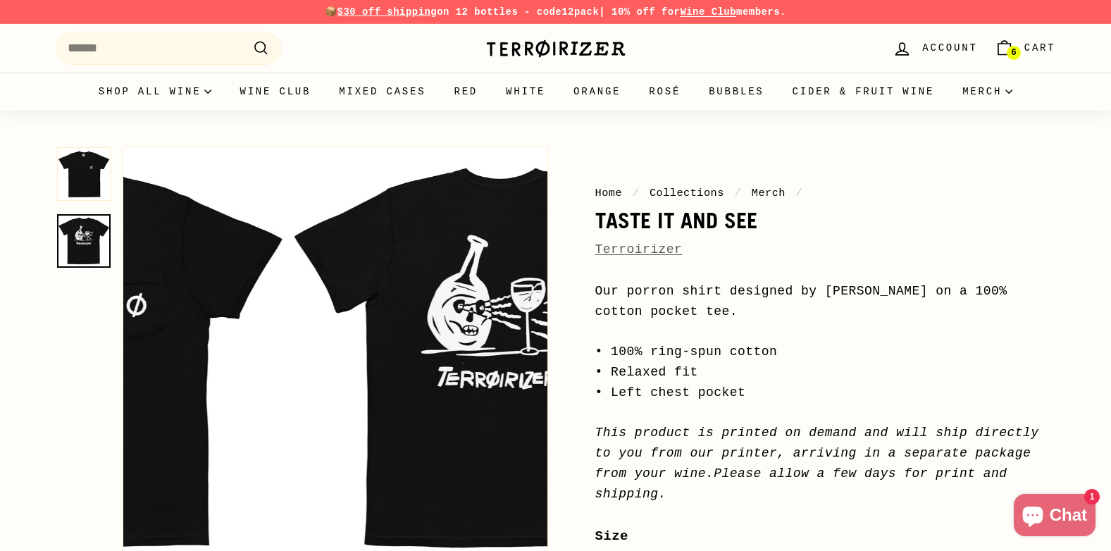
click at [84, 247] on img at bounding box center [84, 241] width 54 height 54
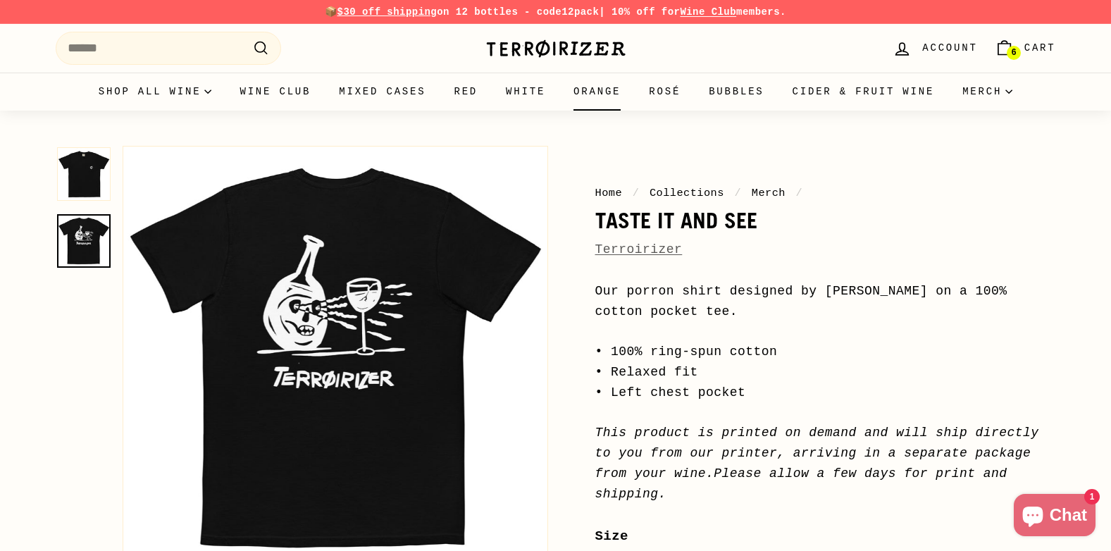
click at [615, 89] on link "Orange" at bounding box center [597, 92] width 75 height 38
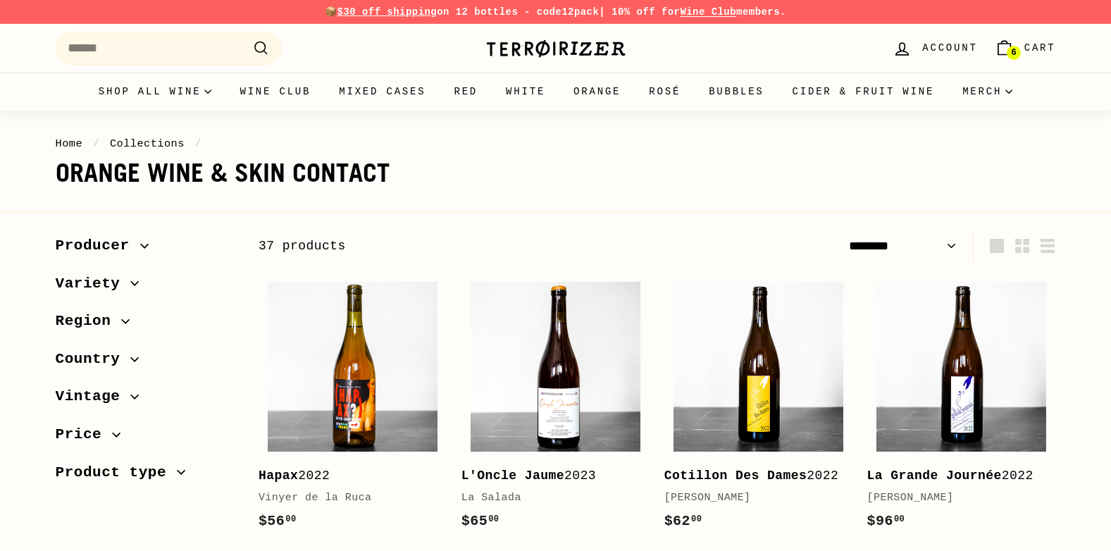
select select "******"
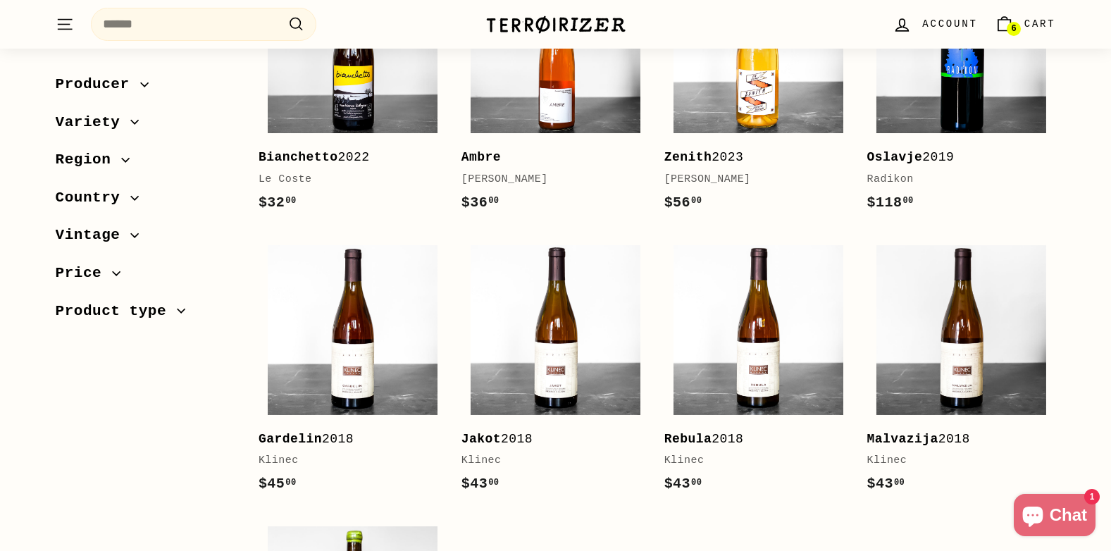
scroll to position [2537, 0]
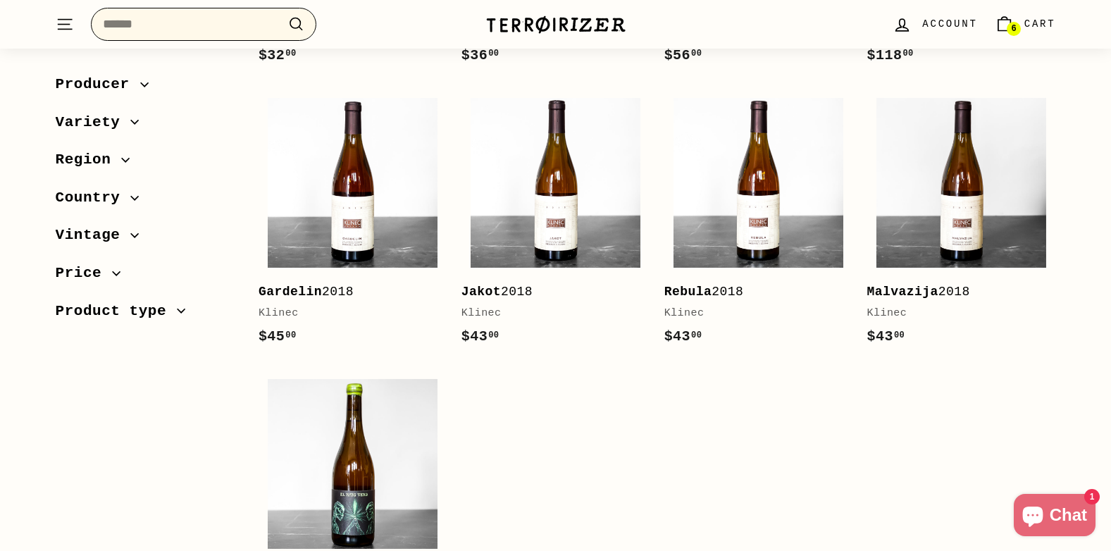
click at [226, 28] on input "Search" at bounding box center [204, 24] width 226 height 33
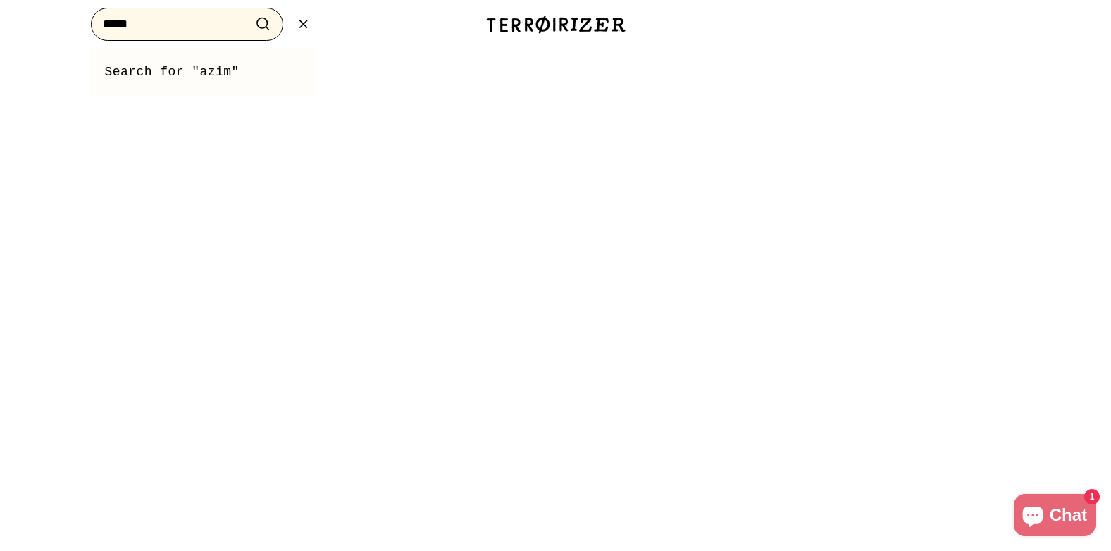
type input "******"
